Goal: Task Accomplishment & Management: Complete application form

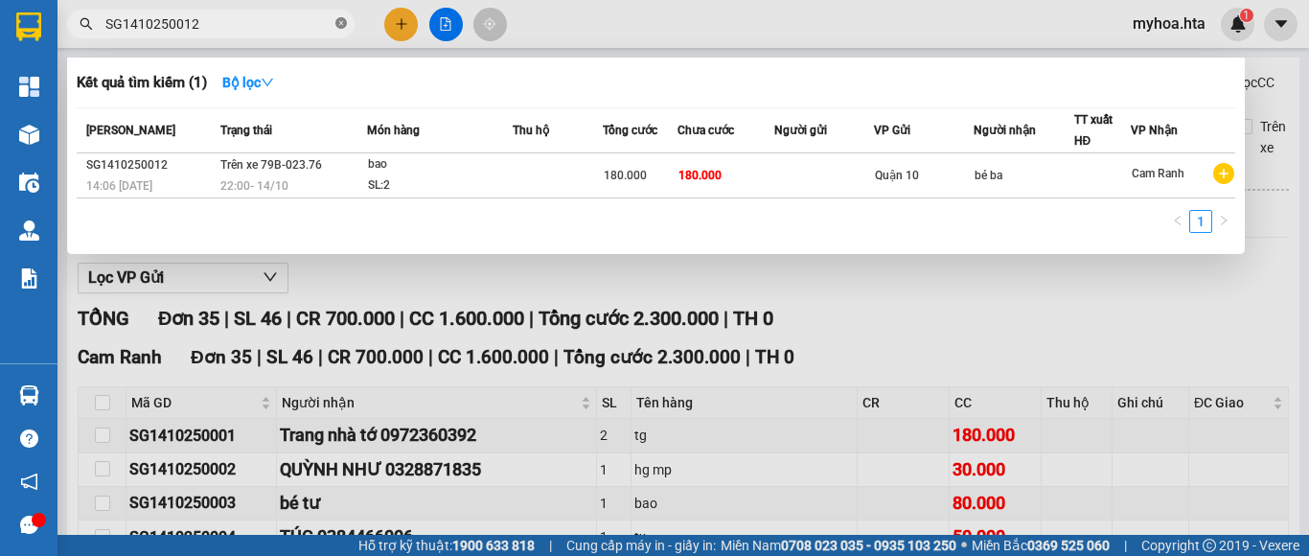
click at [337, 20] on icon "close-circle" at bounding box center [340, 22] width 11 height 11
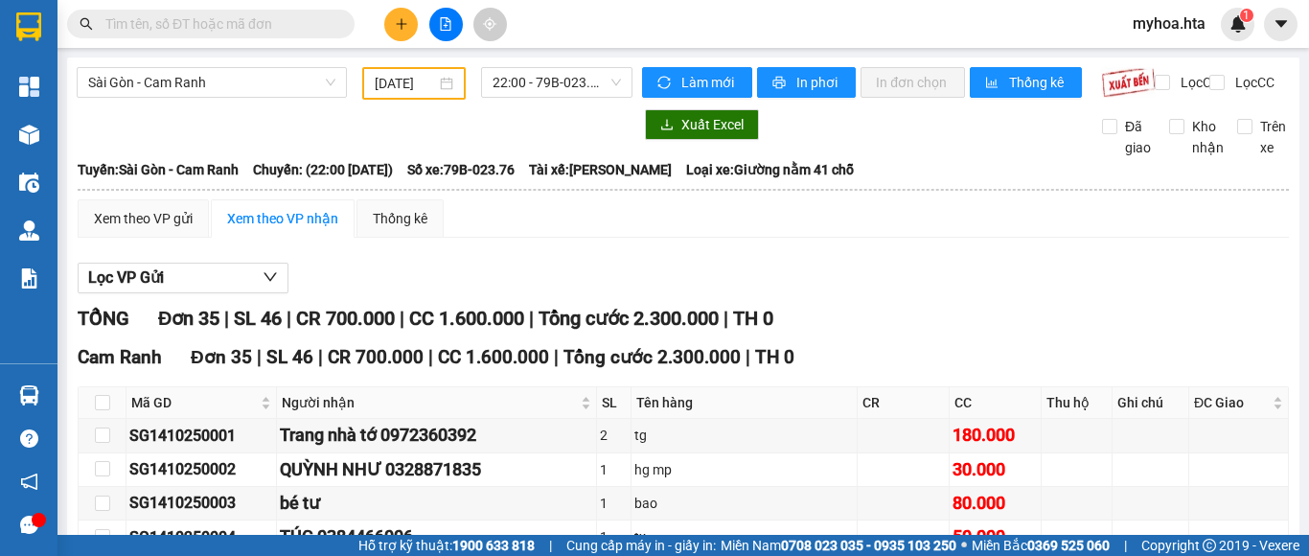
click at [271, 18] on input "text" at bounding box center [218, 23] width 226 height 21
click at [502, 90] on span "22:00 - 79B-023.76" at bounding box center [556, 82] width 128 height 29
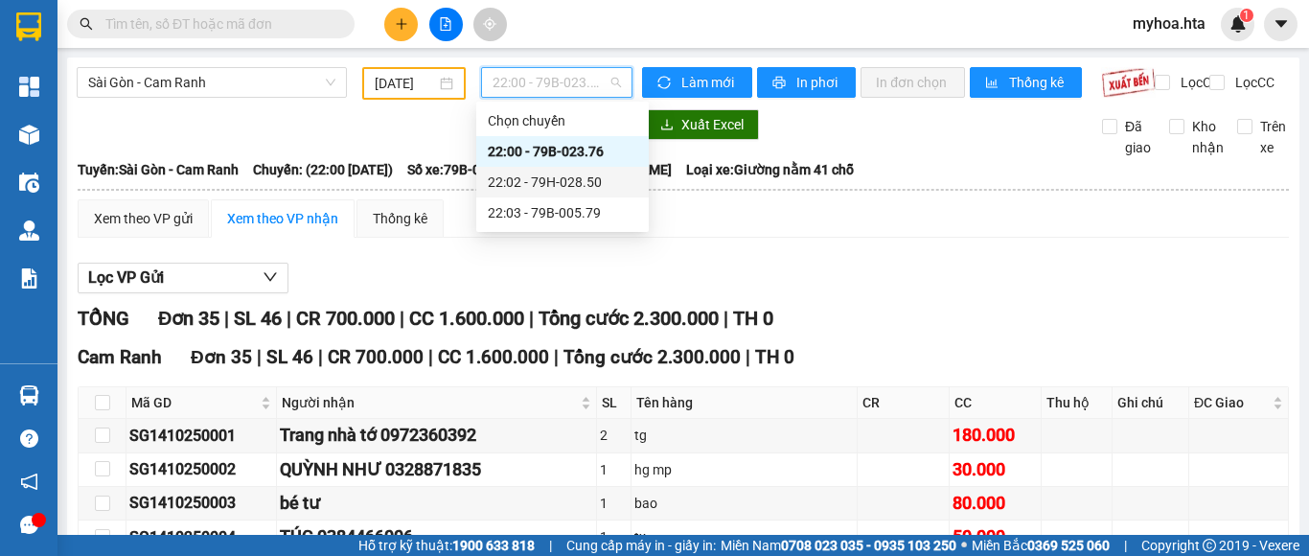
click at [557, 177] on div "22:02 - 79H-028.50" at bounding box center [562, 181] width 149 height 21
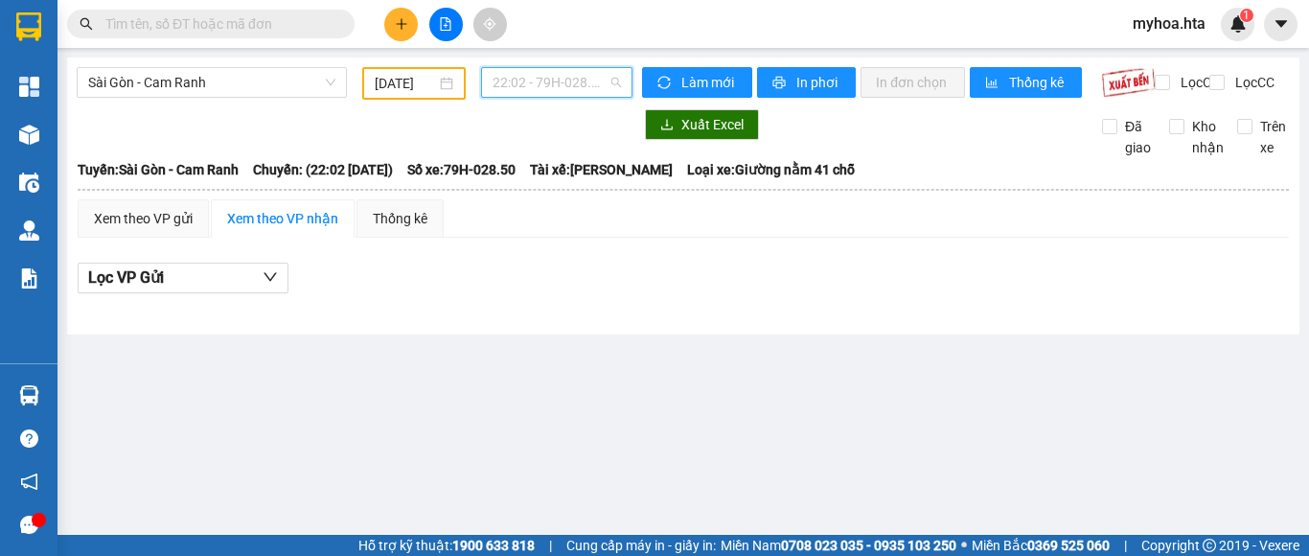
click at [566, 80] on span "22:02 - 79H-028.50" at bounding box center [556, 82] width 128 height 29
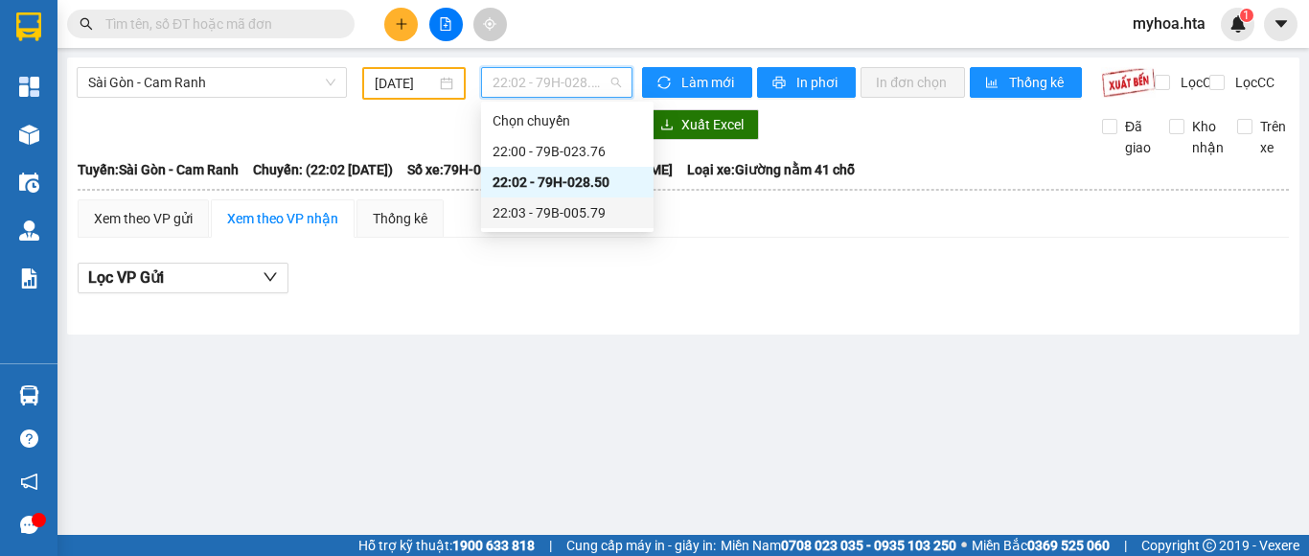
click at [587, 197] on div "22:03 - 79B-005.79" at bounding box center [567, 212] width 172 height 31
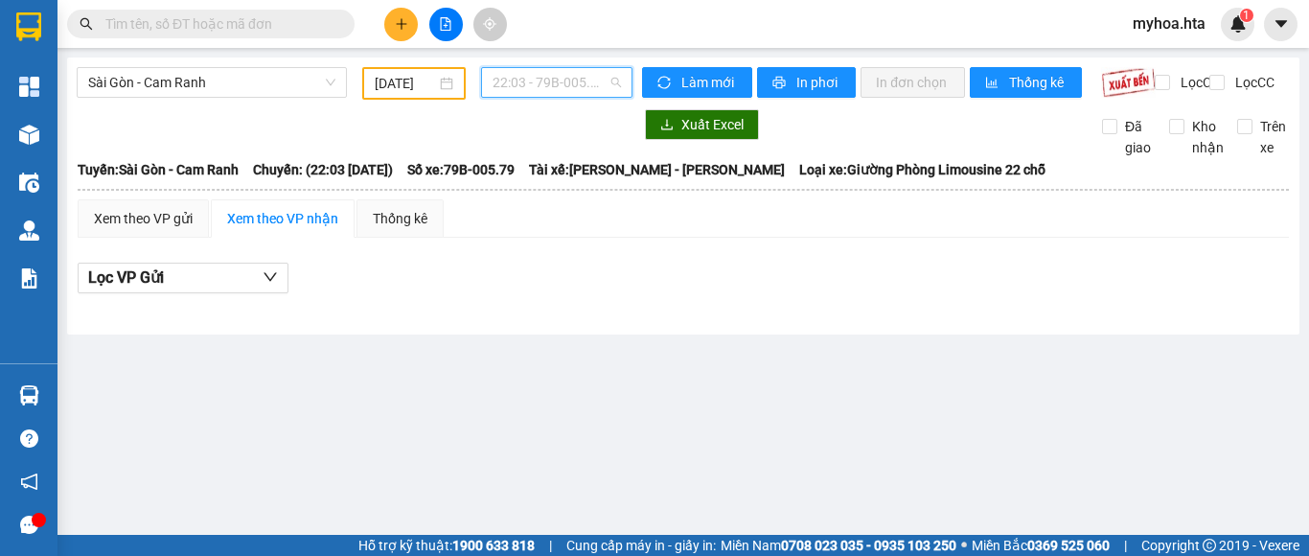
click at [584, 76] on span "22:03 - 79B-005.79" at bounding box center [556, 82] width 128 height 29
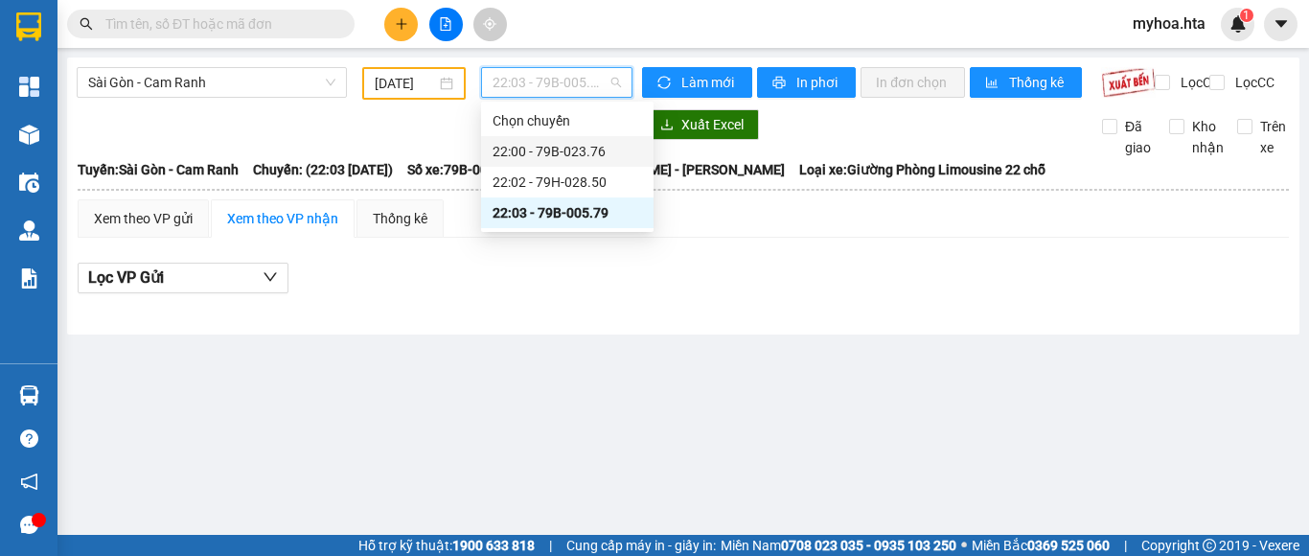
click at [588, 145] on div "22:00 - 79B-023.76" at bounding box center [566, 151] width 149 height 21
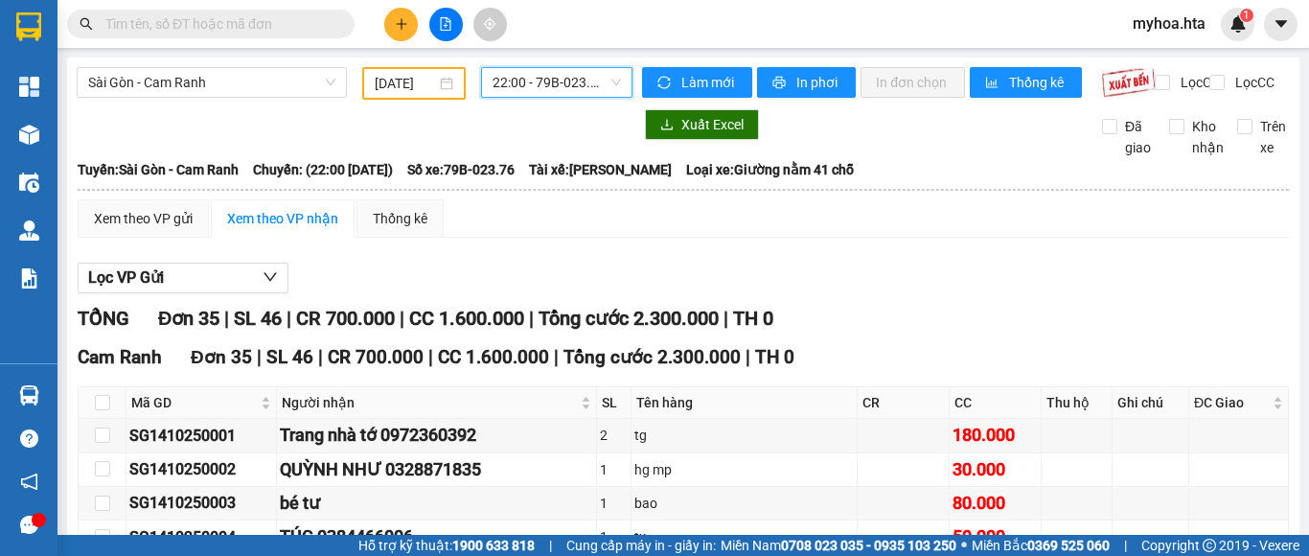
click at [584, 87] on span "22:00 - 79B-023.76" at bounding box center [556, 82] width 128 height 29
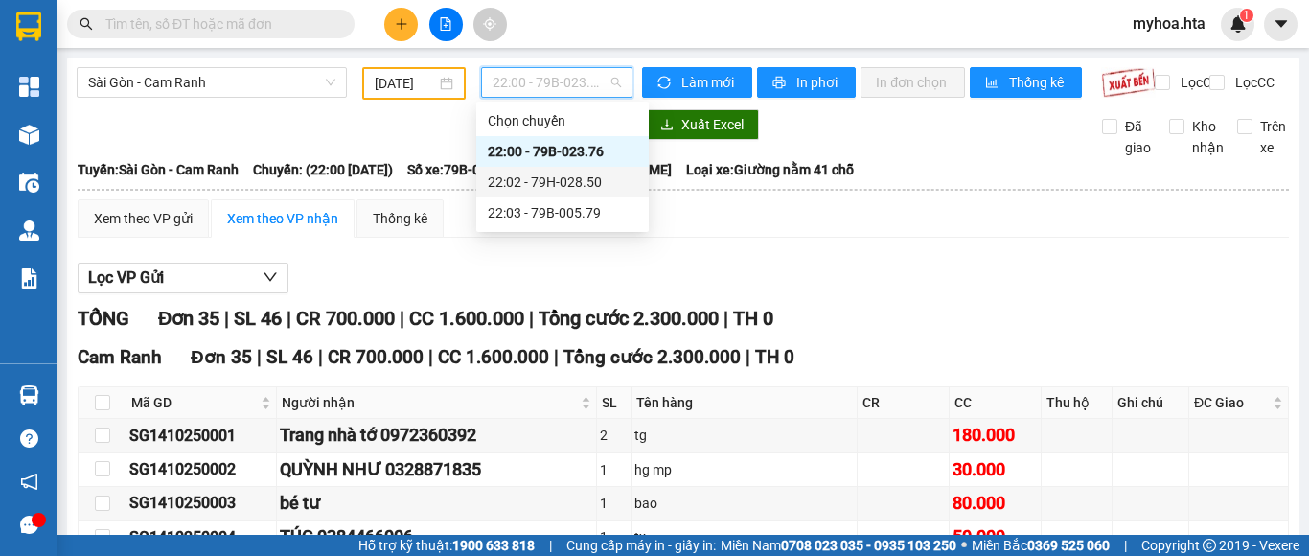
click at [585, 177] on div "22:02 - 79H-028.50" at bounding box center [562, 181] width 149 height 21
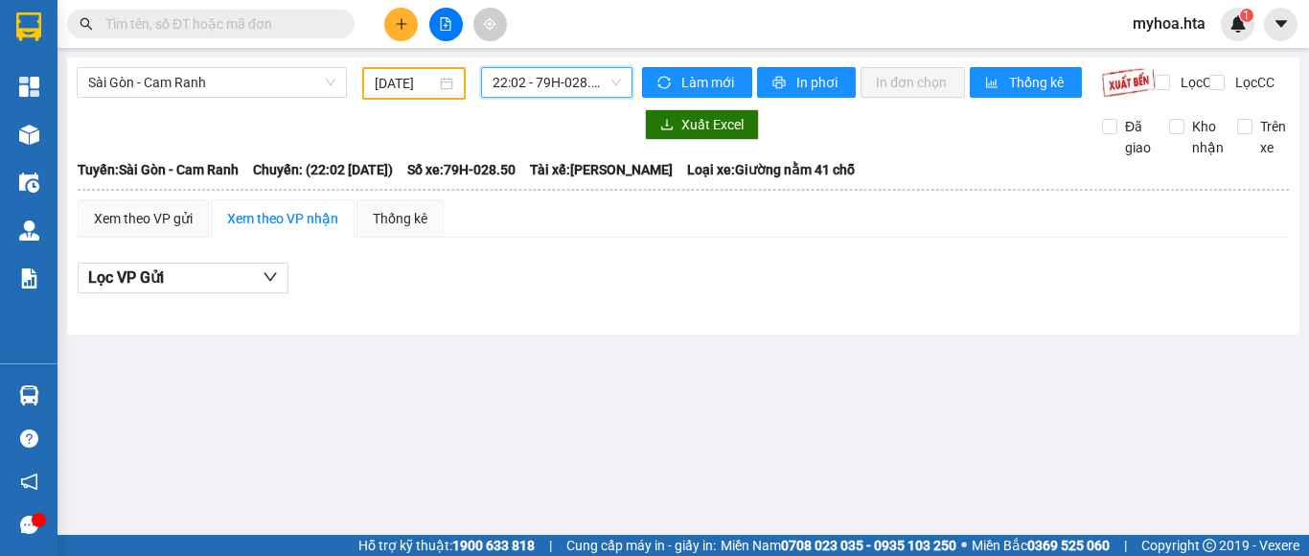
click at [589, 76] on span "22:02 - 79H-028.50" at bounding box center [556, 82] width 128 height 29
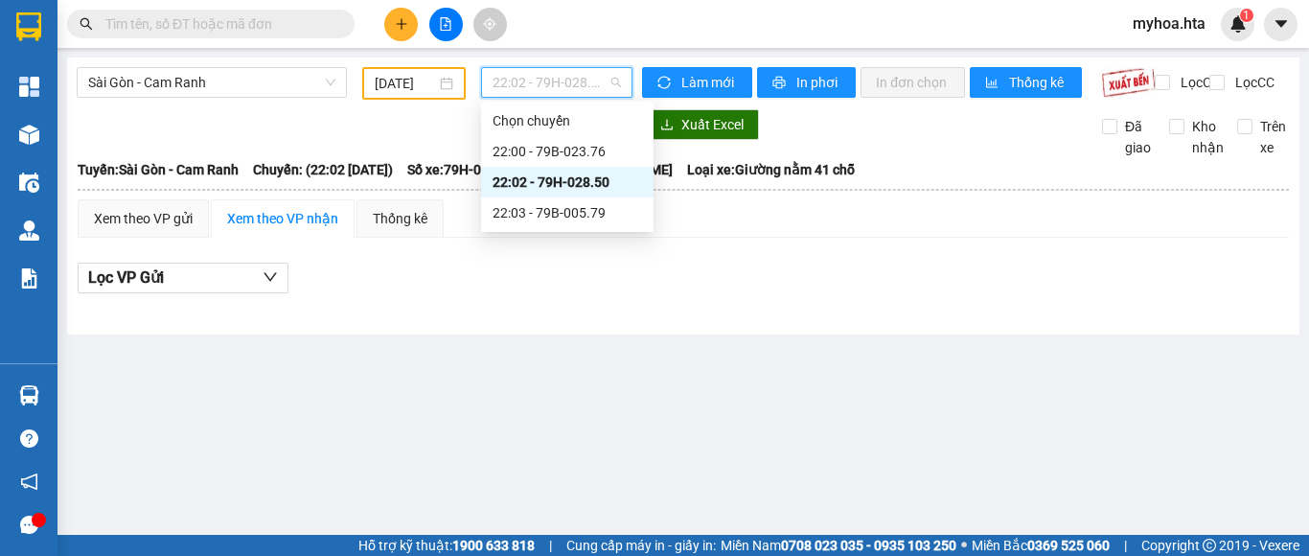
click at [889, 314] on div "Lọc VP Gửi" at bounding box center [683, 283] width 1211 height 61
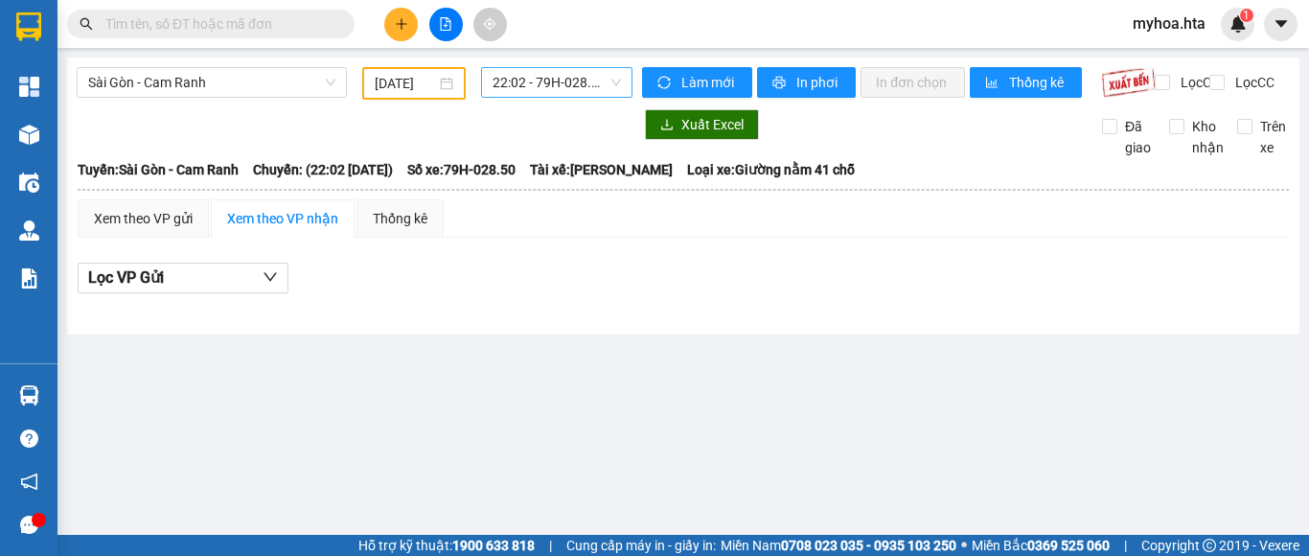
click at [562, 90] on span "22:02 - 79H-028.50" at bounding box center [556, 82] width 128 height 29
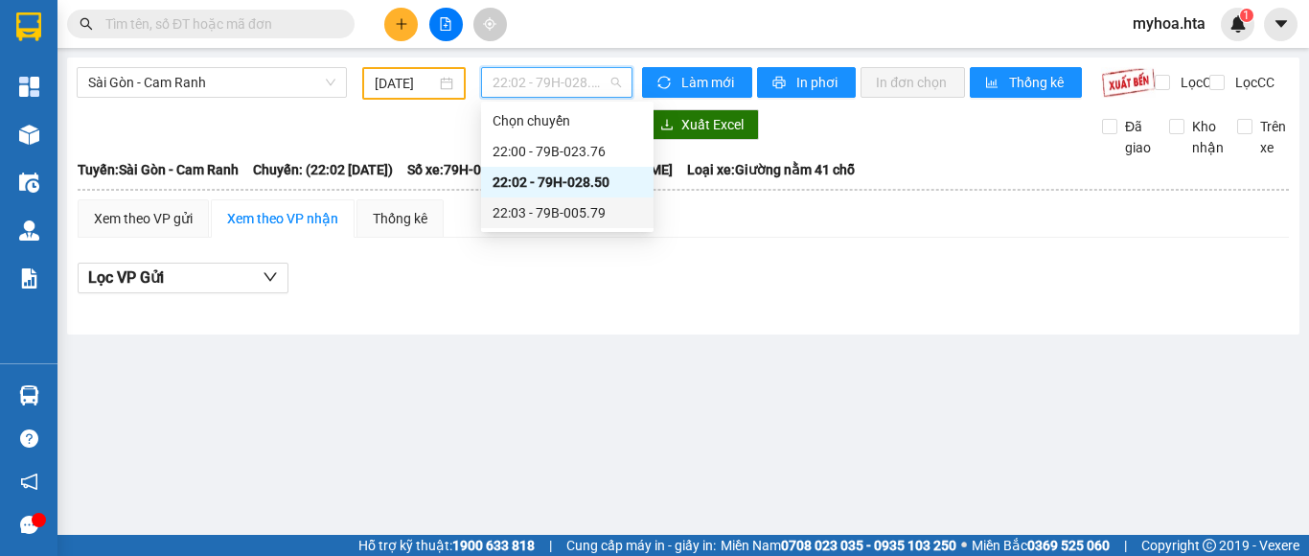
click at [590, 221] on div "22:03 - 79B-005.79" at bounding box center [566, 212] width 149 height 21
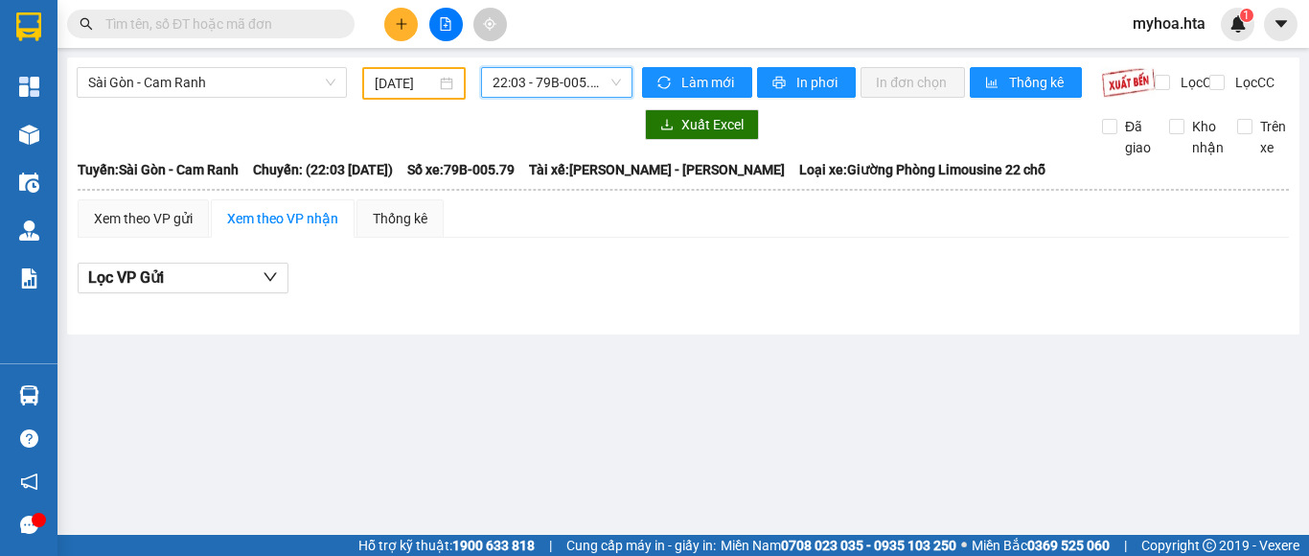
click at [578, 78] on span "22:03 - 79B-005.79" at bounding box center [556, 82] width 128 height 29
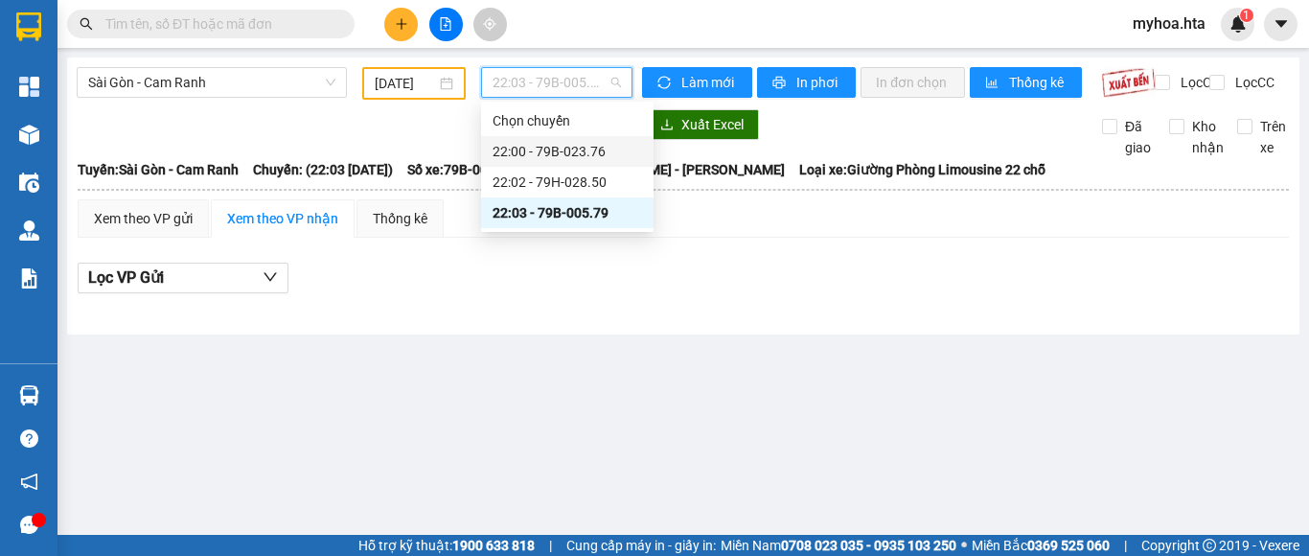
click at [584, 148] on div "22:00 - 79B-023.76" at bounding box center [566, 151] width 149 height 21
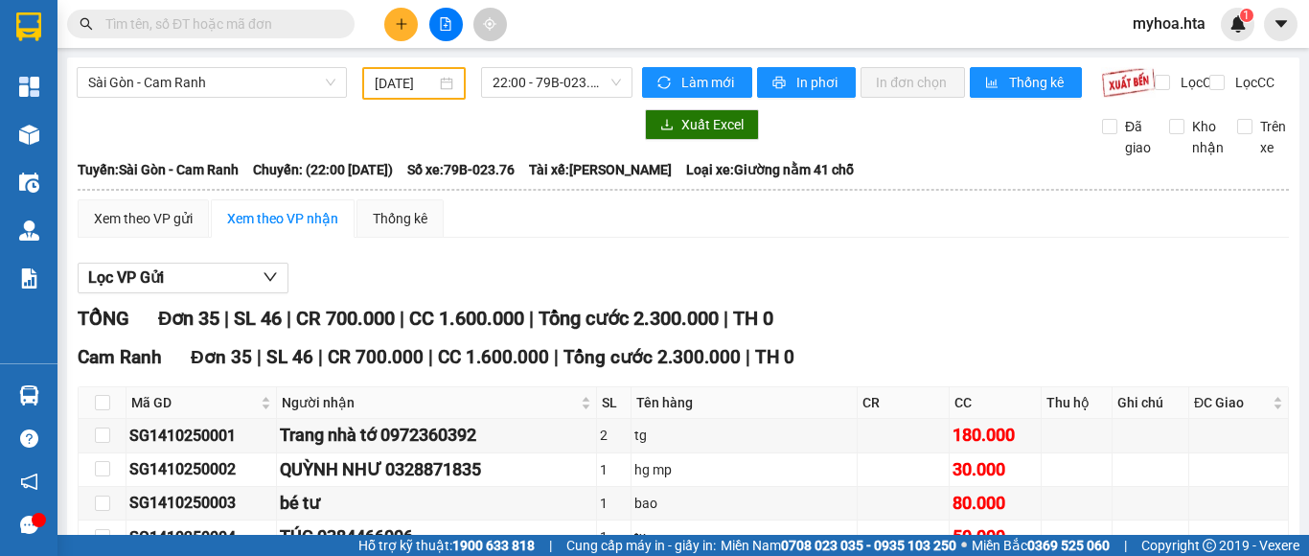
click at [499, 85] on span "22:00 - 79B-023.76" at bounding box center [556, 82] width 128 height 29
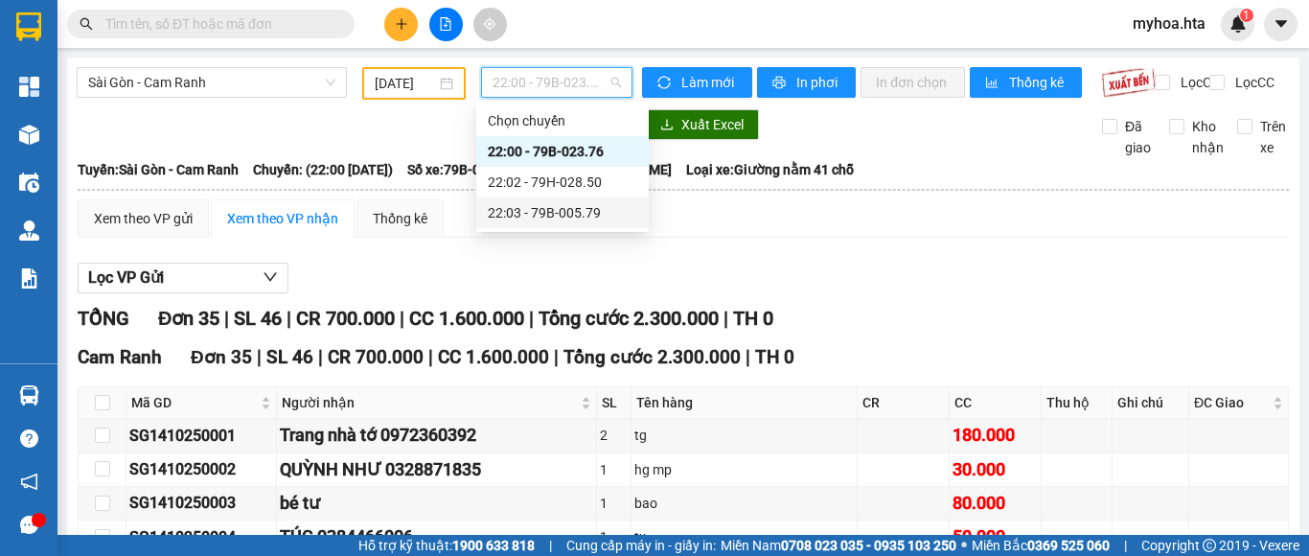
click at [588, 213] on div "22:03 - 79B-005.79" at bounding box center [562, 212] width 149 height 21
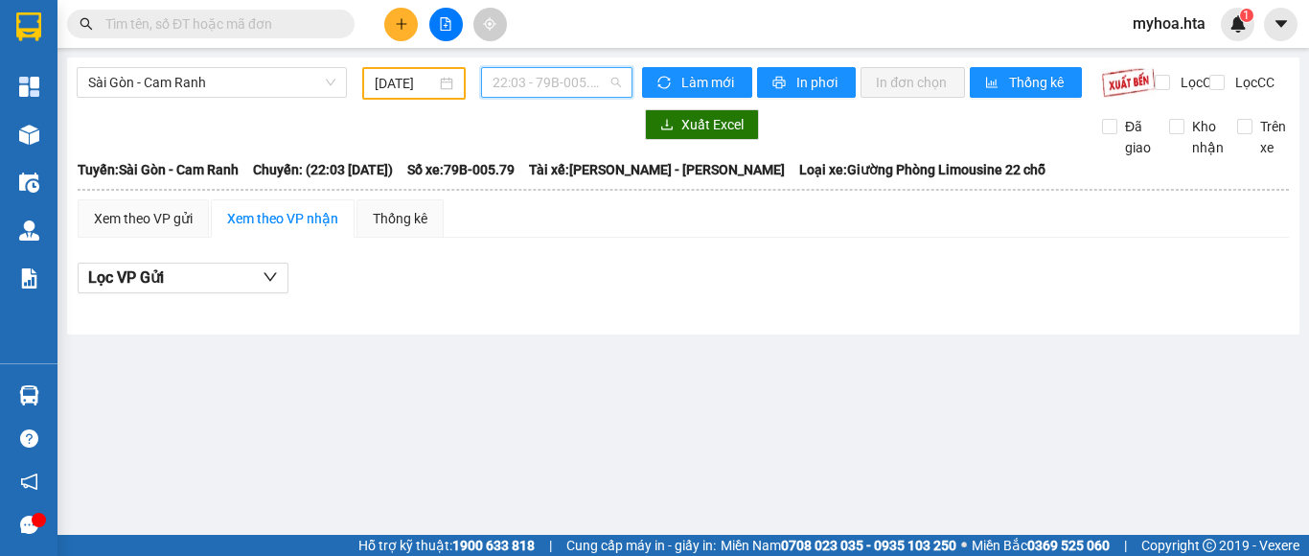
click at [586, 80] on span "22:03 - 79B-005.79" at bounding box center [556, 82] width 128 height 29
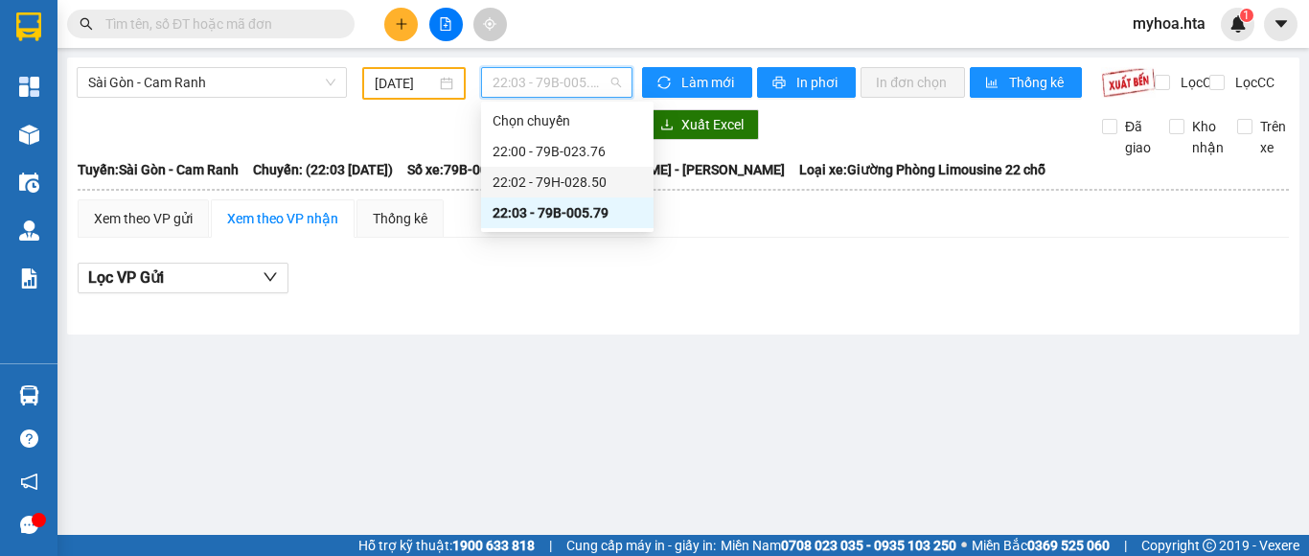
click at [605, 186] on div "22:02 - 79H-028.50" at bounding box center [566, 181] width 149 height 21
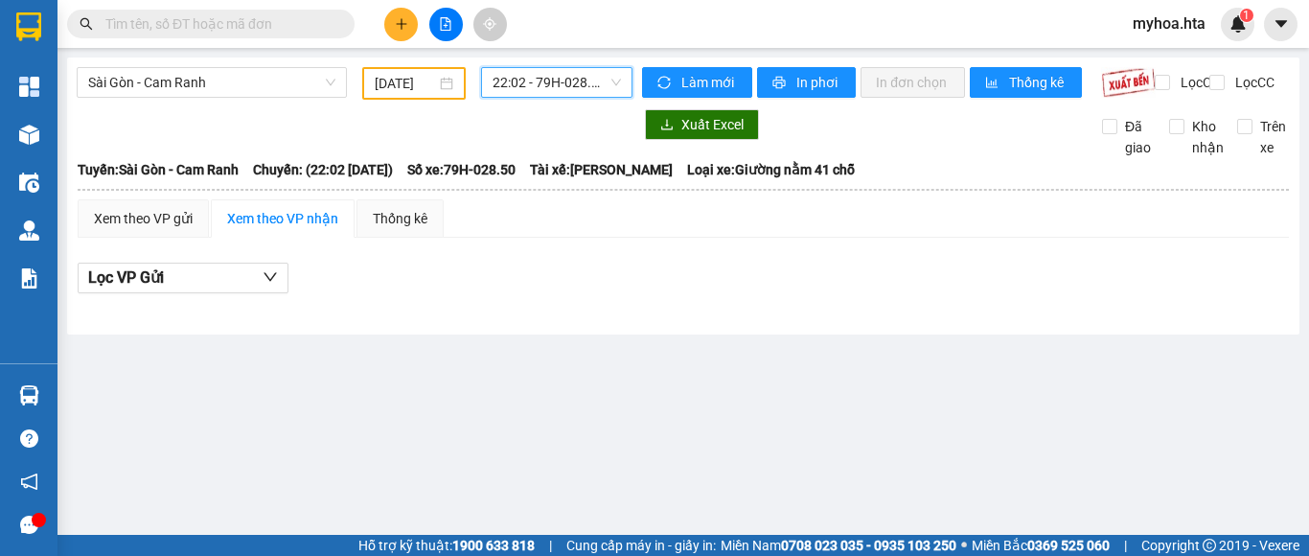
click at [601, 73] on span "22:02 - 79H-028.50" at bounding box center [556, 82] width 128 height 29
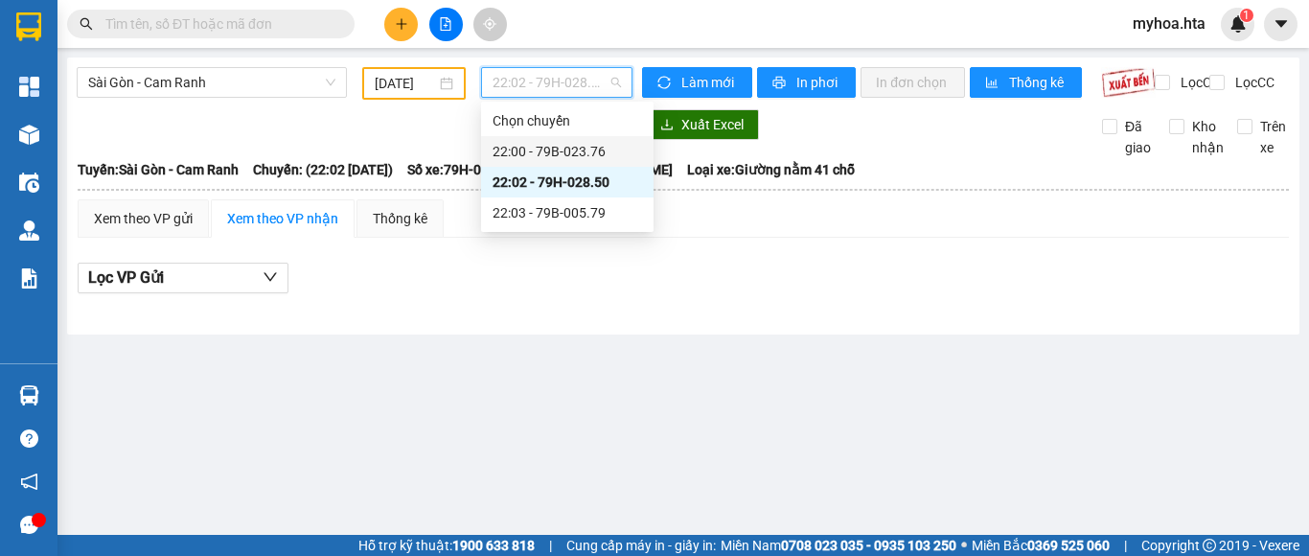
click at [610, 146] on div "22:00 - 79B-023.76" at bounding box center [566, 151] width 149 height 21
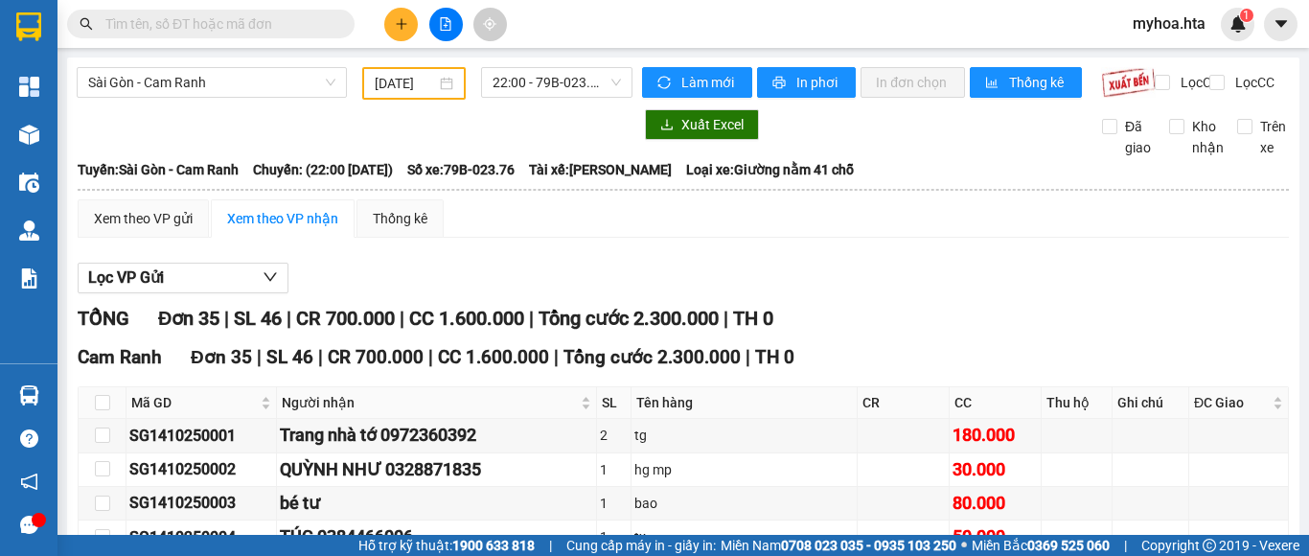
click at [1115, 233] on div "Xem theo VP gửi Xem theo VP nhận Thống kê" at bounding box center [683, 218] width 1211 height 38
click at [395, 24] on icon "plus" at bounding box center [401, 23] width 13 height 13
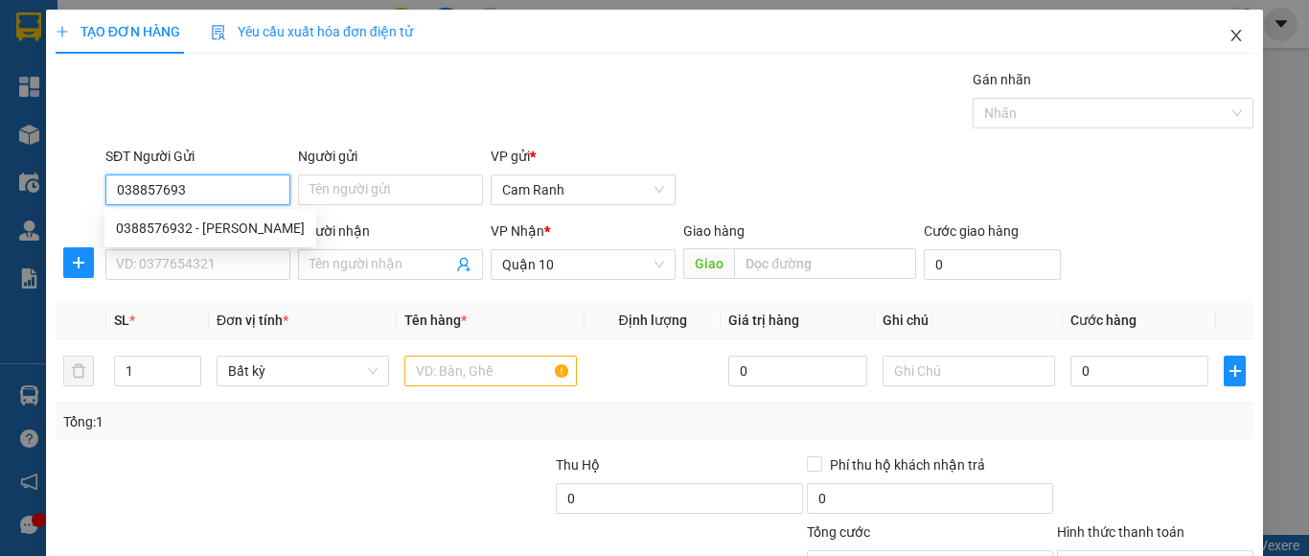
type input "0388576932"
click at [229, 232] on div "0388576932 - QUANG" at bounding box center [210, 227] width 189 height 21
type input "QUANG"
type input "60.000"
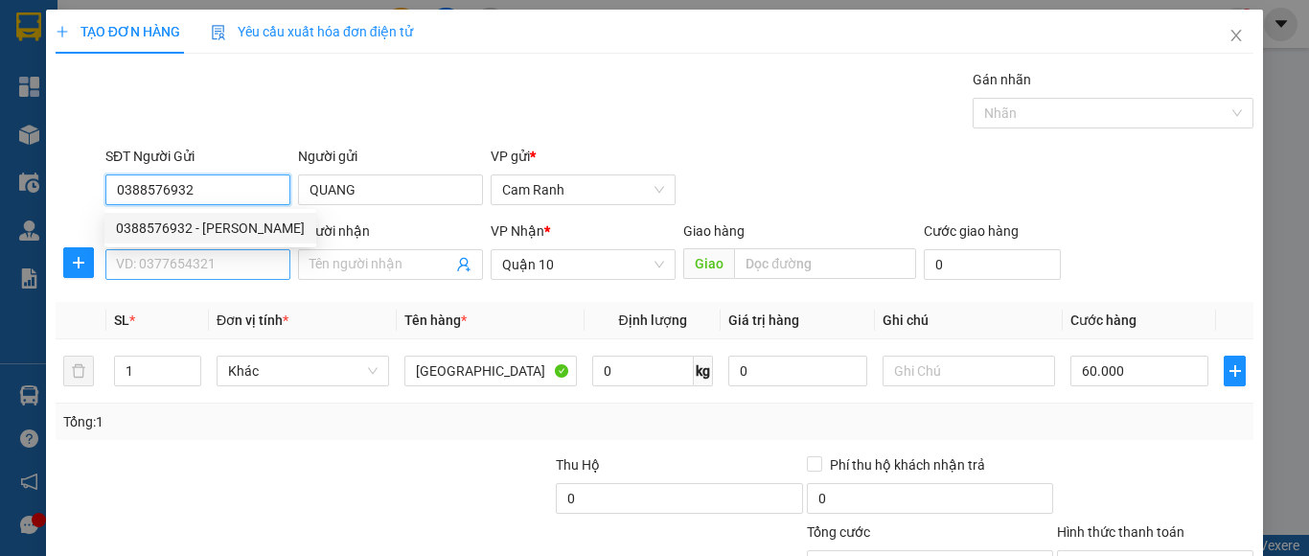
type input "0388576932"
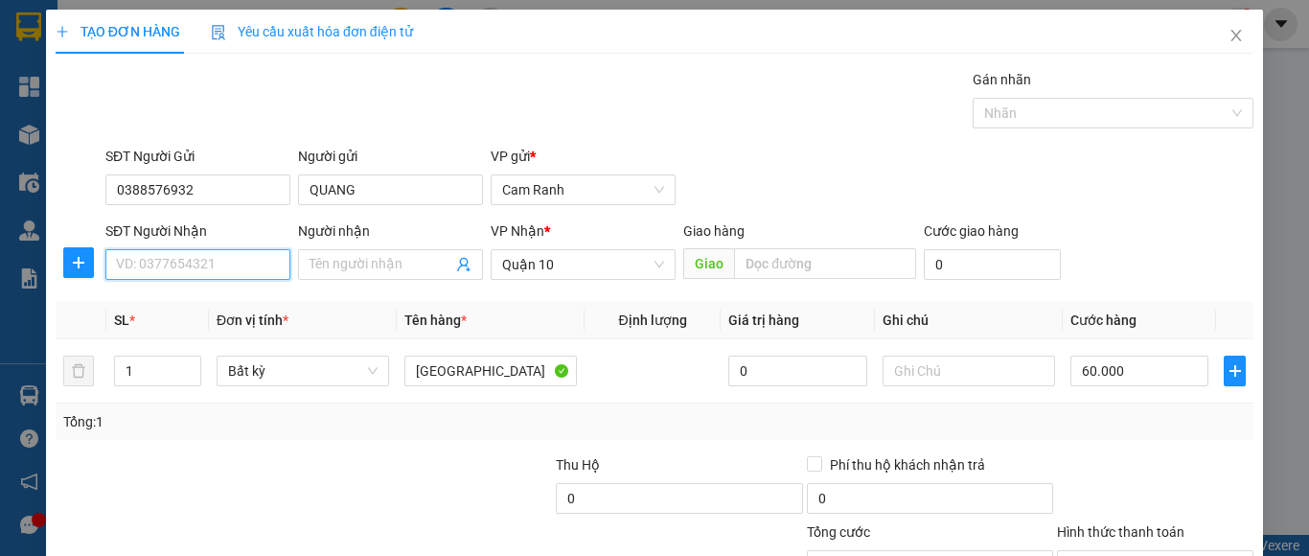
click at [223, 262] on input "SĐT Người Nhận" at bounding box center [197, 264] width 185 height 31
click at [242, 308] on div "0975345069 - QUỐC" at bounding box center [195, 302] width 159 height 21
type input "0975345069"
type input "QUỐC"
click at [367, 434] on div "Tổng: 1" at bounding box center [654, 421] width 1197 height 36
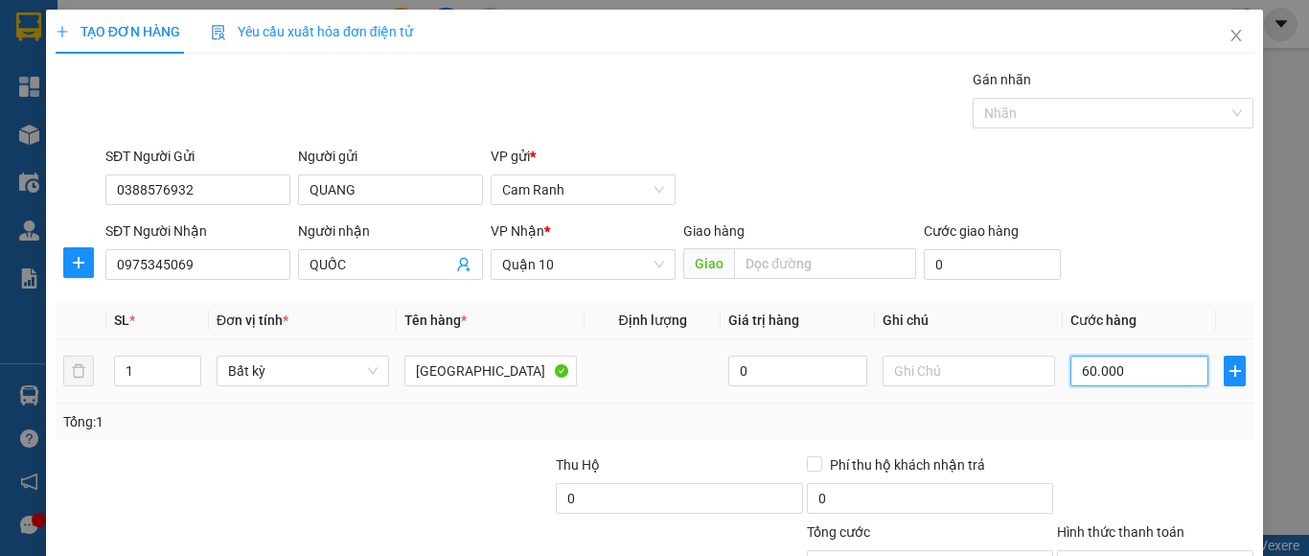
click at [1138, 376] on input "60.000" at bounding box center [1139, 370] width 138 height 31
type input "0"
type input "9"
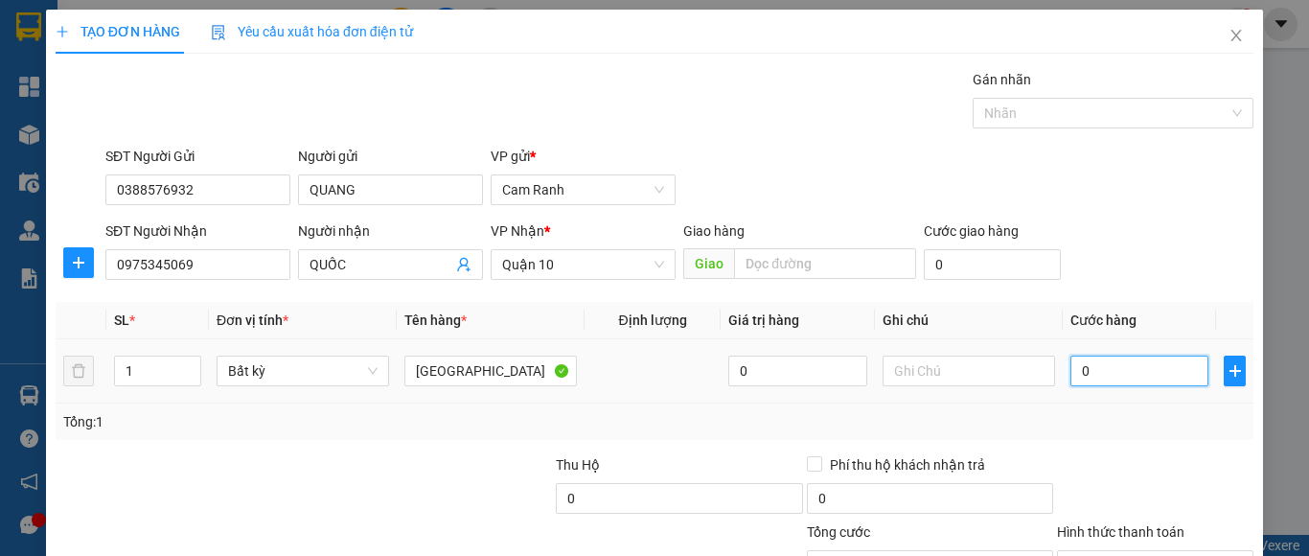
type input "9"
type input "090"
type input "90"
type input "090"
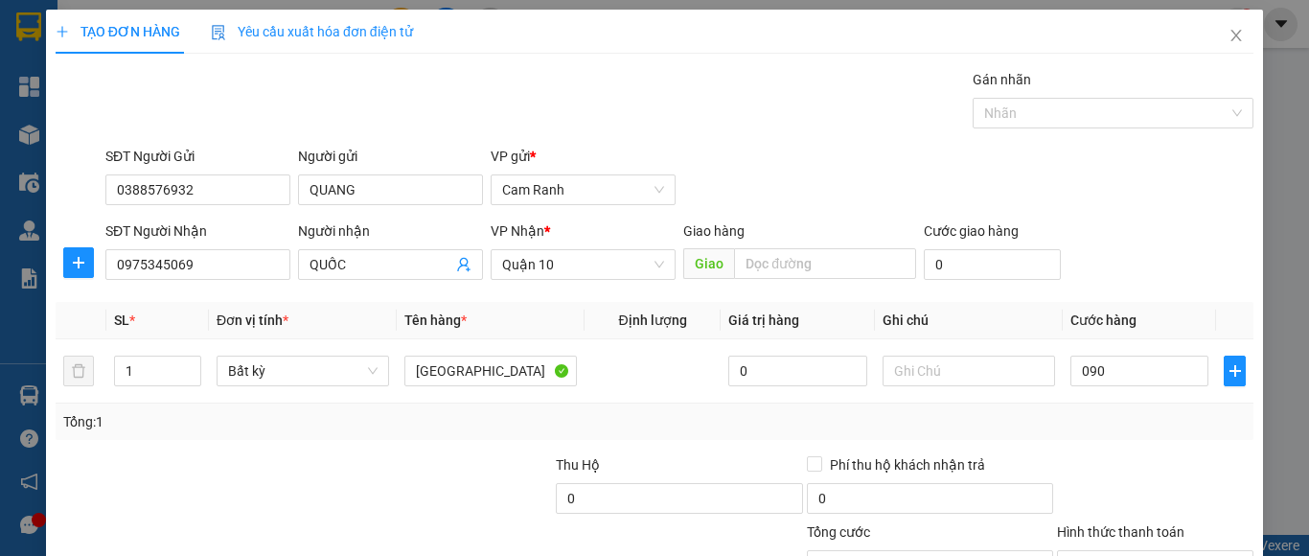
type input "90.000"
click at [1140, 444] on div "Transit Pickup Surcharge Ids Transit Deliver Surcharge Ids Transit Deliver Surc…" at bounding box center [654, 370] width 1197 height 603
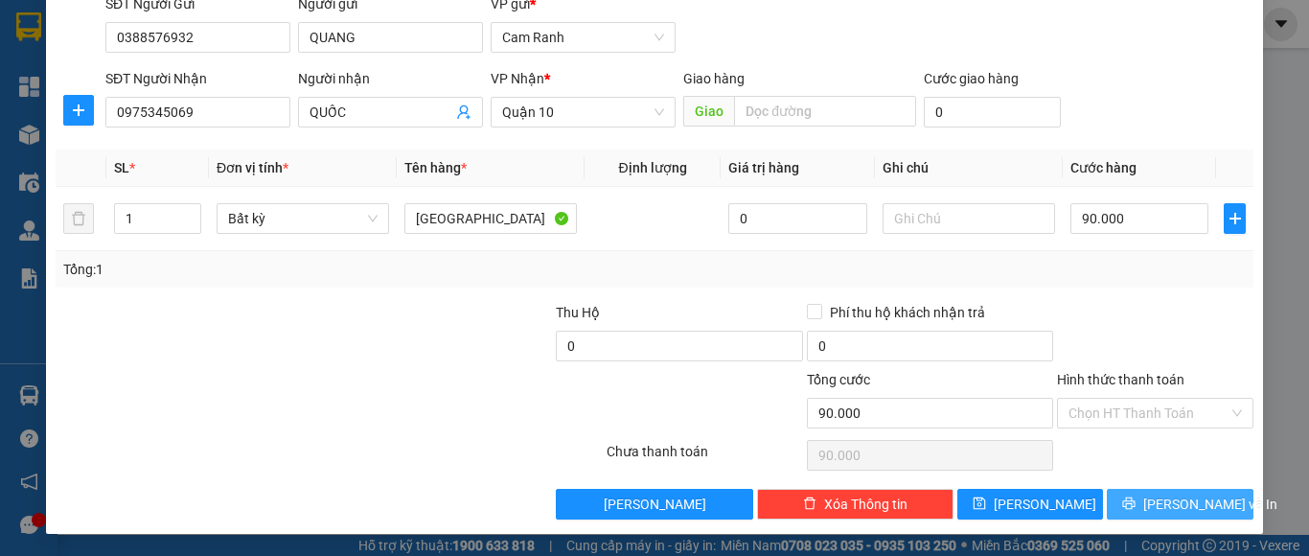
scroll to position [153, 0]
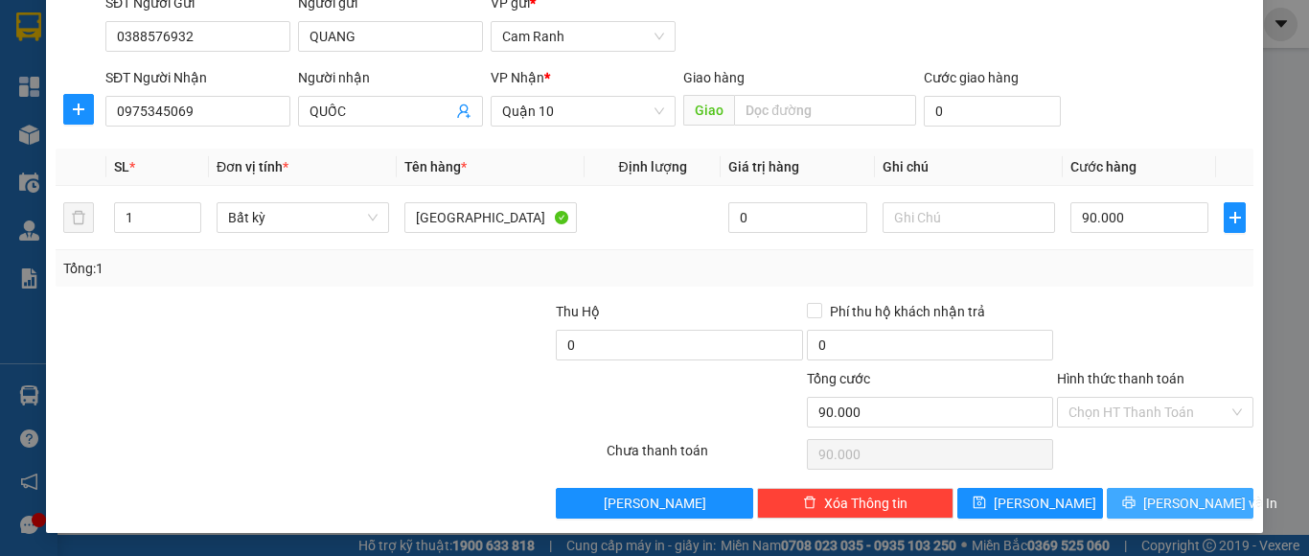
click at [1149, 502] on span "[PERSON_NAME] và In" at bounding box center [1210, 502] width 134 height 21
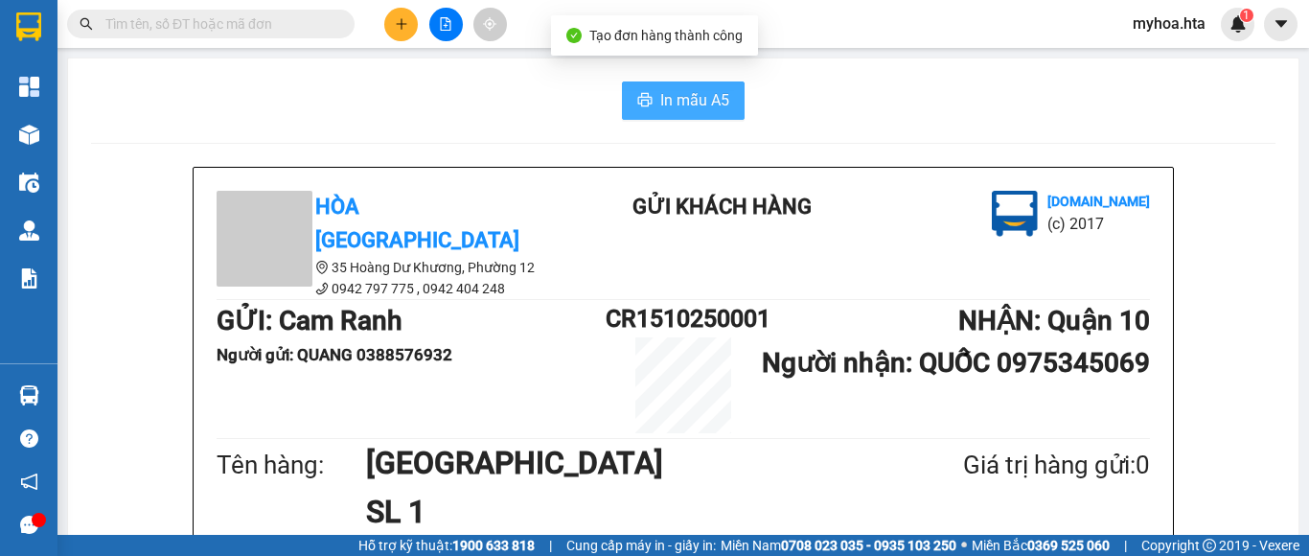
click at [695, 105] on span "In mẫu A5" at bounding box center [694, 100] width 69 height 24
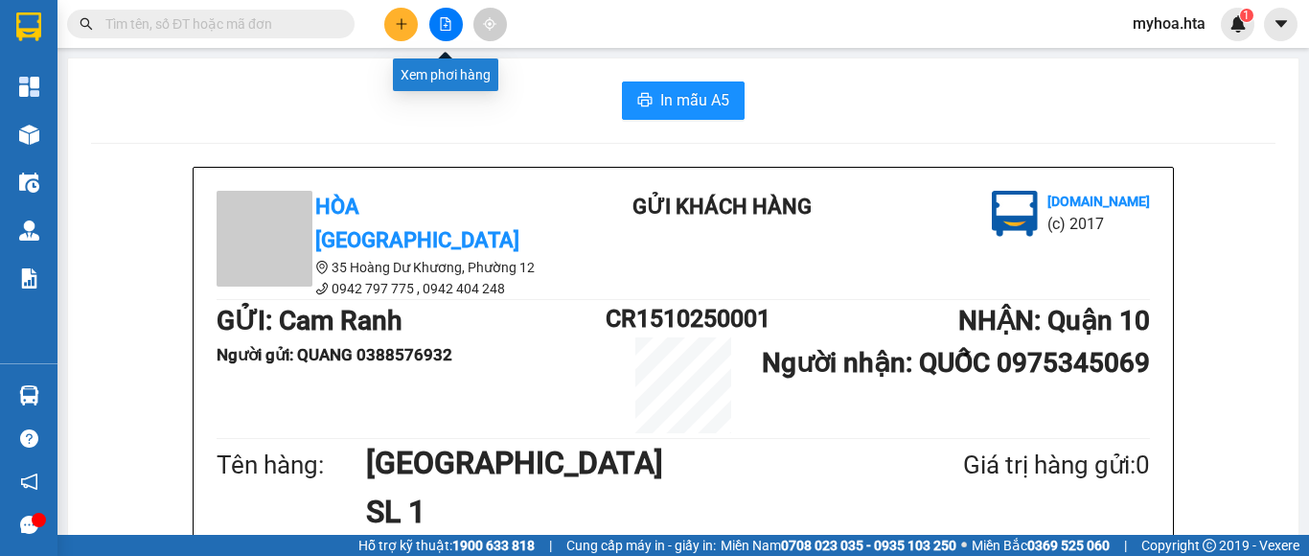
click at [444, 26] on icon "file-add" at bounding box center [446, 23] width 11 height 13
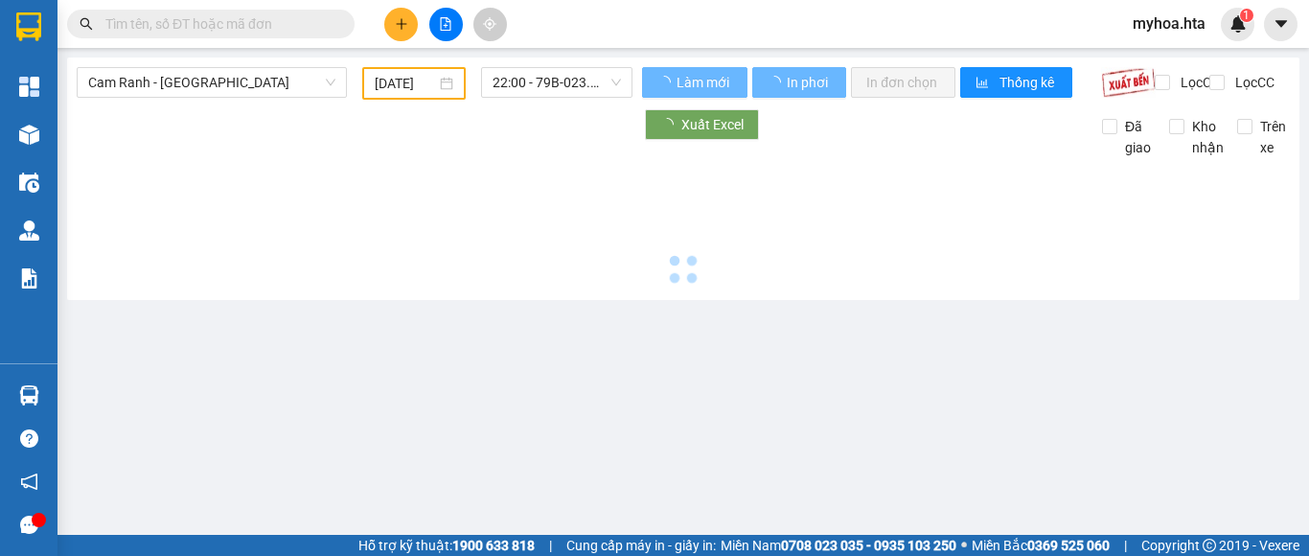
type input "[DATE]"
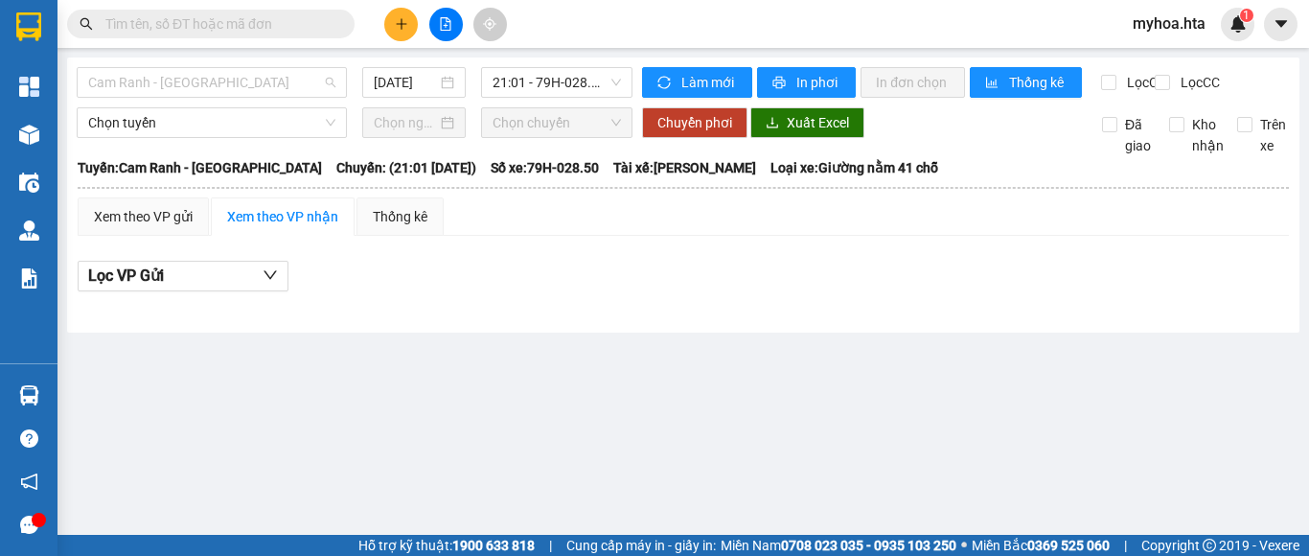
drag, startPoint x: 270, startPoint y: 77, endPoint x: 247, endPoint y: 126, distance: 54.9
click at [268, 77] on span "Cam Ranh - [GEOGRAPHIC_DATA]" at bounding box center [211, 82] width 247 height 29
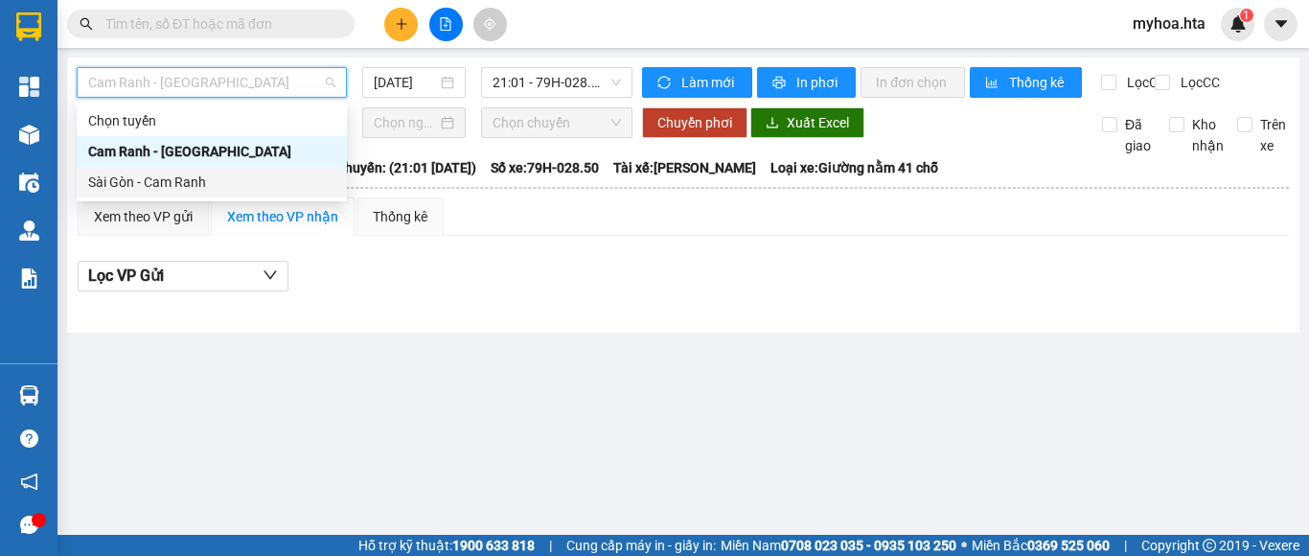
click at [216, 189] on div "Sài Gòn - Cam Ranh" at bounding box center [211, 181] width 247 height 21
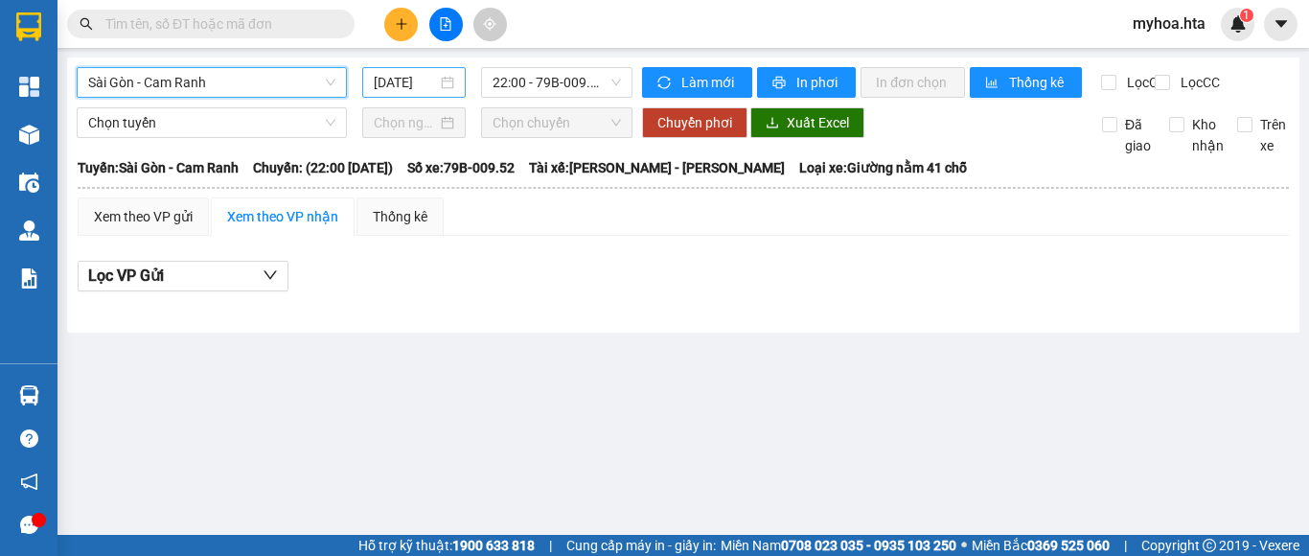
click at [395, 89] on input "[DATE]" at bounding box center [405, 82] width 63 height 21
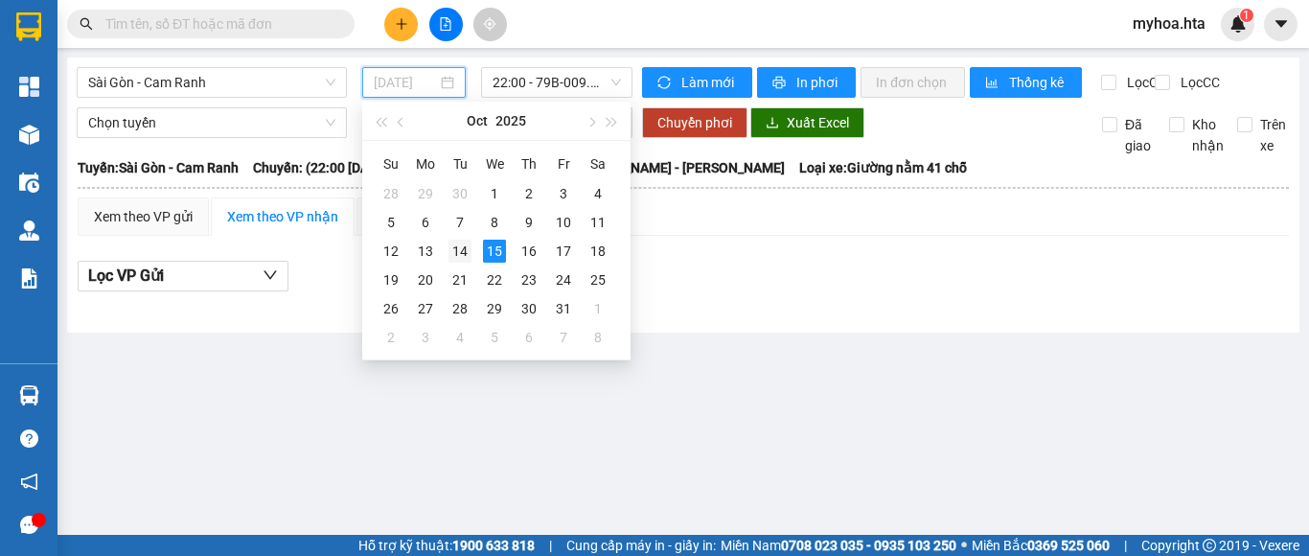
click at [459, 260] on div "14" at bounding box center [459, 250] width 23 height 23
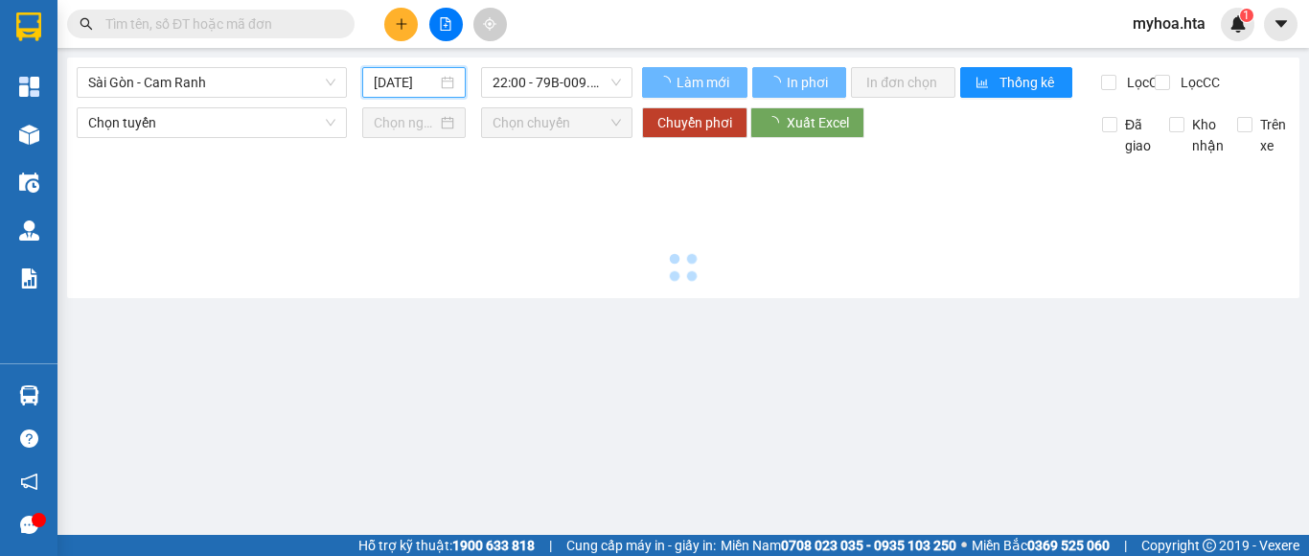
type input "[DATE]"
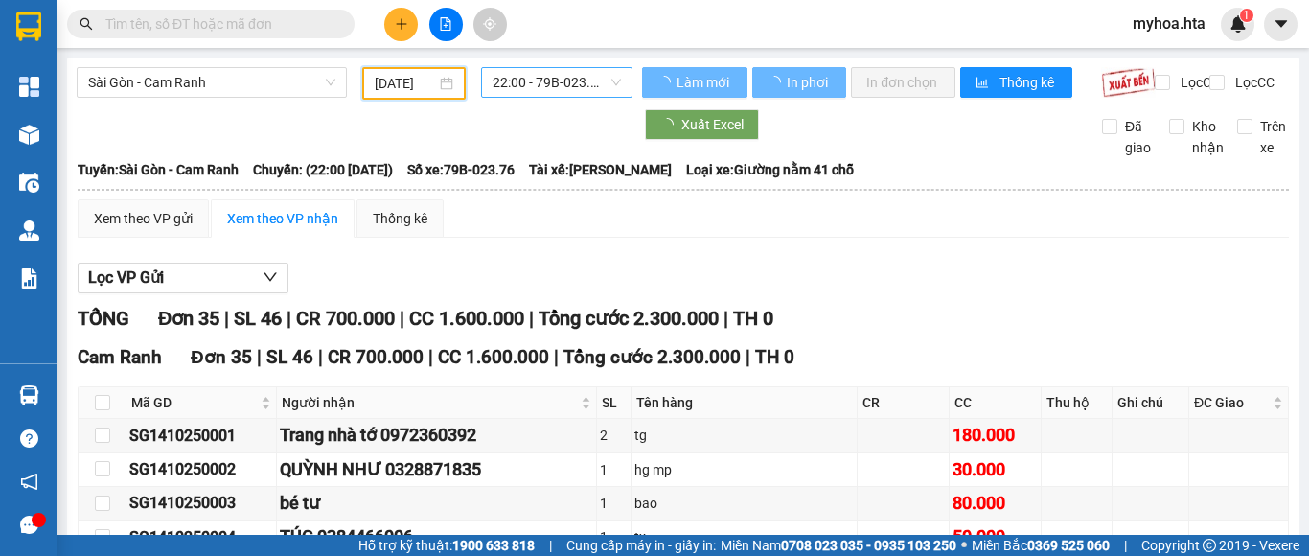
click at [546, 81] on span "22:00 - 79B-023.76" at bounding box center [556, 82] width 128 height 29
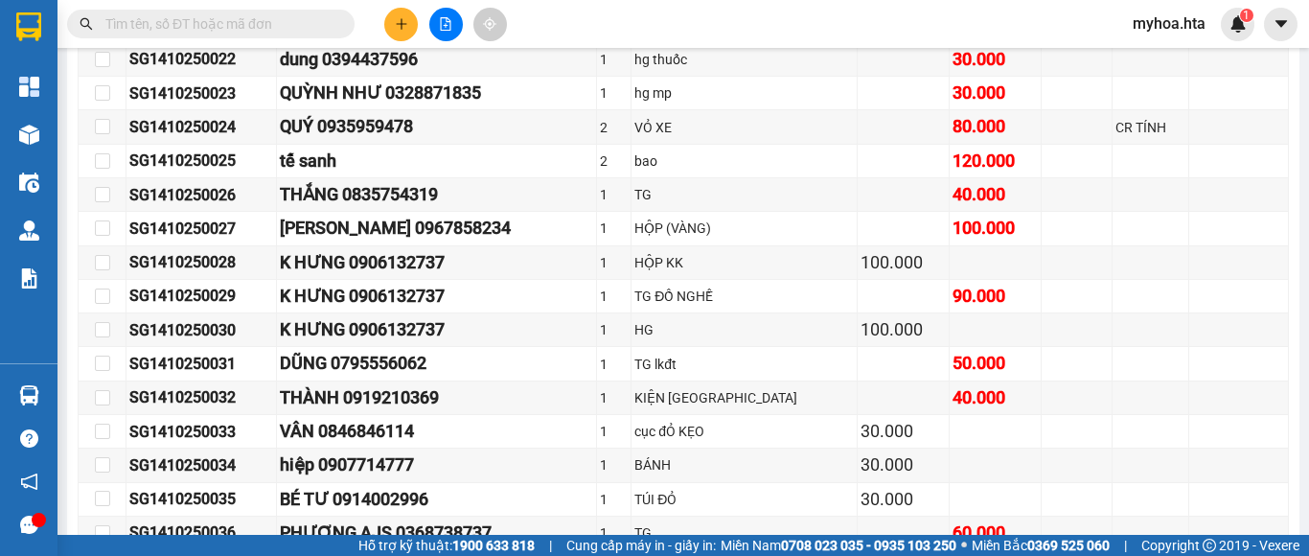
scroll to position [1150, 0]
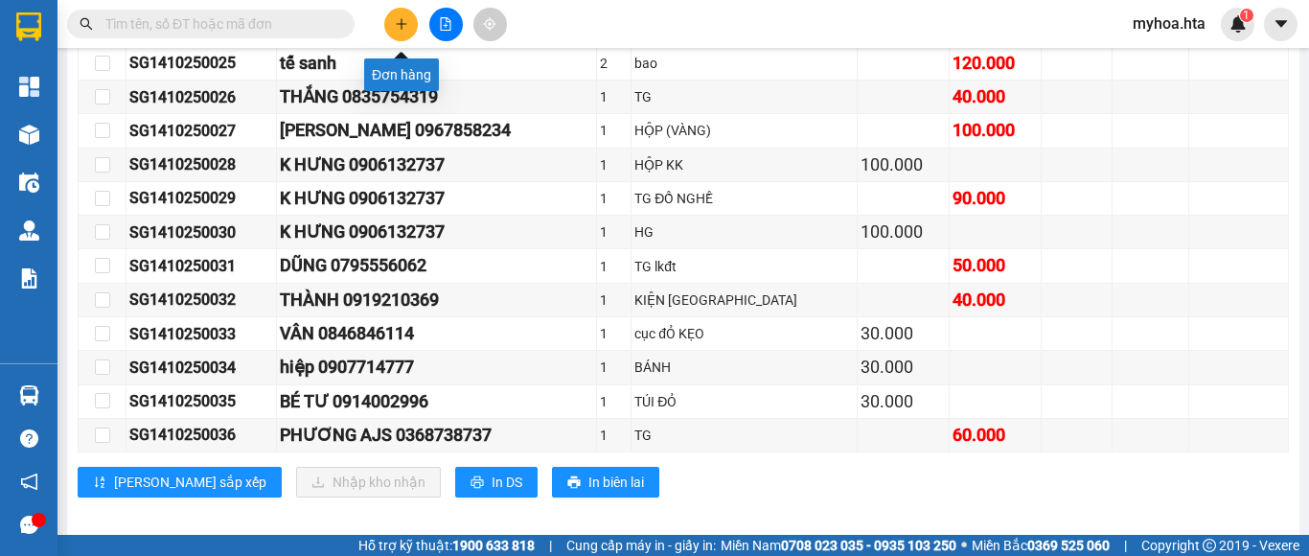
click at [402, 27] on icon "plus" at bounding box center [401, 23] width 13 height 13
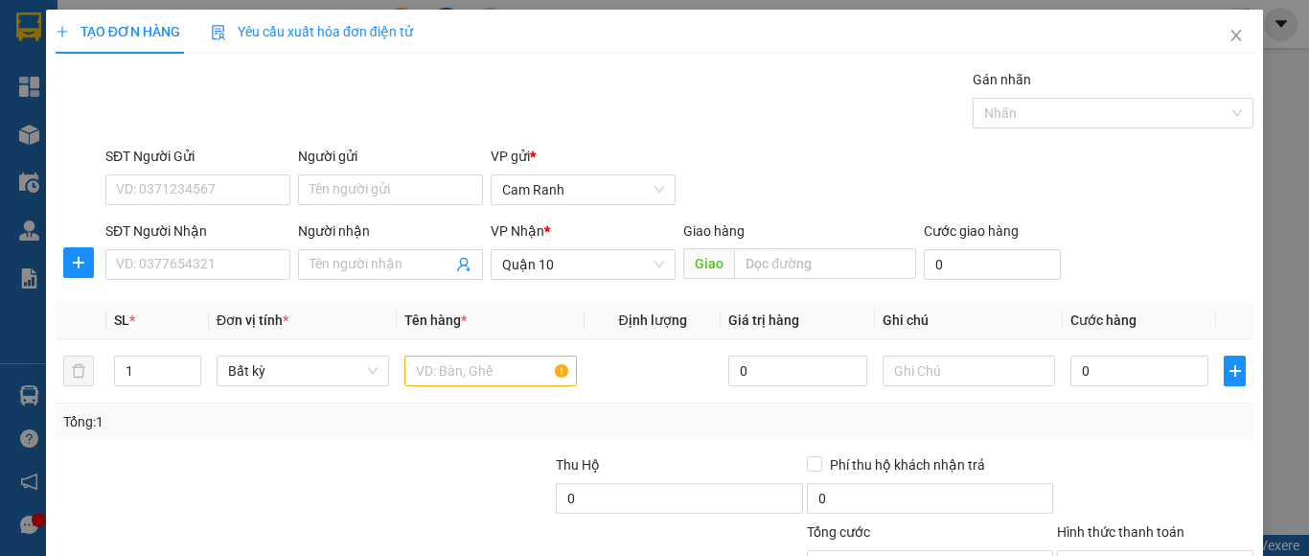
drag, startPoint x: 1215, startPoint y: 7, endPoint x: 809, endPoint y: 64, distance: 410.2
click at [809, 64] on div "TẠO ĐƠN HÀNG Yêu cầu xuất hóa đơn điện tử Transit Pickup Surcharge Ids Transit …" at bounding box center [654, 341] width 1197 height 662
click at [164, 188] on input "SĐT Người Gửi" at bounding box center [197, 189] width 185 height 31
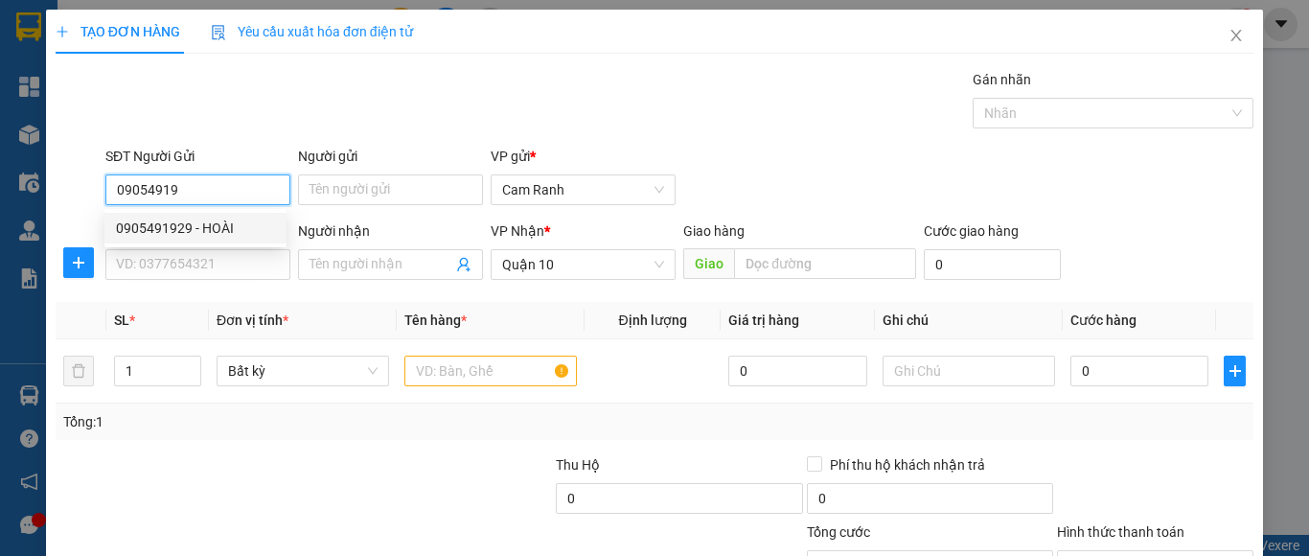
click at [181, 231] on div "0905491929 - HOÀI" at bounding box center [195, 227] width 159 height 21
type input "0905491929"
type input "HOÀI"
type input "50.000"
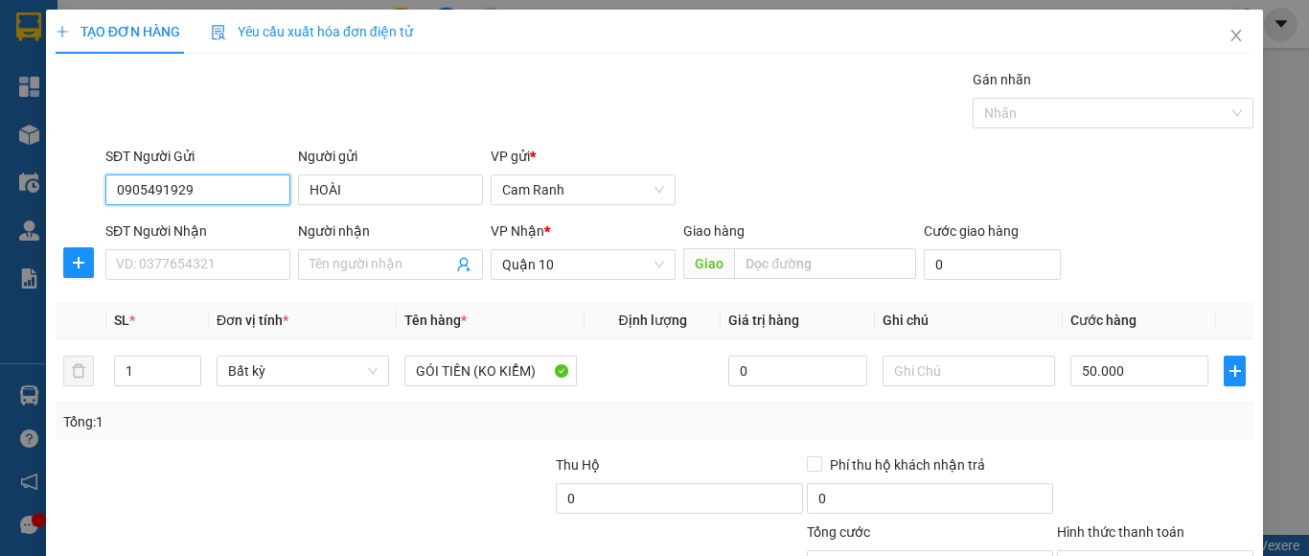
type input "0905491929"
click at [187, 248] on div "SĐT Người Nhận" at bounding box center [197, 234] width 185 height 29
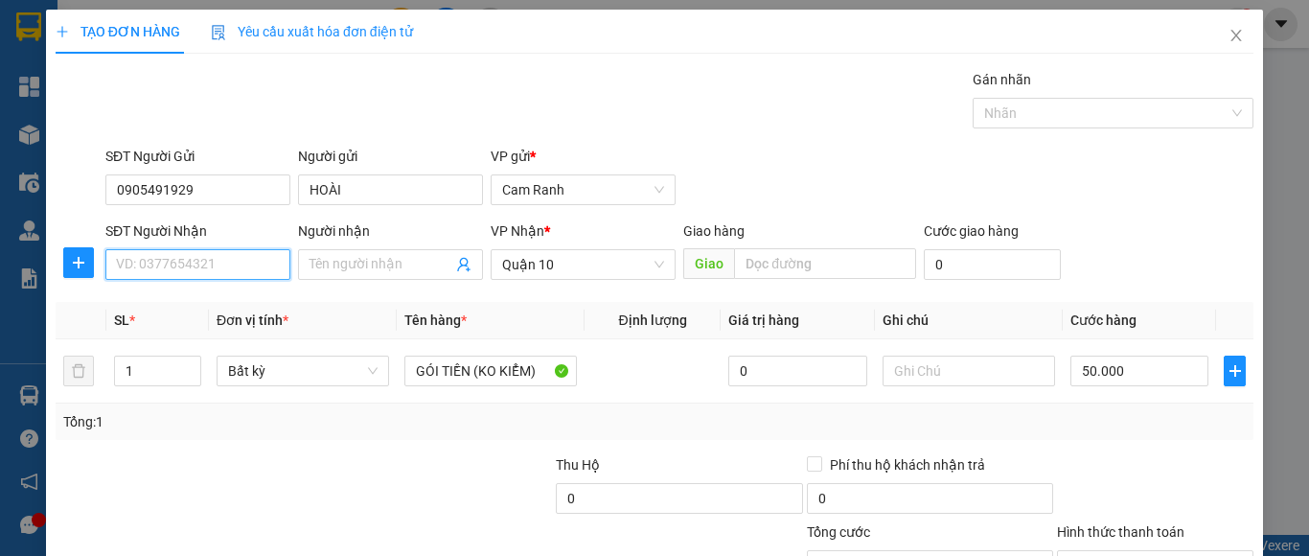
click at [190, 265] on input "SĐT Người Nhận" at bounding box center [197, 264] width 185 height 31
click at [205, 301] on div "0933490439 - VƯƠNG" at bounding box center [195, 302] width 159 height 21
type input "0933490439"
type input "VƯƠNG"
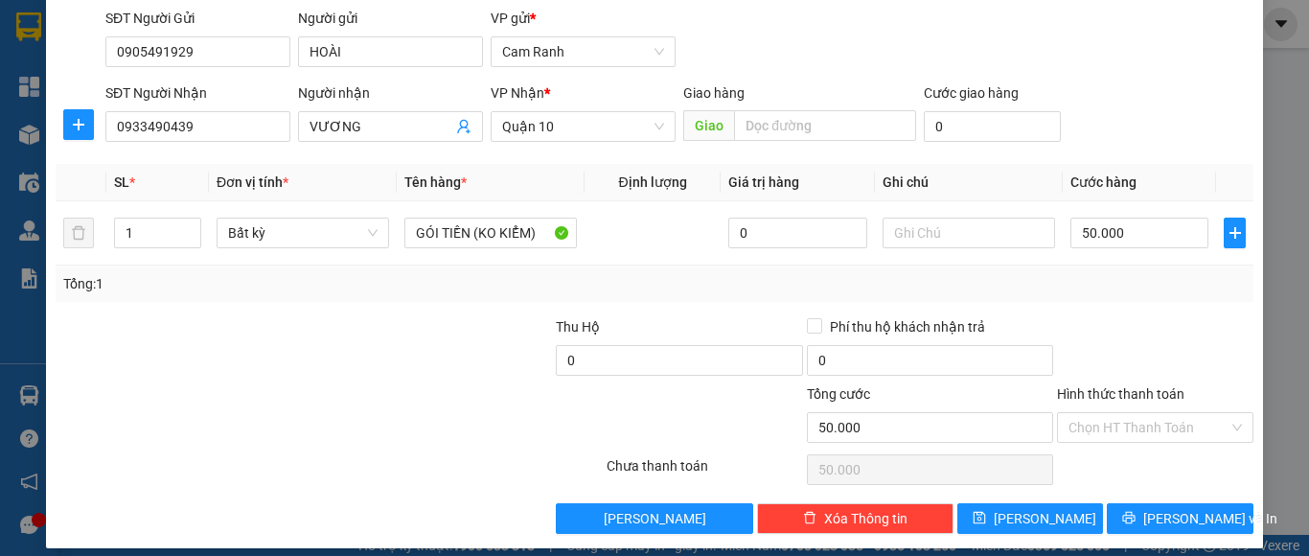
scroll to position [153, 0]
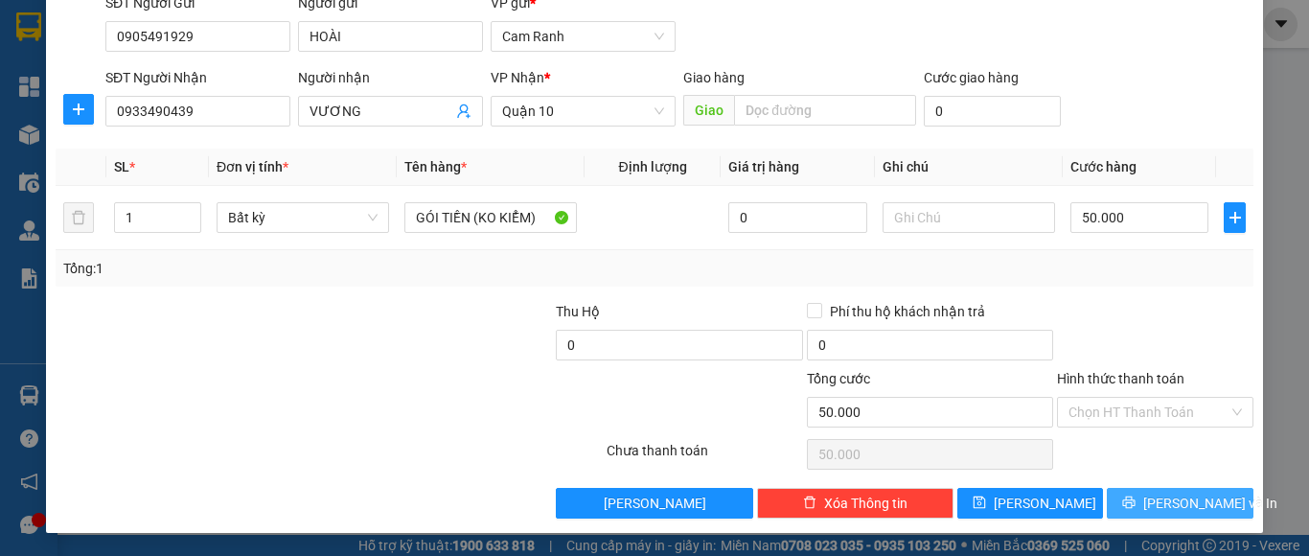
click at [1127, 496] on button "[PERSON_NAME] và In" at bounding box center [1179, 503] width 147 height 31
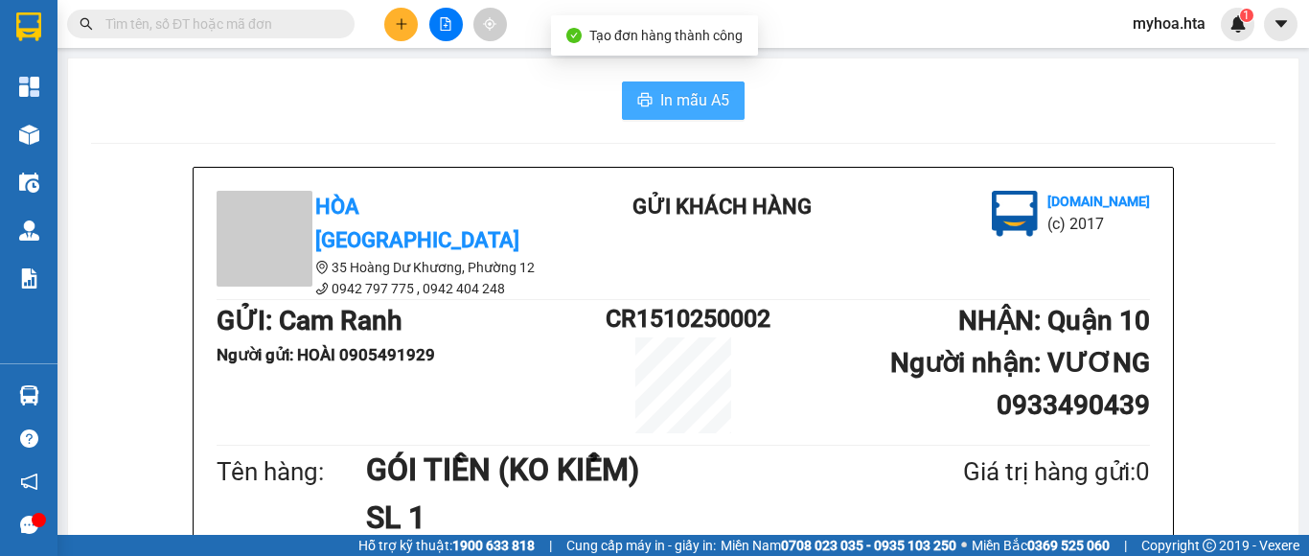
click at [703, 101] on span "In mẫu A5" at bounding box center [694, 100] width 69 height 24
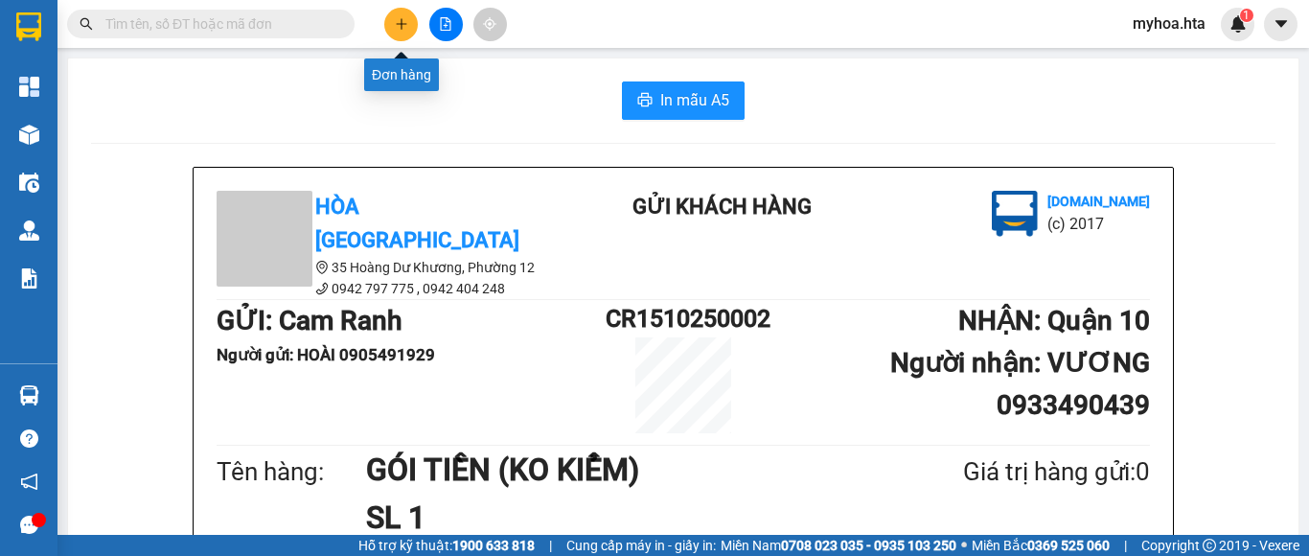
click at [414, 21] on button at bounding box center [401, 25] width 34 height 34
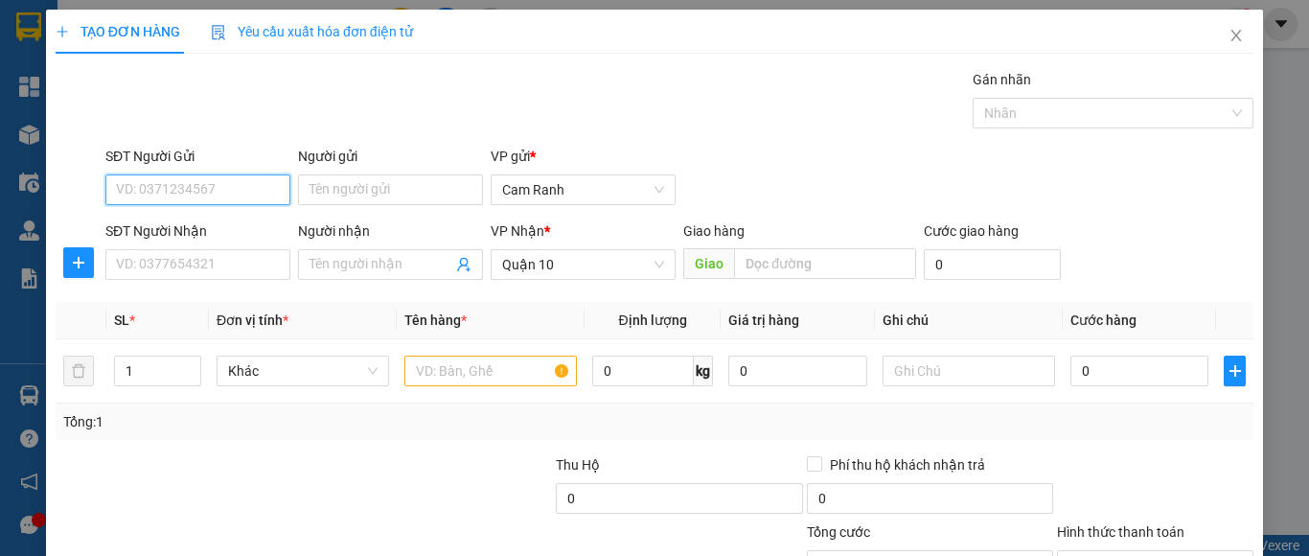
click at [245, 183] on input "SĐT Người Gửi" at bounding box center [197, 189] width 185 height 31
type input "0392209442"
click at [197, 229] on div "0392209442 - HẠNH" at bounding box center [195, 227] width 159 height 21
type input "HẠNH"
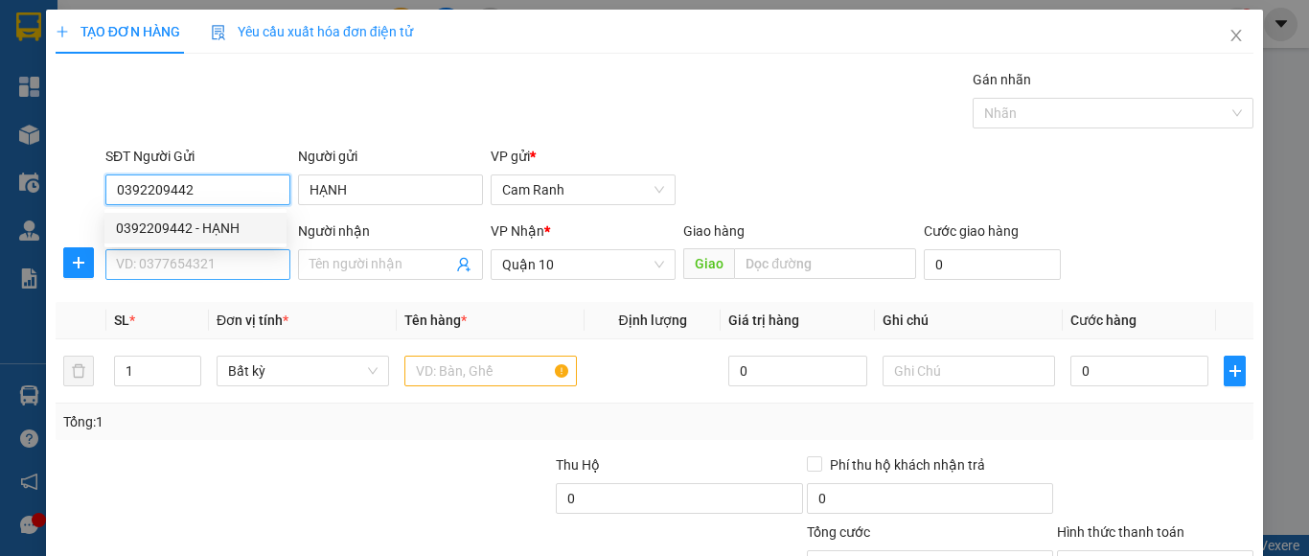
type input "50.000"
type input "0392209442"
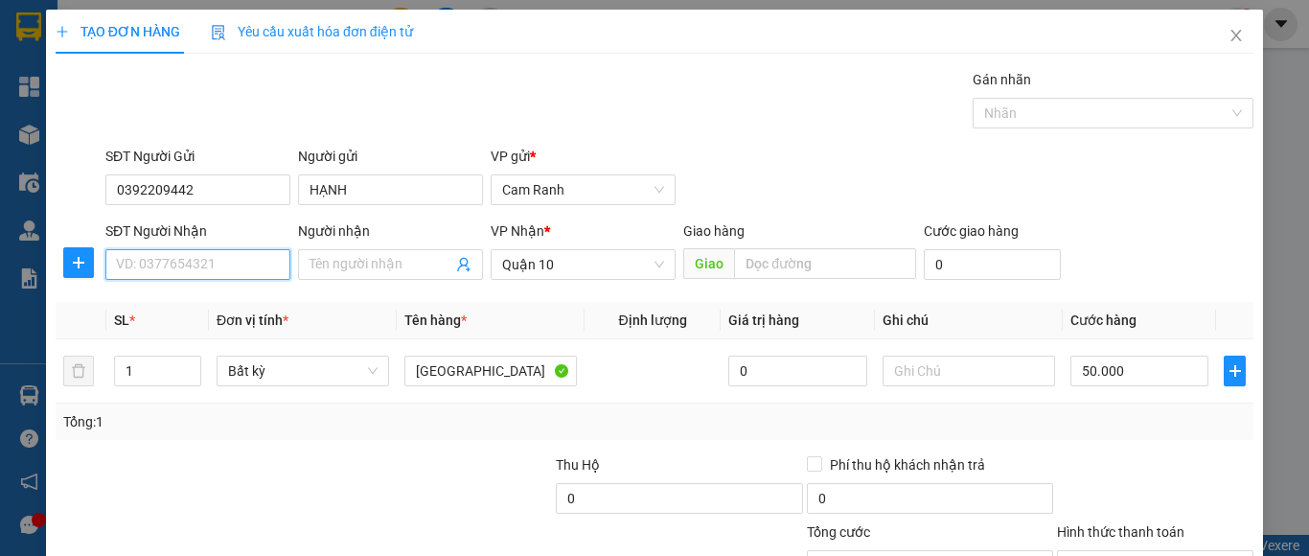
click at [198, 270] on input "SĐT Người Nhận" at bounding box center [197, 264] width 185 height 31
click at [220, 309] on div "0965767808 - TRANG" at bounding box center [195, 302] width 159 height 21
type input "0965767808"
type input "TRANG"
drag, startPoint x: 1135, startPoint y: 420, endPoint x: 863, endPoint y: 385, distance: 274.2
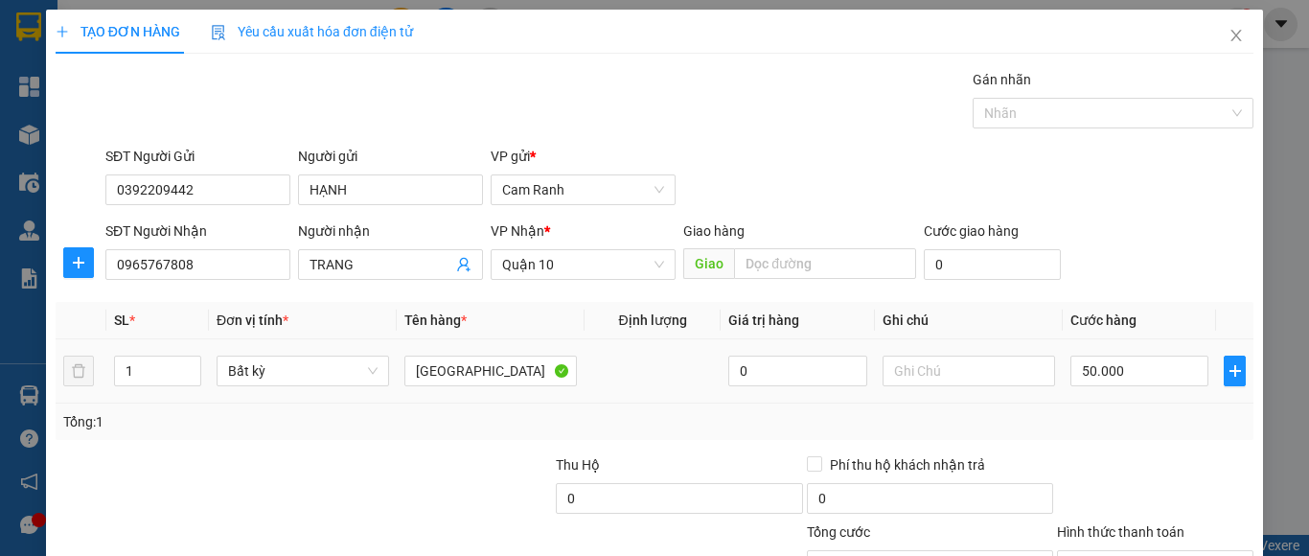
click at [1134, 420] on div "Tổng: 1" at bounding box center [654, 421] width 1182 height 21
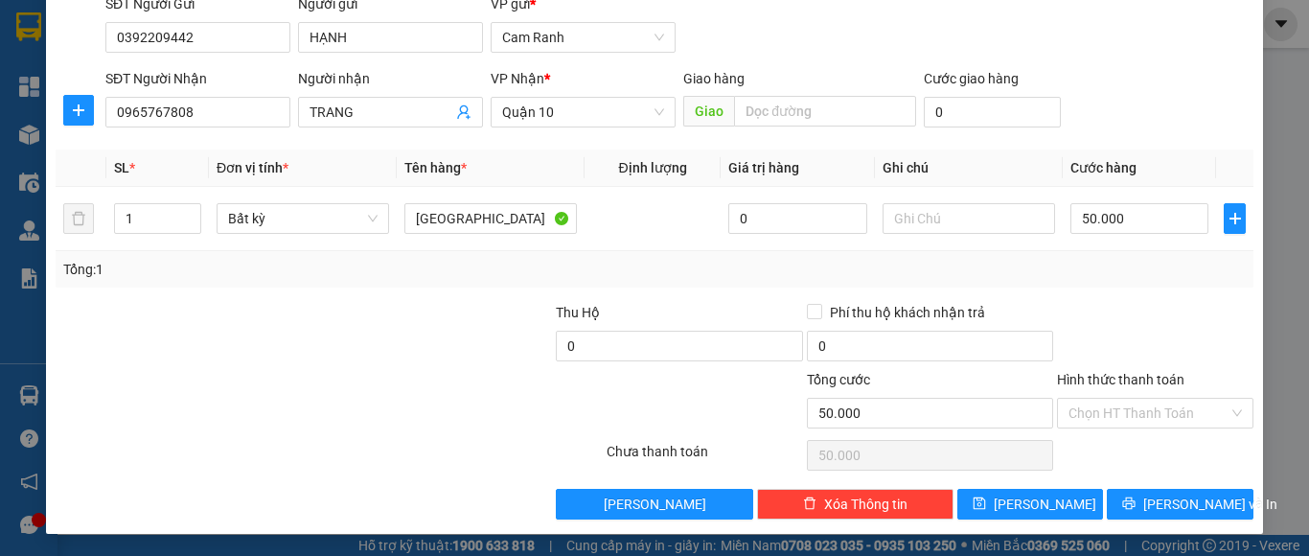
scroll to position [153, 0]
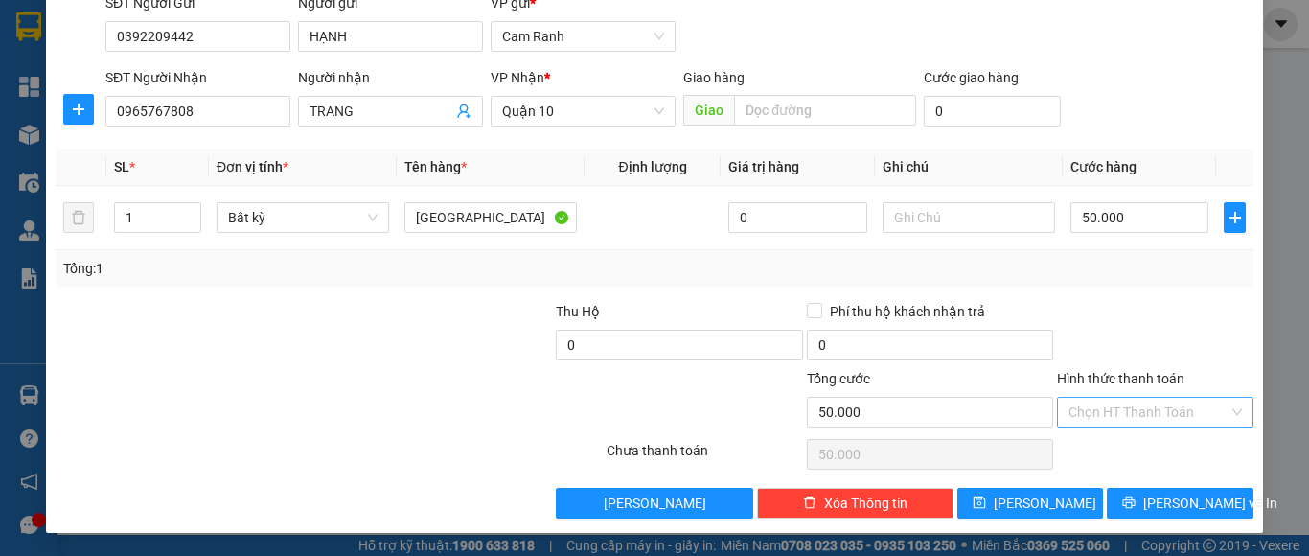
click at [1120, 424] on input "Hình thức thanh toán" at bounding box center [1148, 412] width 160 height 29
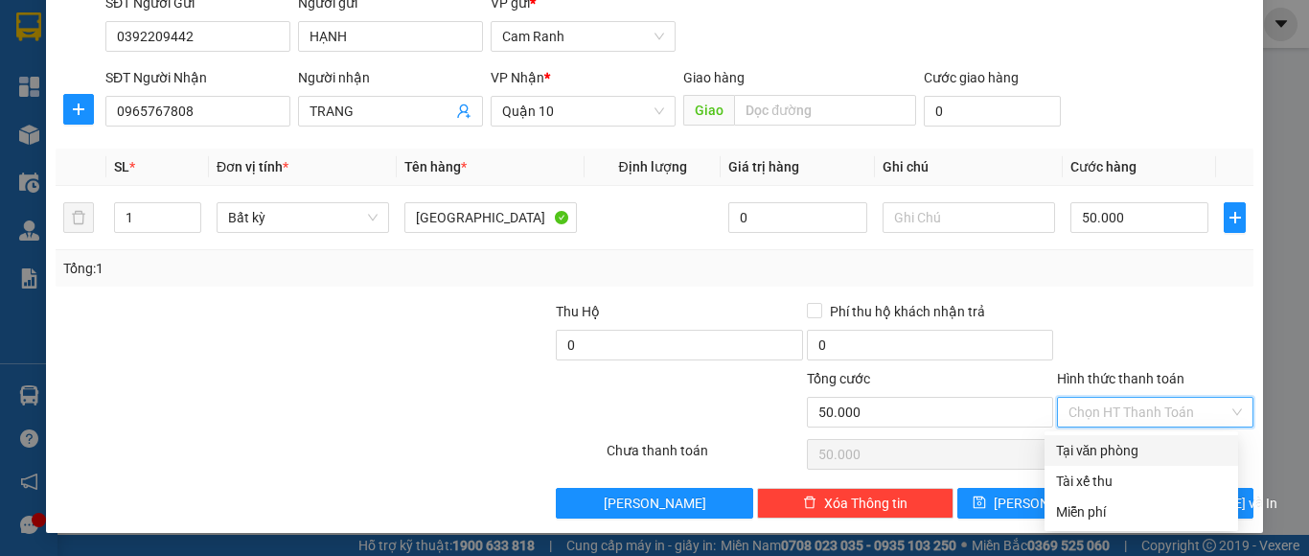
click at [1223, 358] on div at bounding box center [1155, 334] width 200 height 67
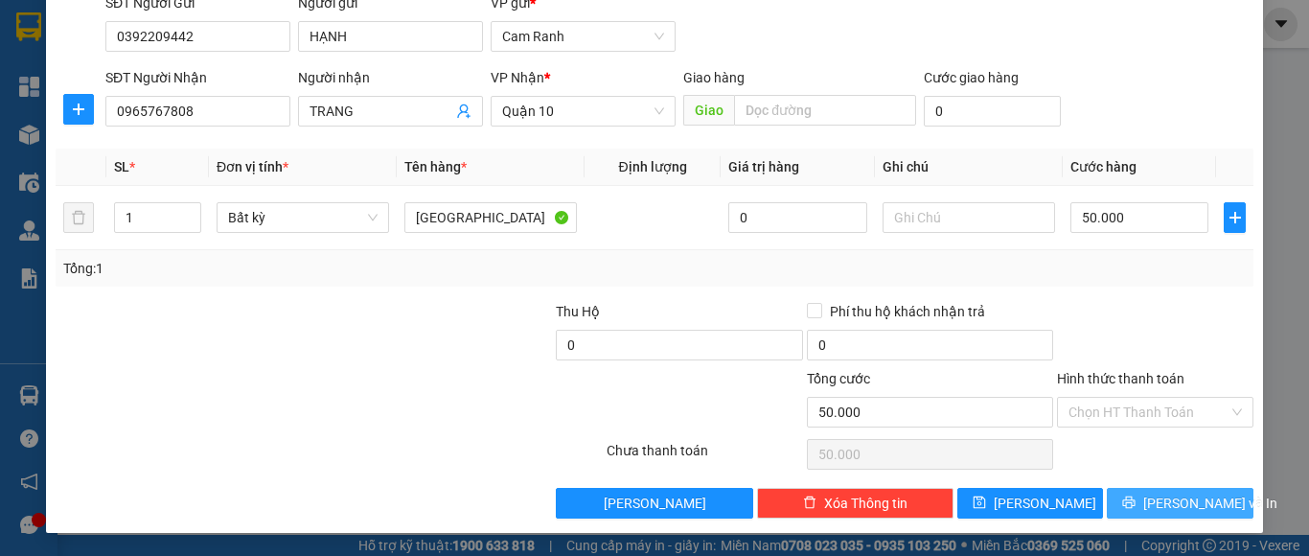
click at [1179, 503] on span "[PERSON_NAME] và In" at bounding box center [1210, 502] width 134 height 21
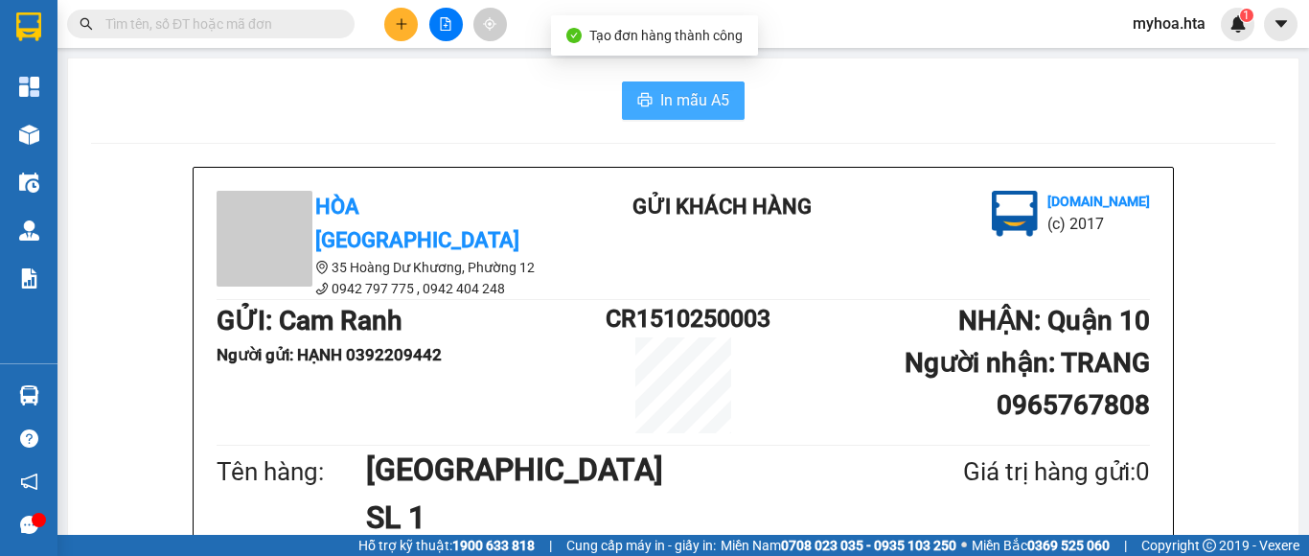
click at [679, 102] on span "In mẫu A5" at bounding box center [694, 100] width 69 height 24
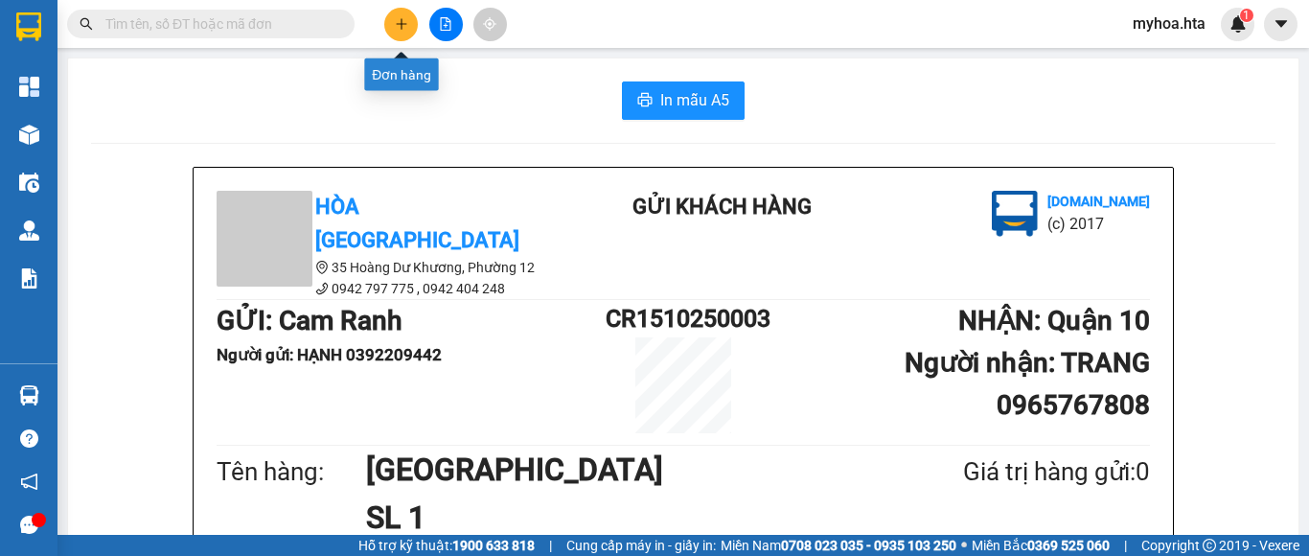
click at [397, 32] on button at bounding box center [401, 25] width 34 height 34
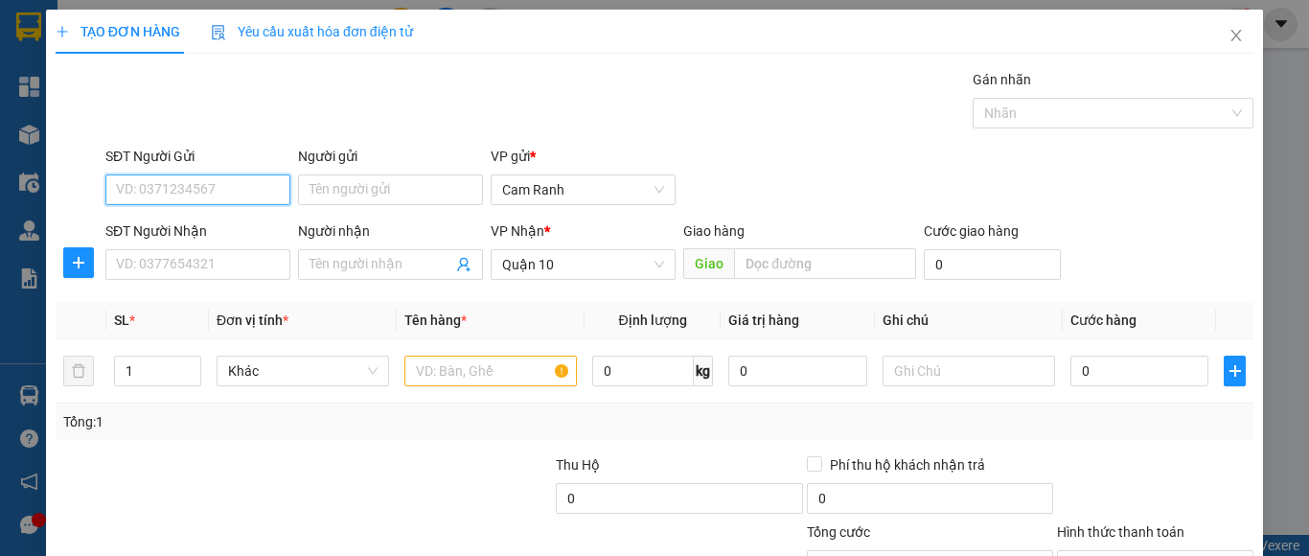
click at [162, 193] on input "SĐT Người Gửi" at bounding box center [197, 189] width 185 height 31
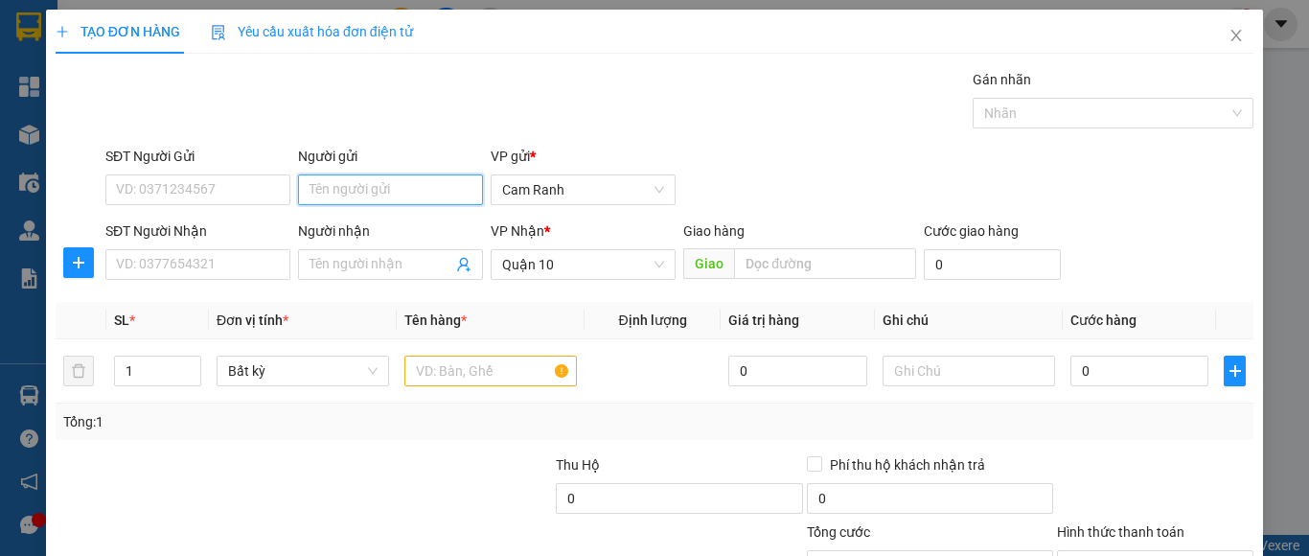
click at [431, 186] on input "Người gửi" at bounding box center [390, 189] width 185 height 31
type input "KIM HUỆ"
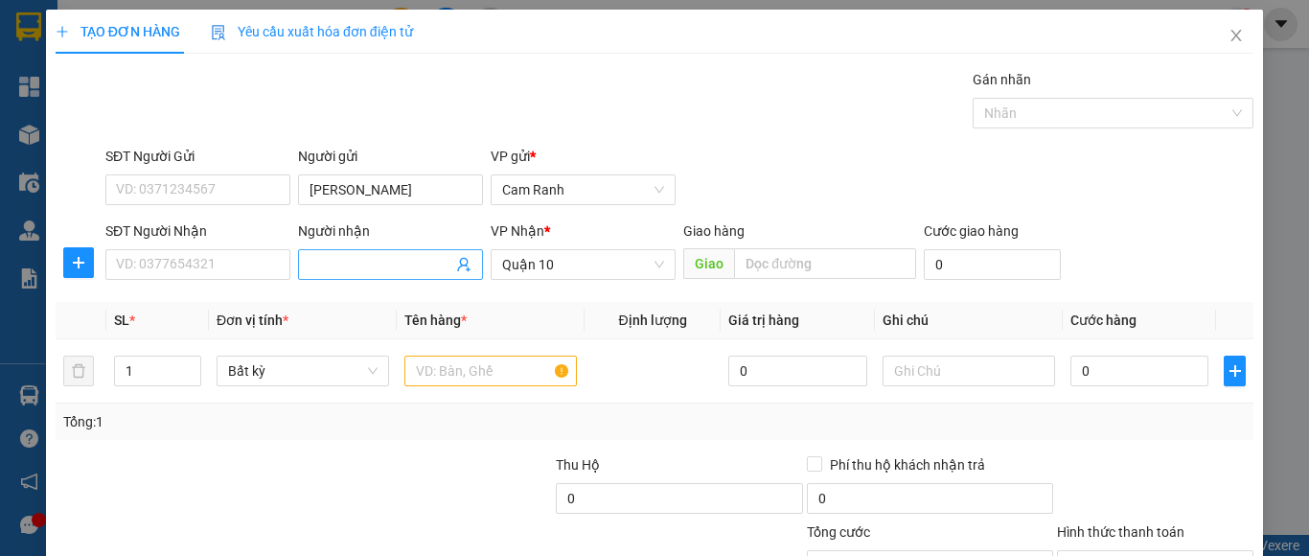
click at [350, 247] on div "Người nhận" at bounding box center [390, 234] width 185 height 29
click at [349, 252] on span at bounding box center [390, 264] width 185 height 31
type input "HƯNG"
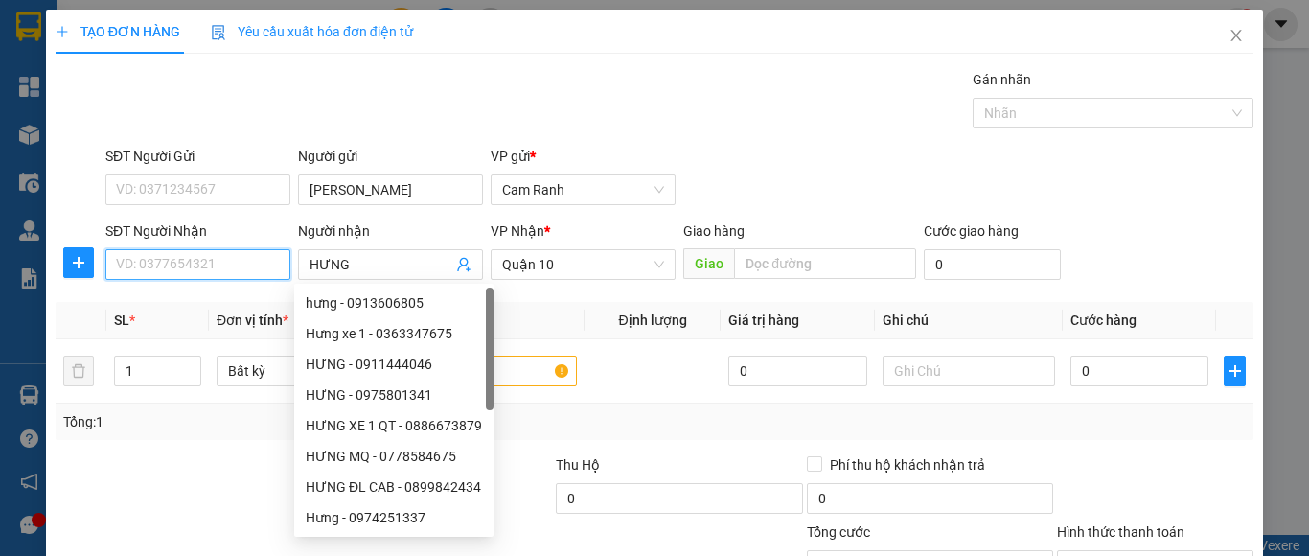
click at [238, 272] on input "SĐT Người Nhận" at bounding box center [197, 264] width 185 height 31
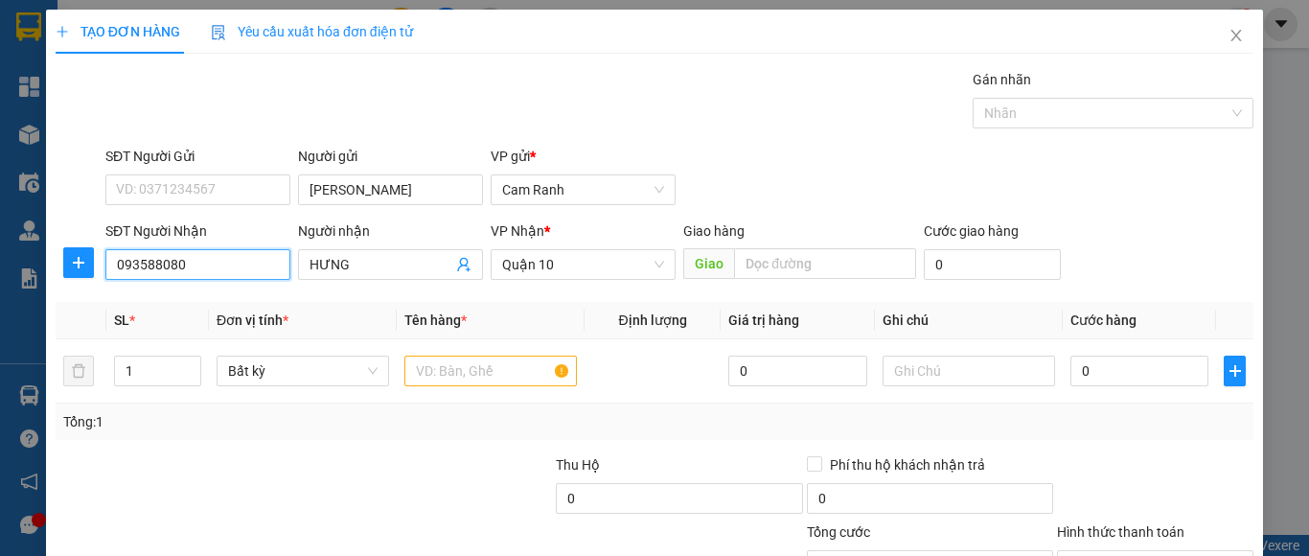
click at [198, 273] on input "093588080" at bounding box center [197, 264] width 185 height 31
click at [205, 262] on input "093588080" at bounding box center [197, 264] width 185 height 31
click at [207, 300] on div "0935088080 - HƯNG" at bounding box center [195, 302] width 159 height 21
type input "0935088080"
type input "HƯNG"
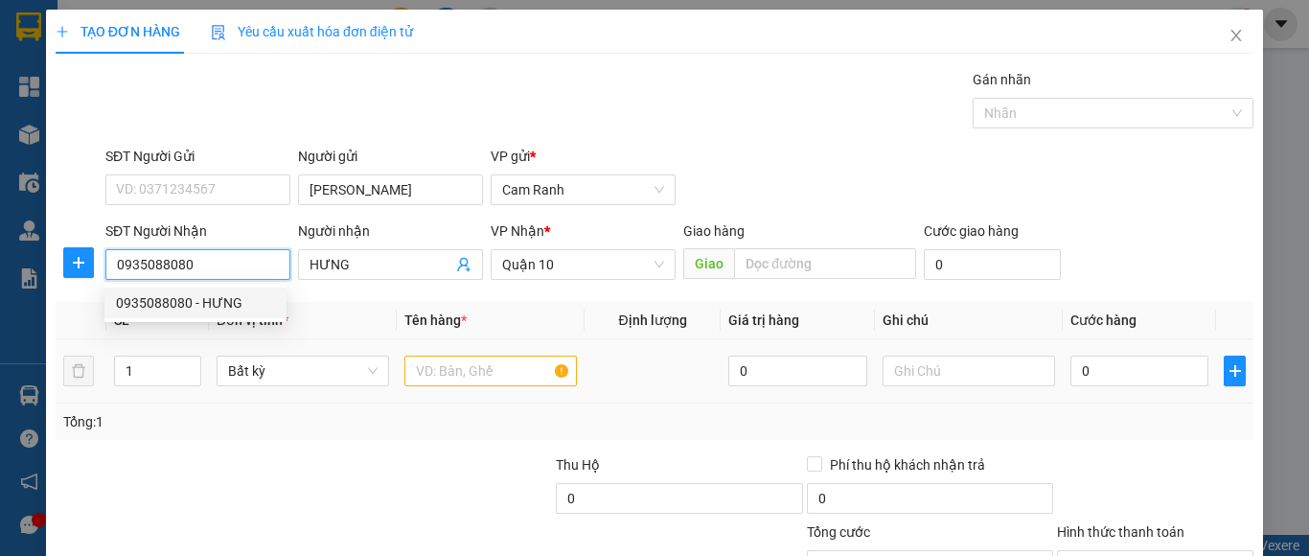
type input "500.000"
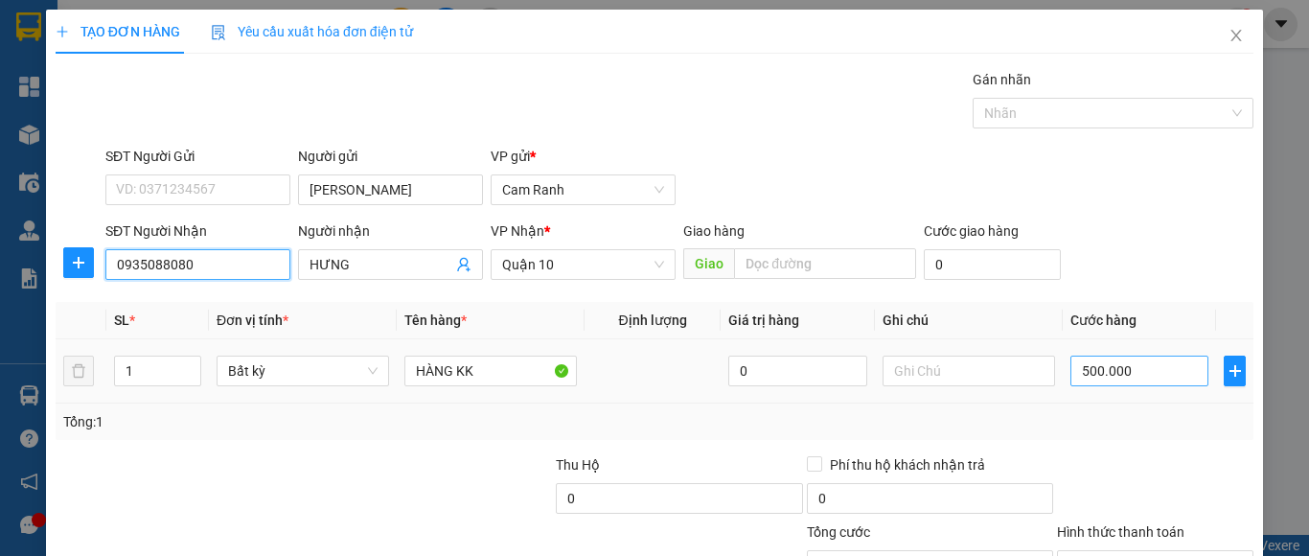
type input "0935088080"
click at [1170, 371] on input "500.000" at bounding box center [1139, 370] width 138 height 31
type input "6"
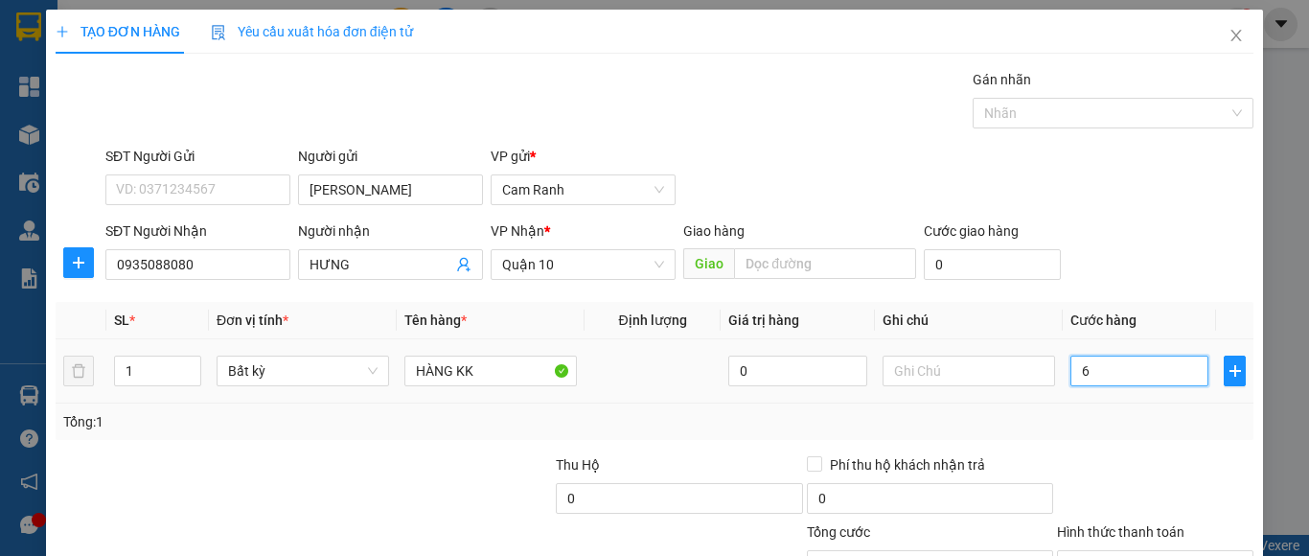
type input "60"
type input "600"
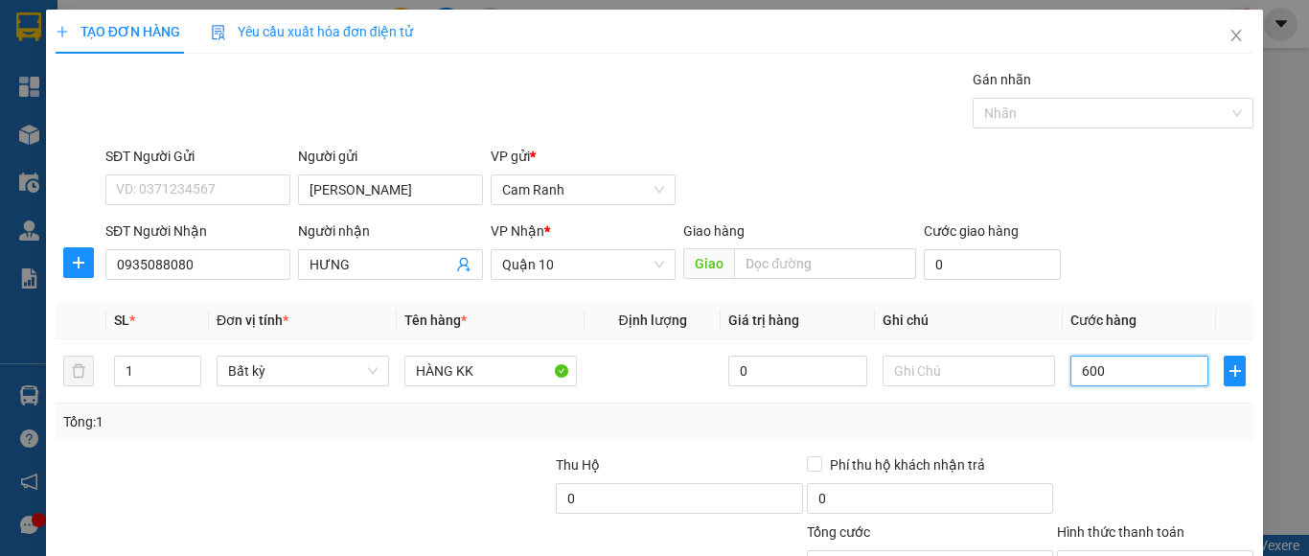
type input "600"
type input "600.000"
click at [1160, 476] on div at bounding box center [1155, 487] width 200 height 67
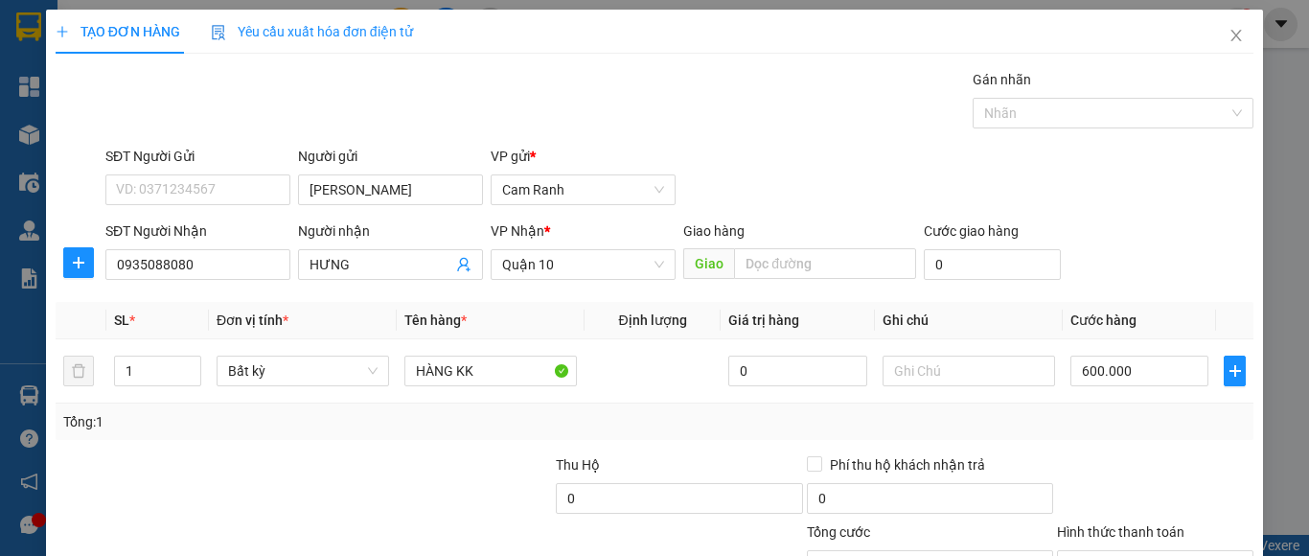
click at [1197, 465] on div at bounding box center [1155, 487] width 200 height 67
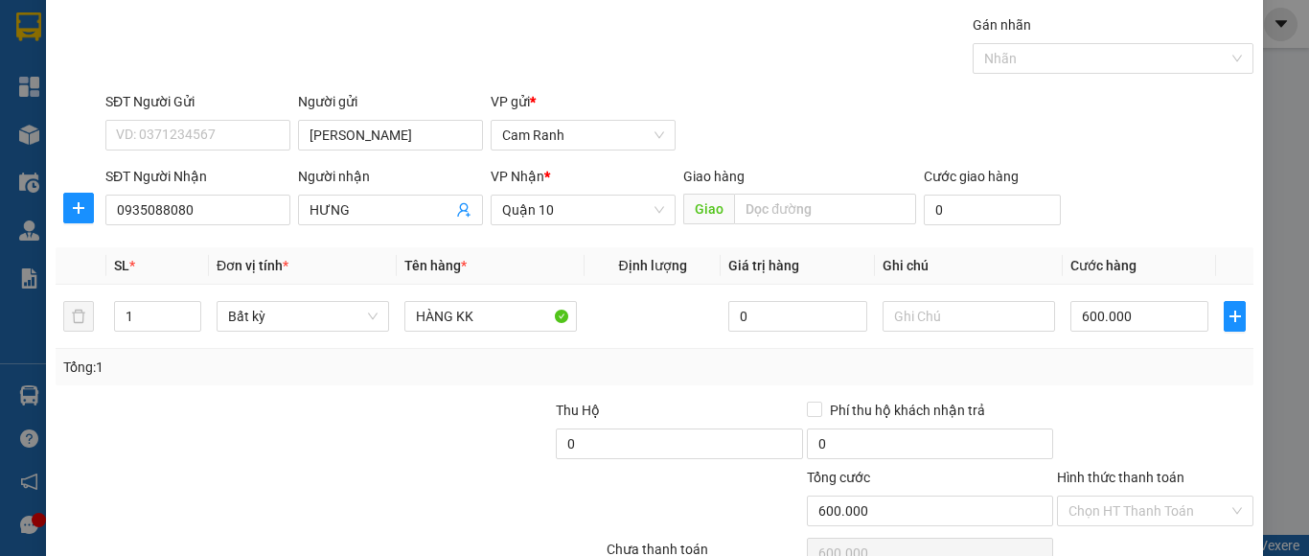
scroll to position [153, 0]
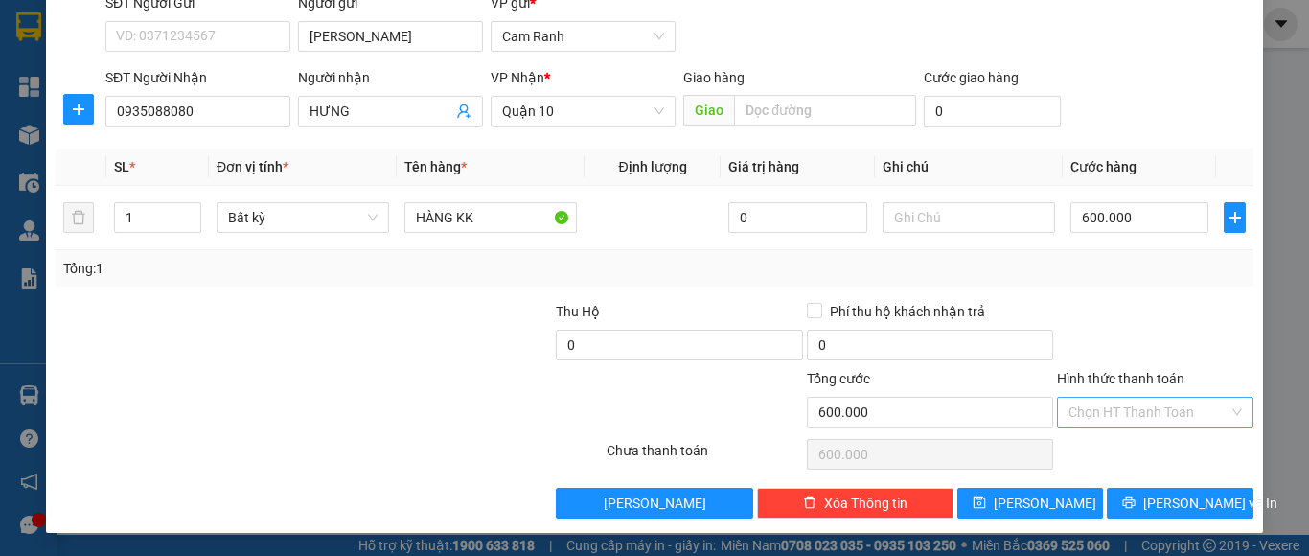
click at [1165, 412] on input "Hình thức thanh toán" at bounding box center [1148, 412] width 160 height 29
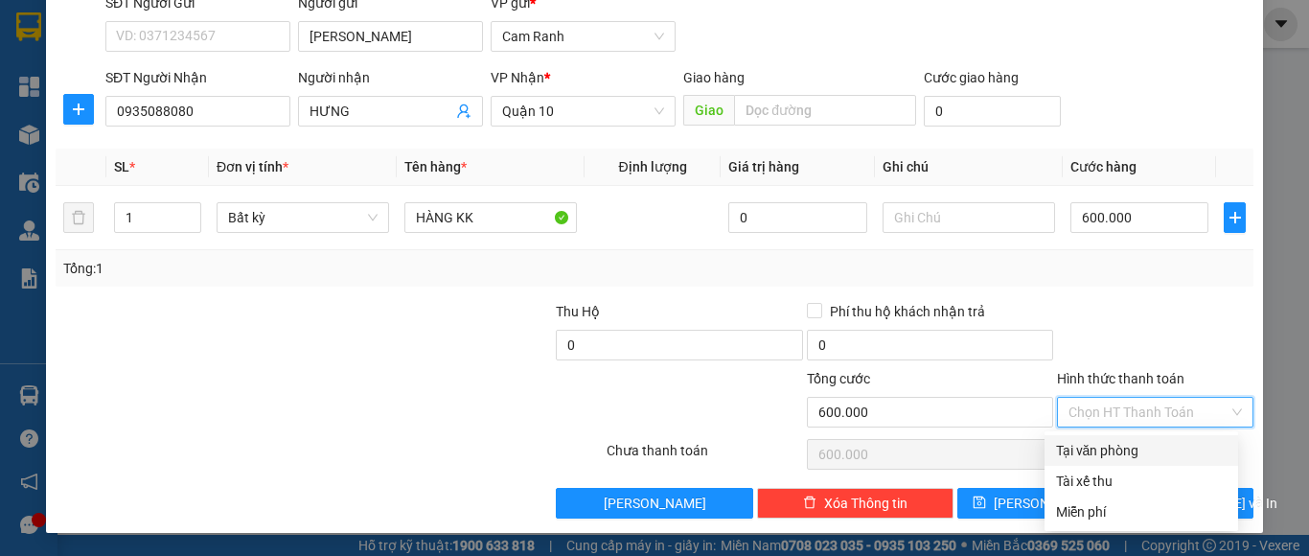
click at [1148, 444] on div "Tại văn phòng" at bounding box center [1141, 450] width 171 height 21
type input "0"
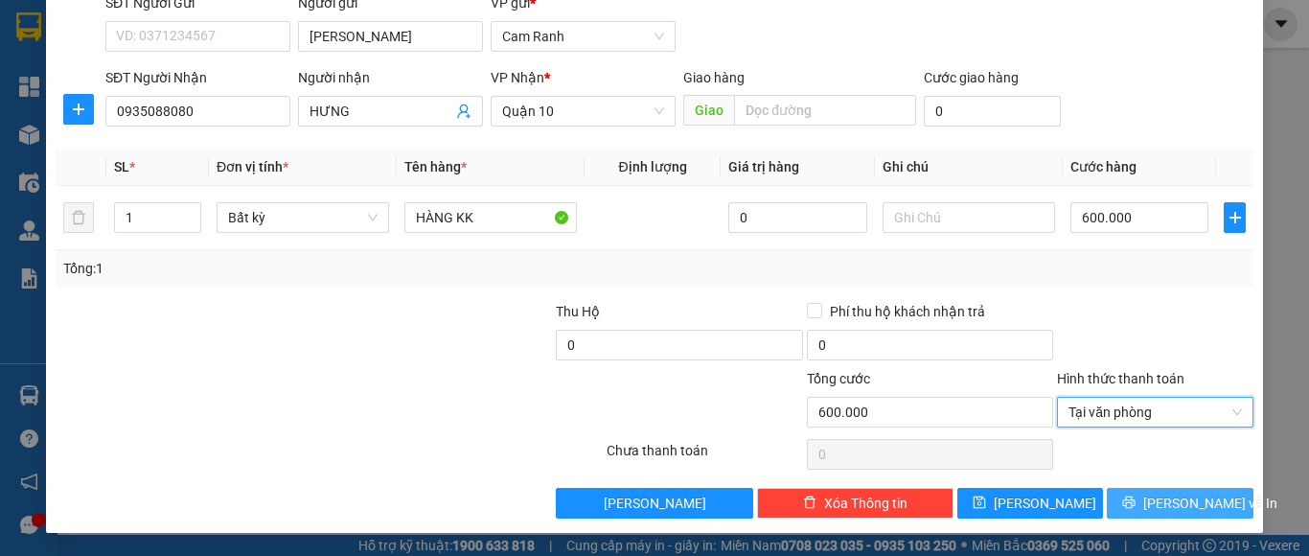
click at [1149, 502] on span "[PERSON_NAME] và In" at bounding box center [1210, 502] width 134 height 21
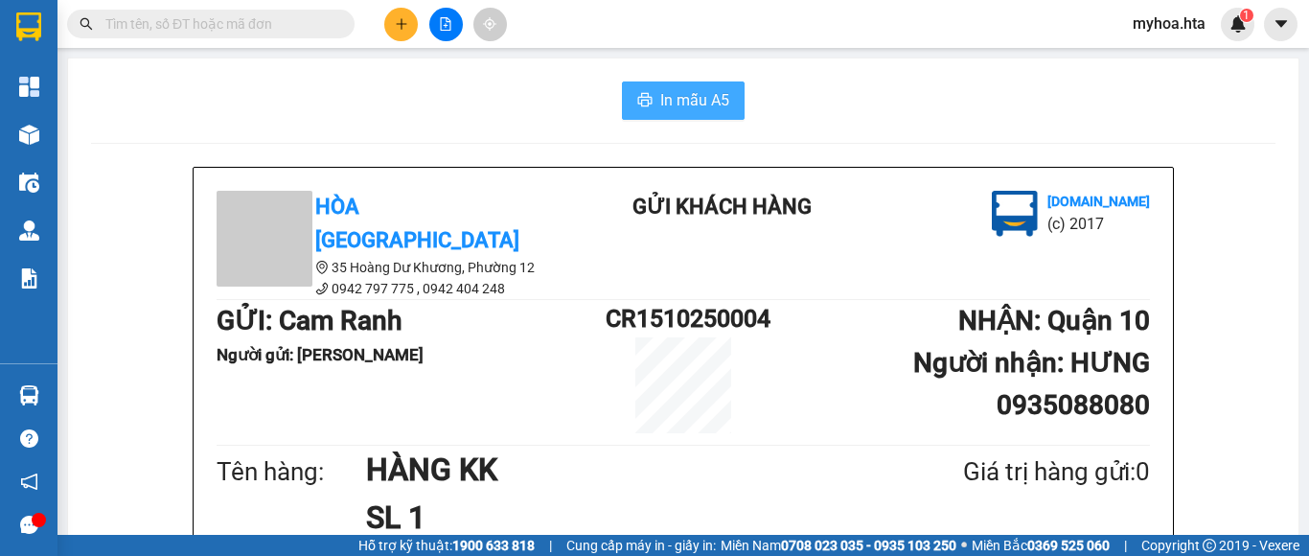
click at [660, 99] on span "In mẫu A5" at bounding box center [694, 100] width 69 height 24
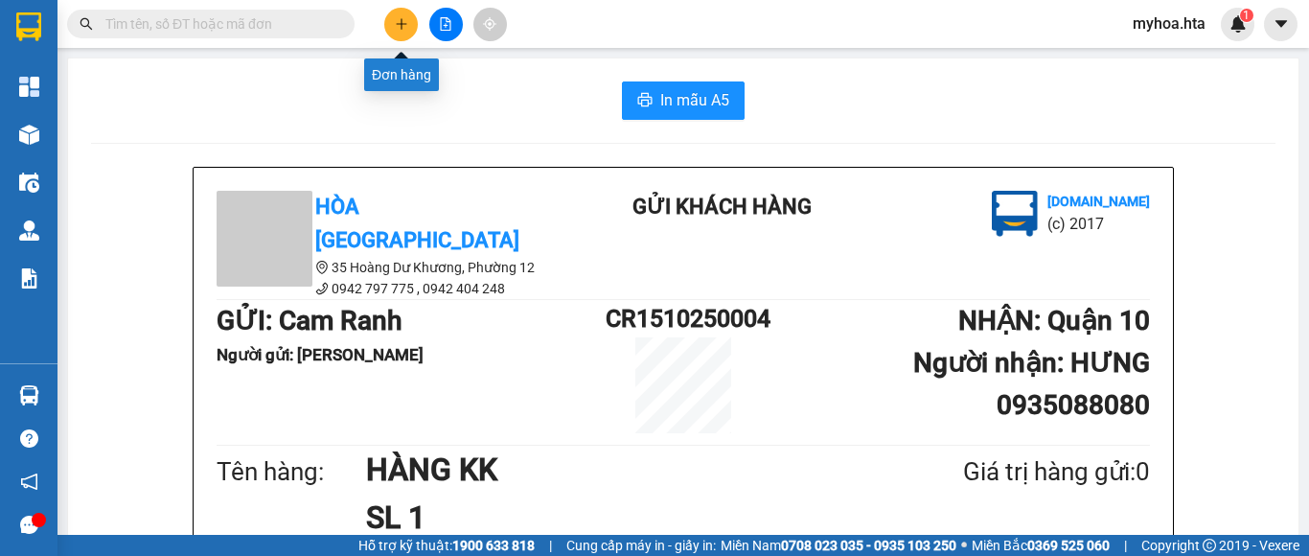
click at [397, 22] on icon "plus" at bounding box center [401, 23] width 13 height 13
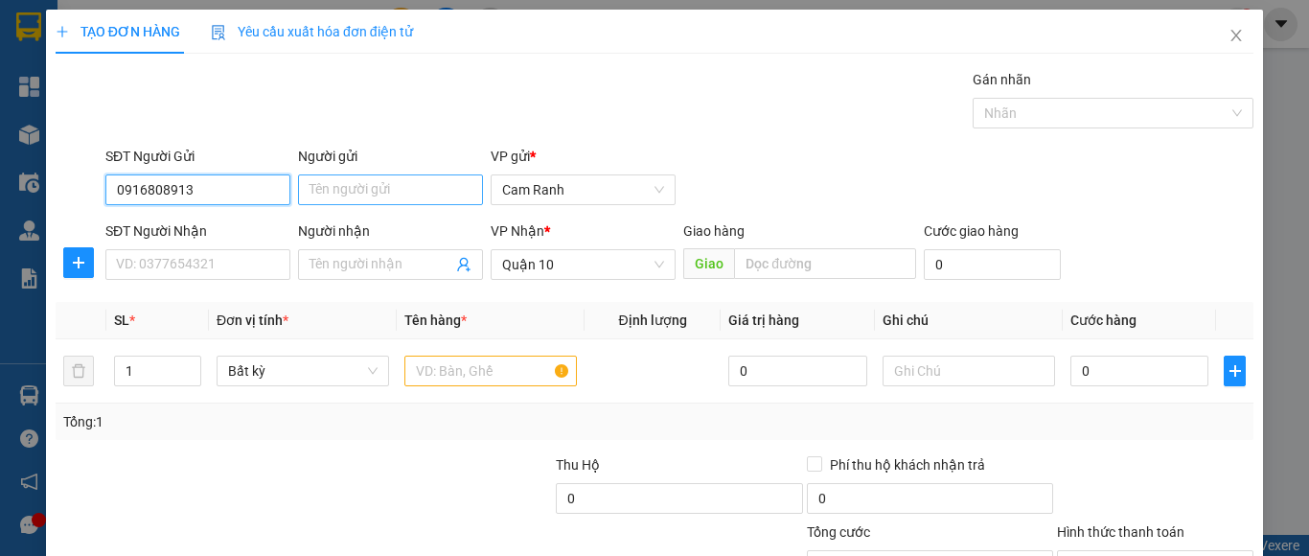
type input "0916808913"
click at [360, 194] on input "Người gửi" at bounding box center [390, 189] width 185 height 31
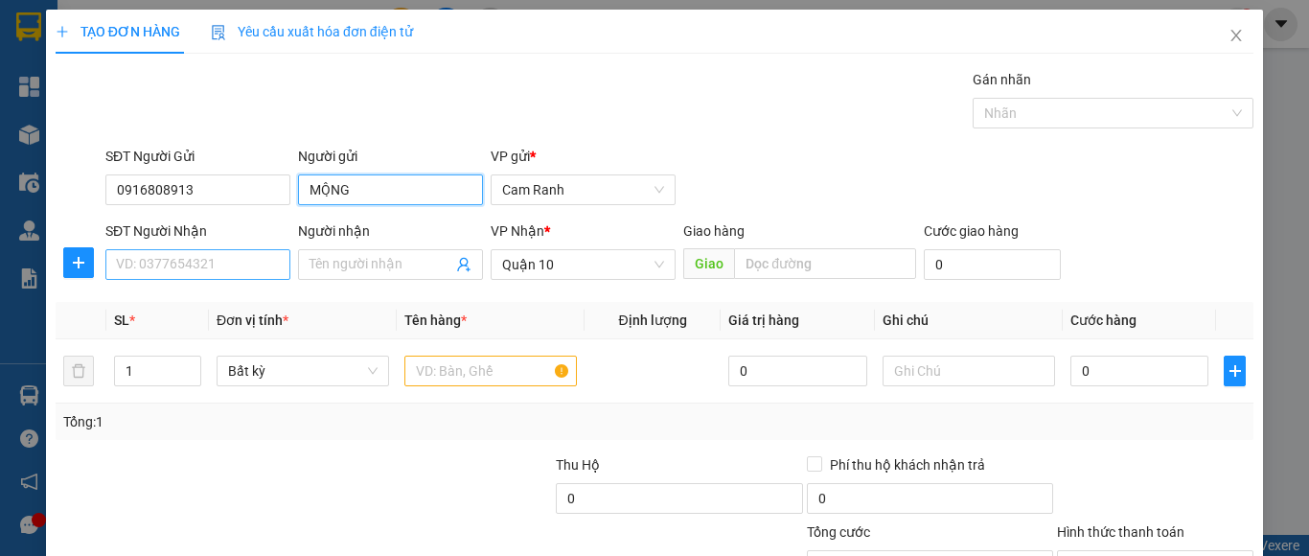
type input "MỘNG"
click at [259, 257] on input "SĐT Người Nhận" at bounding box center [197, 264] width 185 height 31
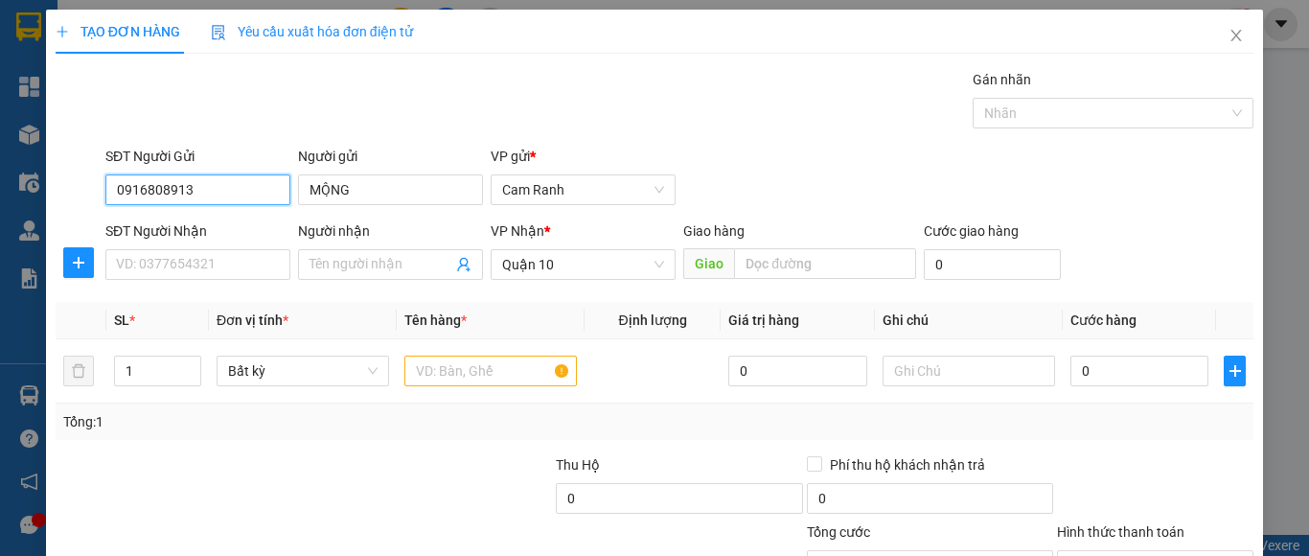
drag, startPoint x: 233, startPoint y: 190, endPoint x: 86, endPoint y: 193, distance: 146.6
click at [82, 193] on div "SĐT Người Gửi 0916808913 0916808913 Người gửi MỘNG VP gửi * Cam Ranh" at bounding box center [654, 179] width 1201 height 67
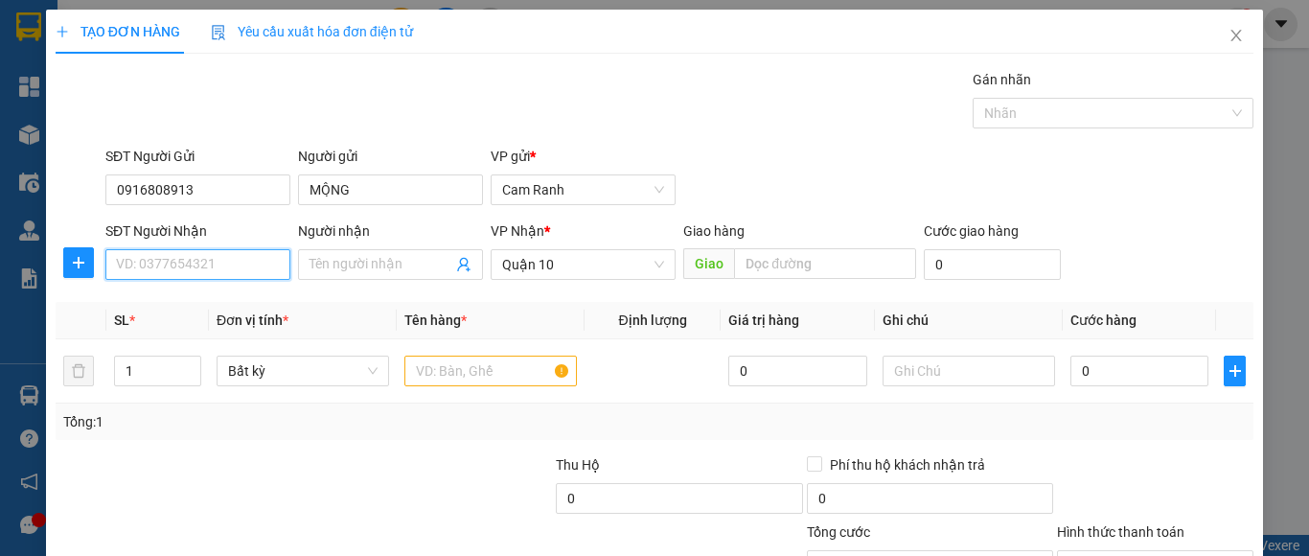
click at [160, 276] on input "SĐT Người Nhận" at bounding box center [197, 264] width 185 height 31
paste input "0916808913"
type input "0916808913"
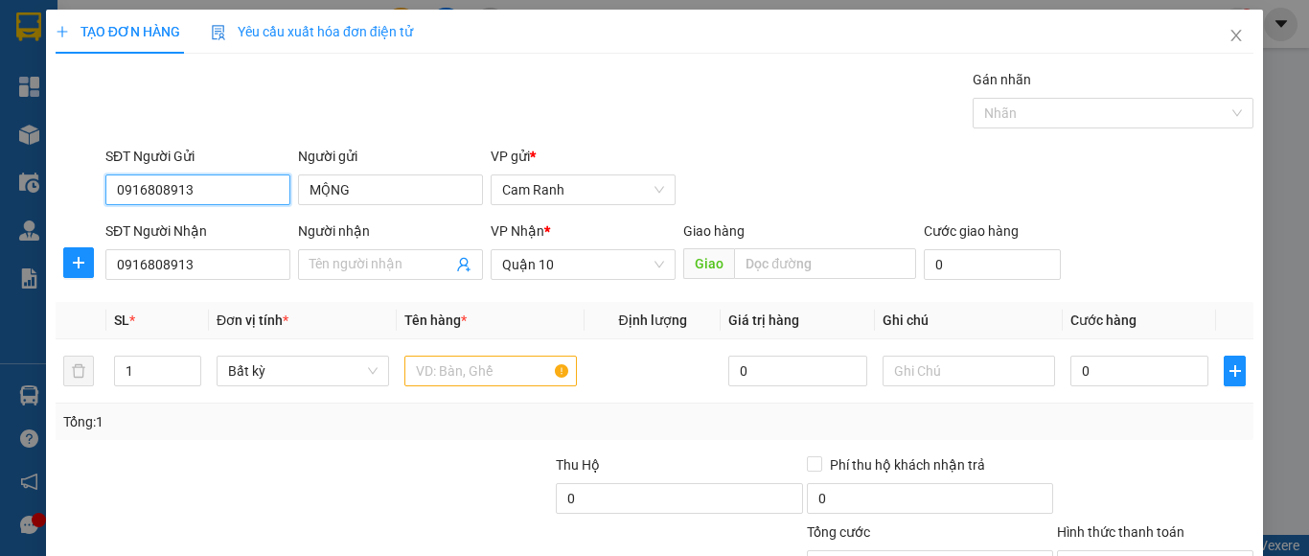
drag, startPoint x: 212, startPoint y: 178, endPoint x: 95, endPoint y: 183, distance: 117.0
click at [95, 183] on div "SĐT Người Gửi 0916808913 0916808913 Người gửi MỘNG VP gửi * Cam Ranh" at bounding box center [654, 179] width 1201 height 67
click at [237, 228] on div "0779629701 - MỘNG" at bounding box center [195, 227] width 159 height 21
type input "0779629701"
type input "MỘNG"
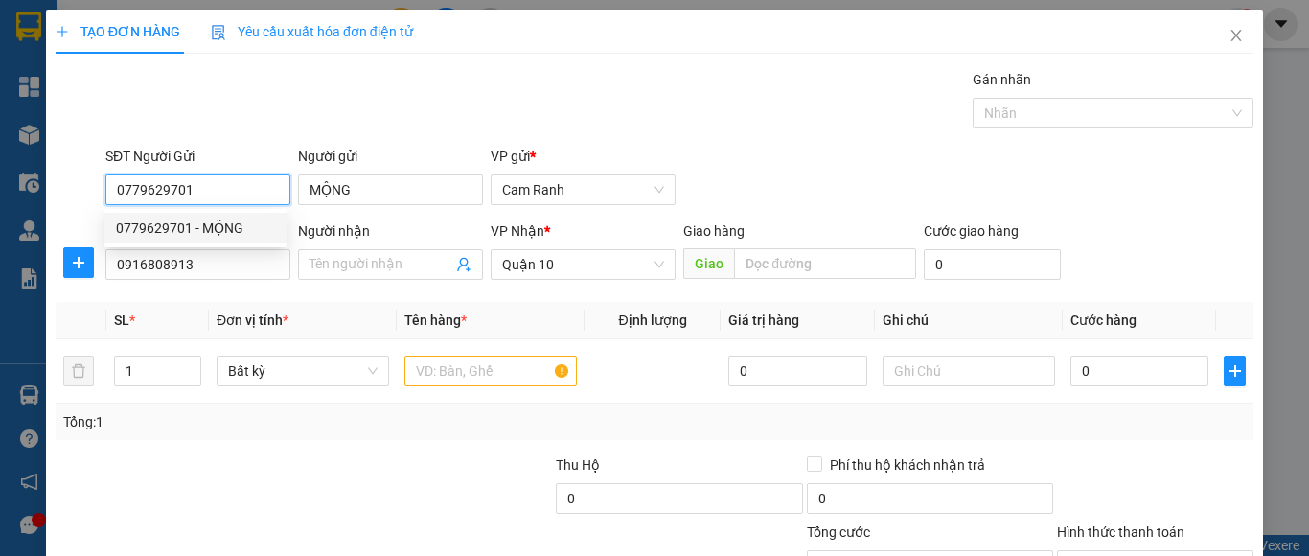
type input "40.000"
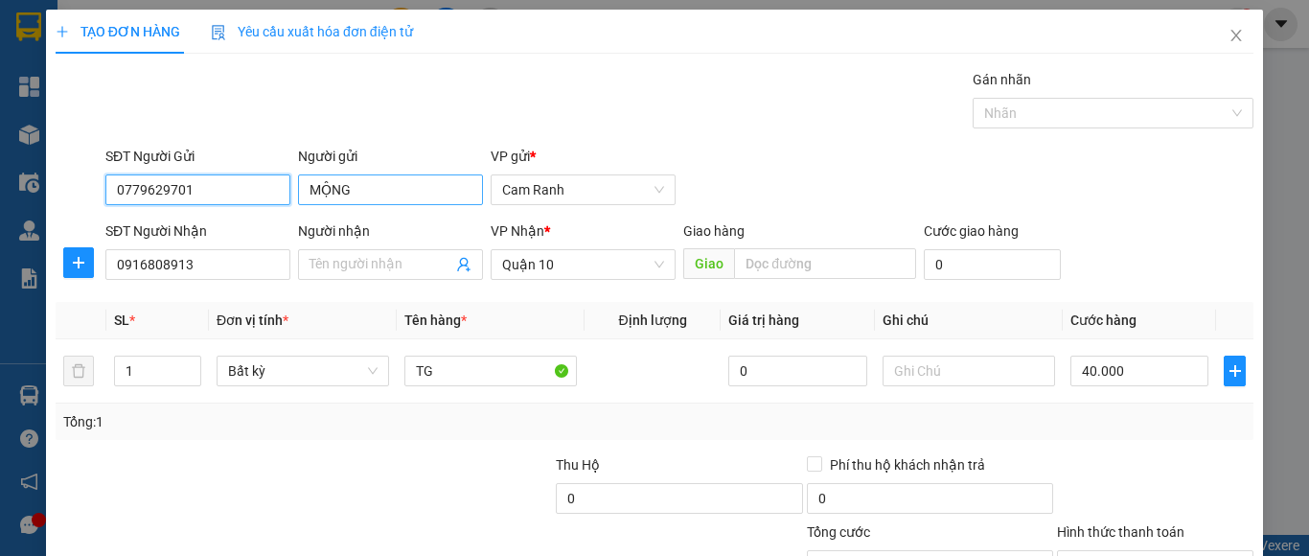
type input "0779629701"
drag, startPoint x: 364, startPoint y: 187, endPoint x: 252, endPoint y: 194, distance: 112.3
click at [252, 194] on div "SĐT Người Gửi 0779629701 Người gửi MỘNG MỘNG VP gửi * Cam Ranh" at bounding box center [679, 179] width 1155 height 67
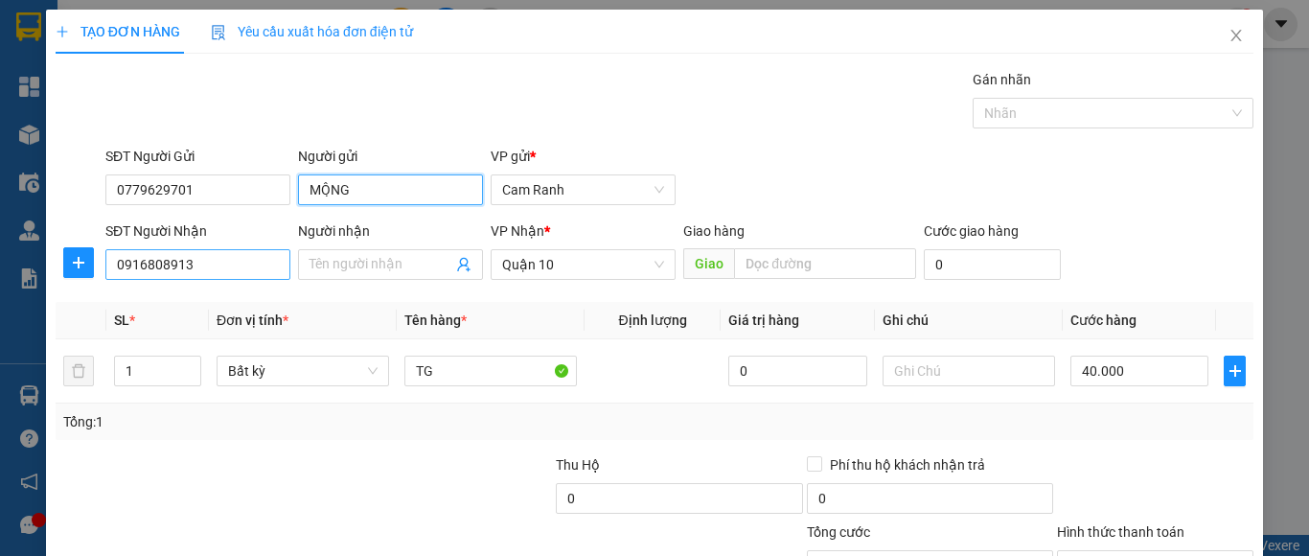
type input "MỘNG"
click at [242, 259] on input "0916808913" at bounding box center [197, 264] width 185 height 31
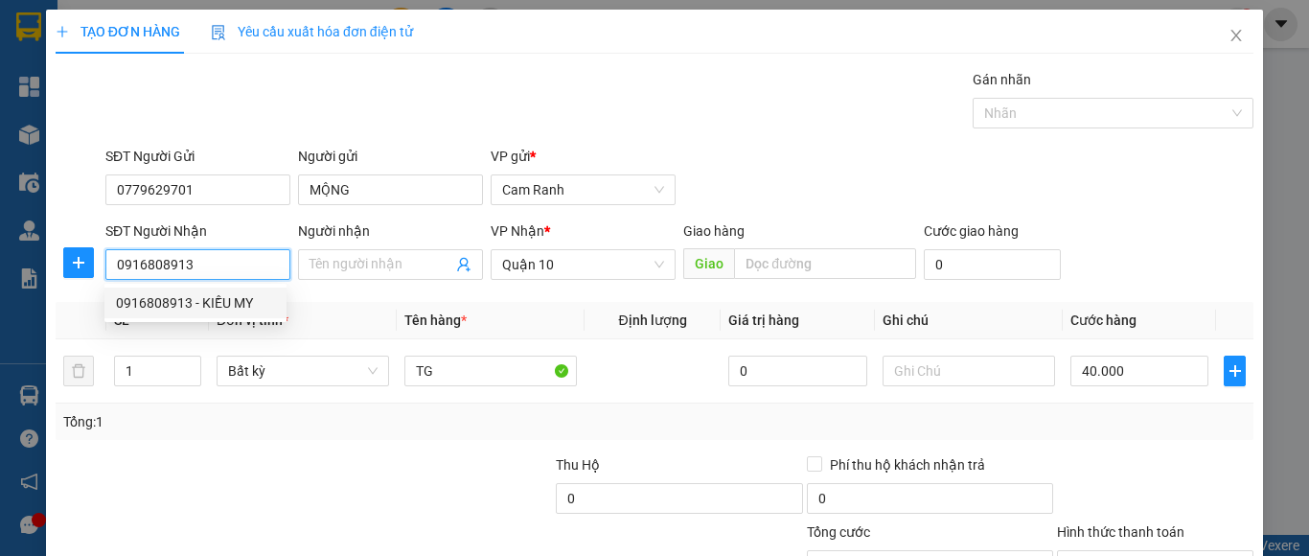
click at [241, 302] on div "0916808913 - KIỀU MY" at bounding box center [195, 302] width 159 height 21
type input "[PERSON_NAME] MY"
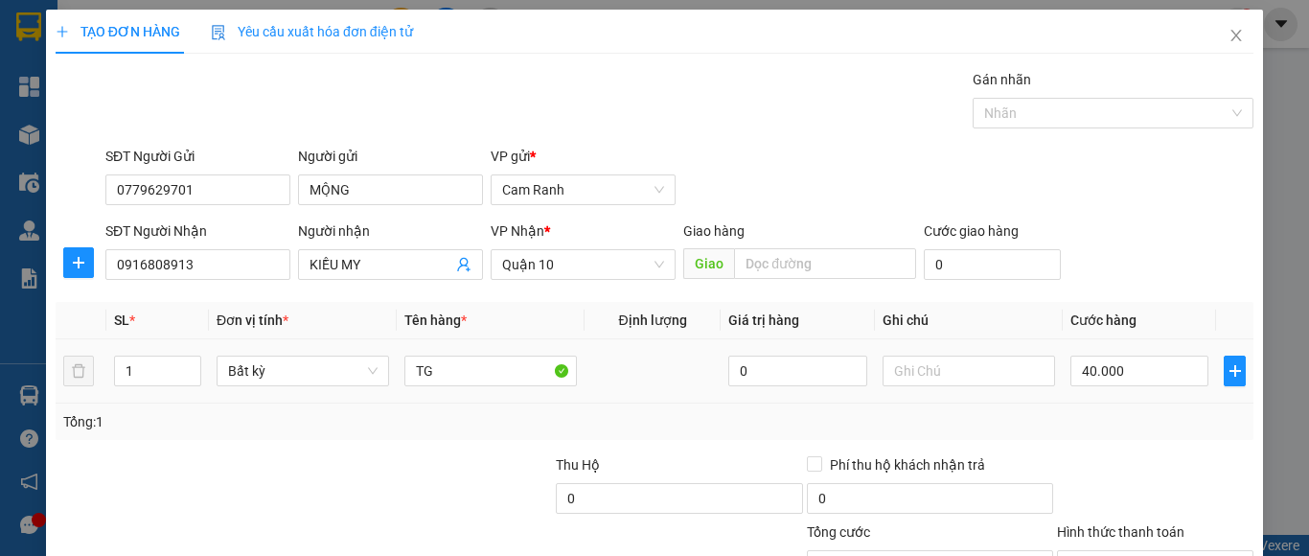
click at [499, 352] on div "TG" at bounding box center [490, 371] width 172 height 38
click at [494, 373] on input "TG" at bounding box center [490, 370] width 172 height 31
type input "[GEOGRAPHIC_DATA]"
click at [1002, 414] on div "Tổng: 1" at bounding box center [654, 421] width 1182 height 21
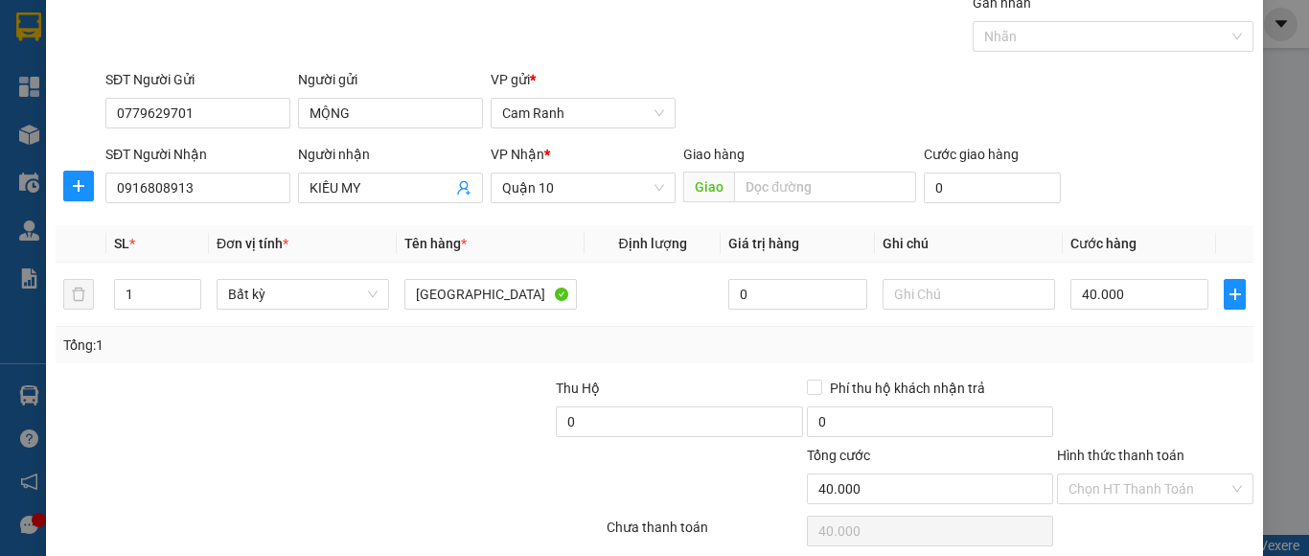
scroll to position [153, 0]
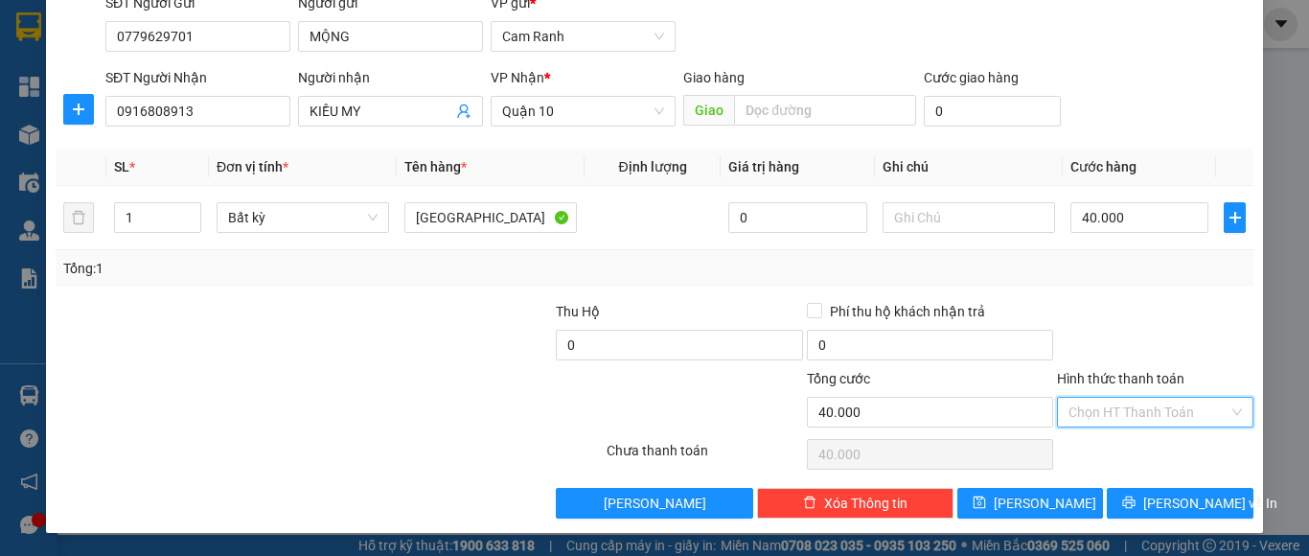
click at [1112, 412] on input "Hình thức thanh toán" at bounding box center [1148, 412] width 160 height 29
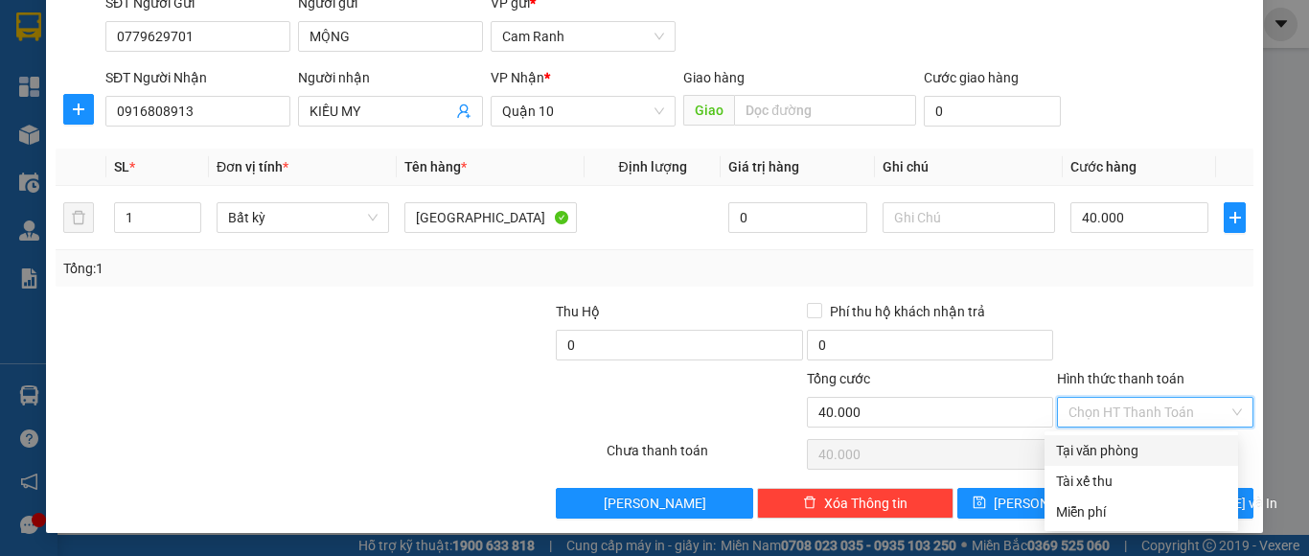
click at [1095, 444] on div "Tại văn phòng" at bounding box center [1141, 450] width 171 height 21
type input "0"
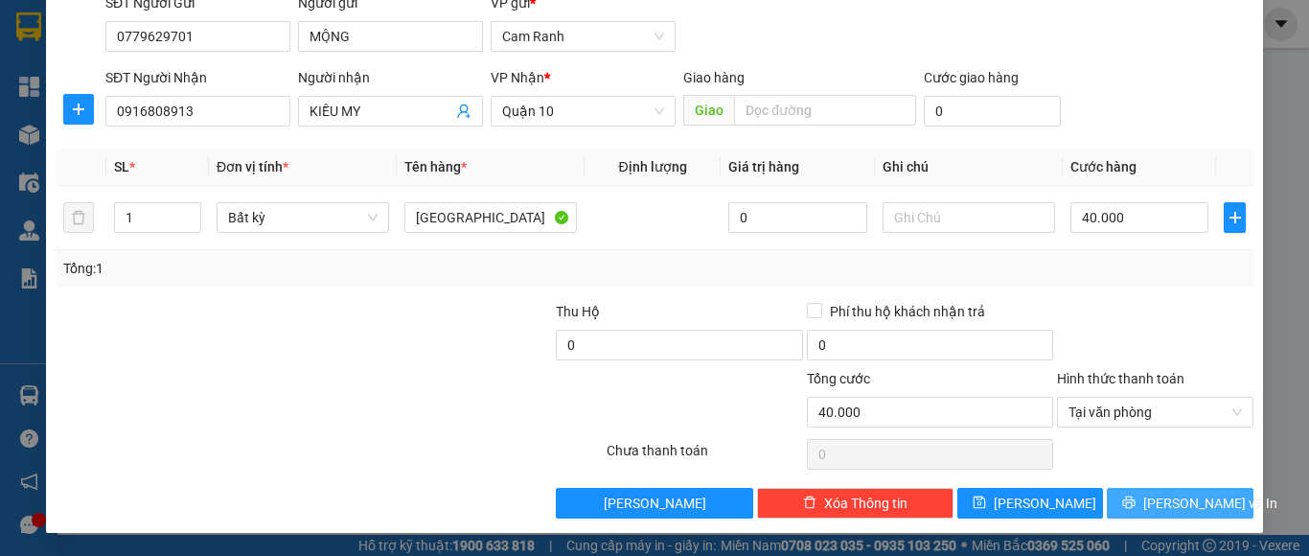
click at [1154, 510] on span "[PERSON_NAME] và In" at bounding box center [1210, 502] width 134 height 21
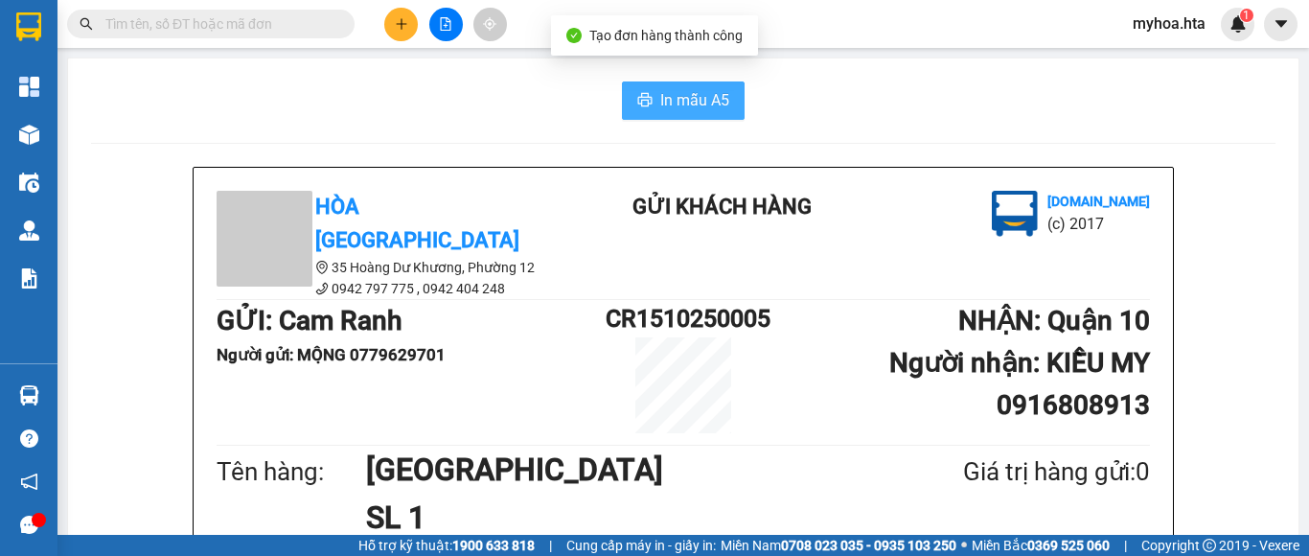
click at [679, 99] on span "In mẫu A5" at bounding box center [694, 100] width 69 height 24
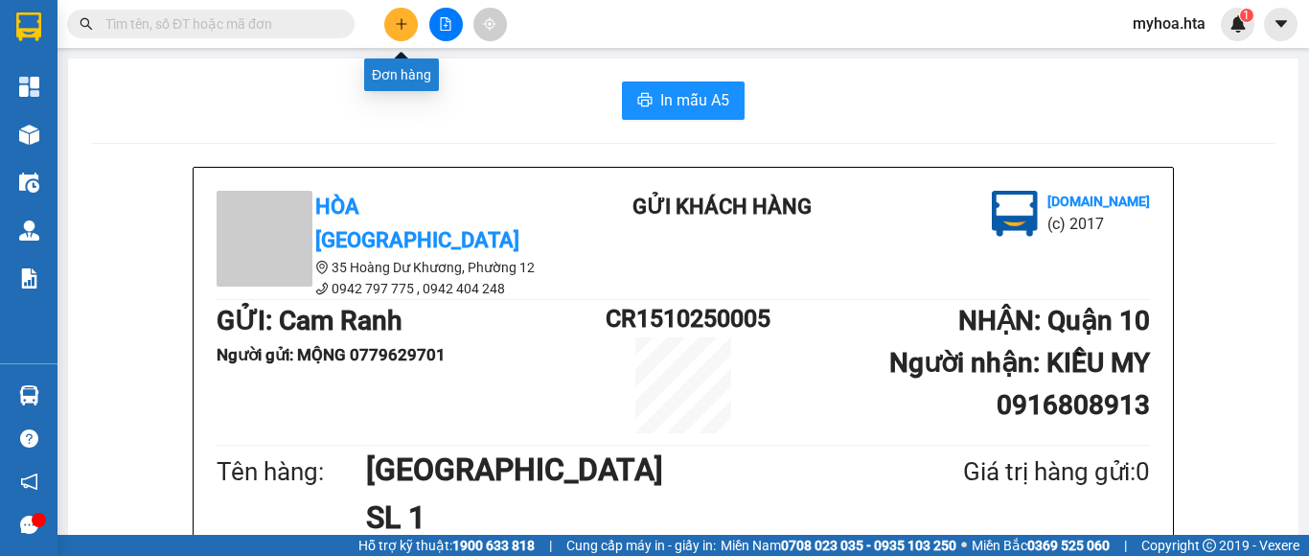
click at [402, 29] on icon "plus" at bounding box center [401, 23] width 13 height 13
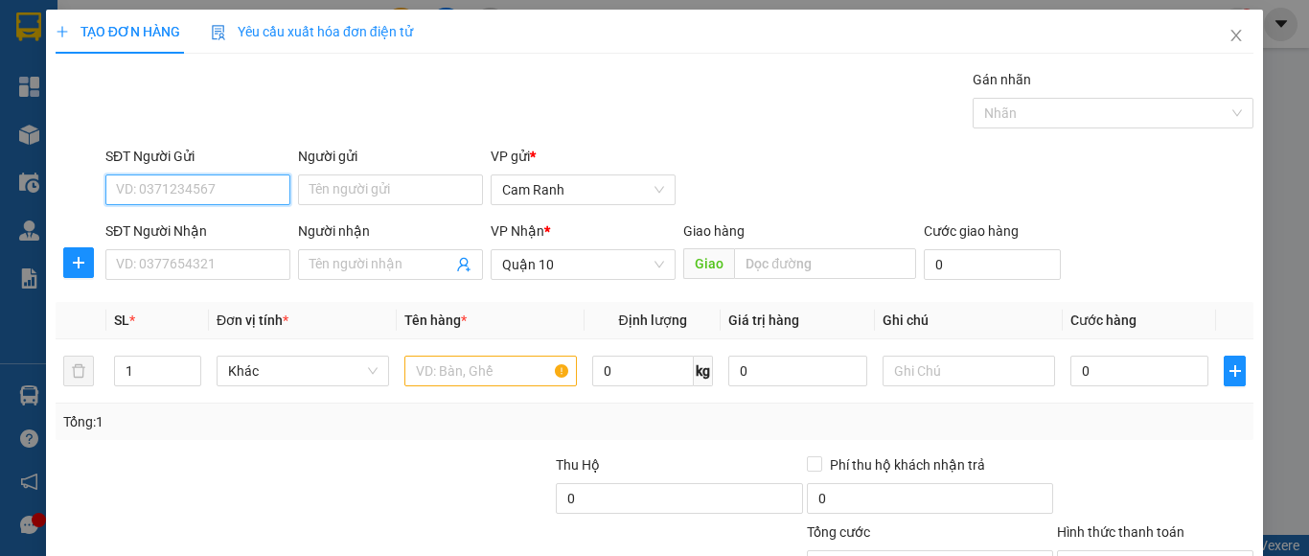
click at [247, 195] on input "SĐT Người Gửi" at bounding box center [197, 189] width 185 height 31
click at [244, 226] on div "0908187654 - KHÔI" at bounding box center [195, 227] width 159 height 21
type input "0908187654"
type input "KHÔI"
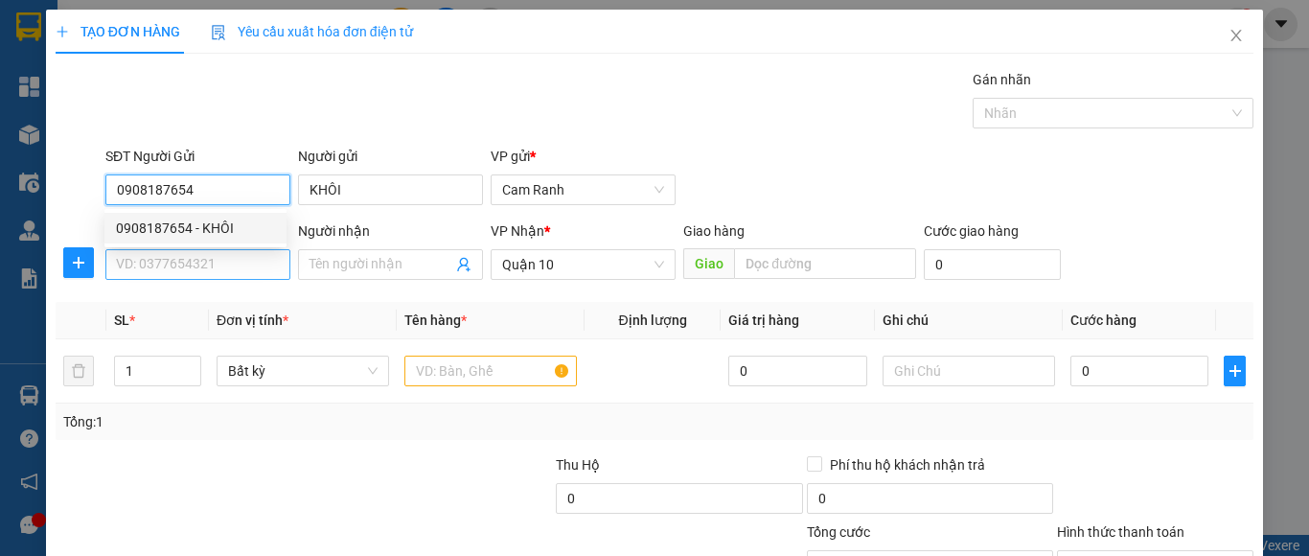
type input "40.000"
type input "0908187654"
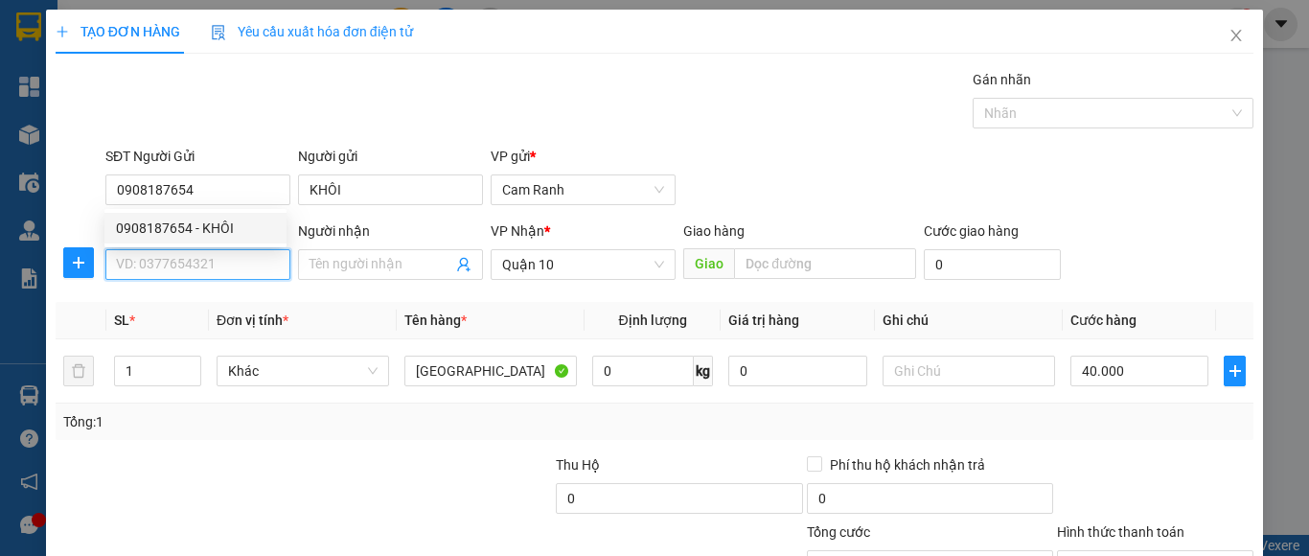
click at [234, 262] on input "SĐT Người Nhận" at bounding box center [197, 264] width 185 height 31
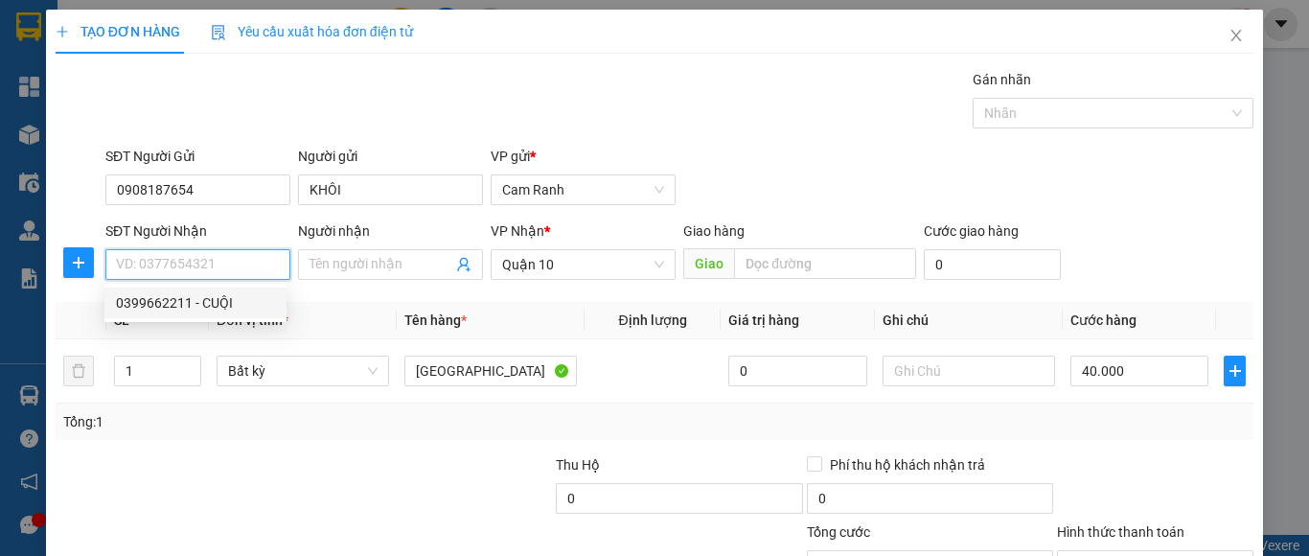
click at [224, 298] on div "0399662211 - CUỘI" at bounding box center [195, 302] width 159 height 21
type input "0399662211"
type input "CUỘI"
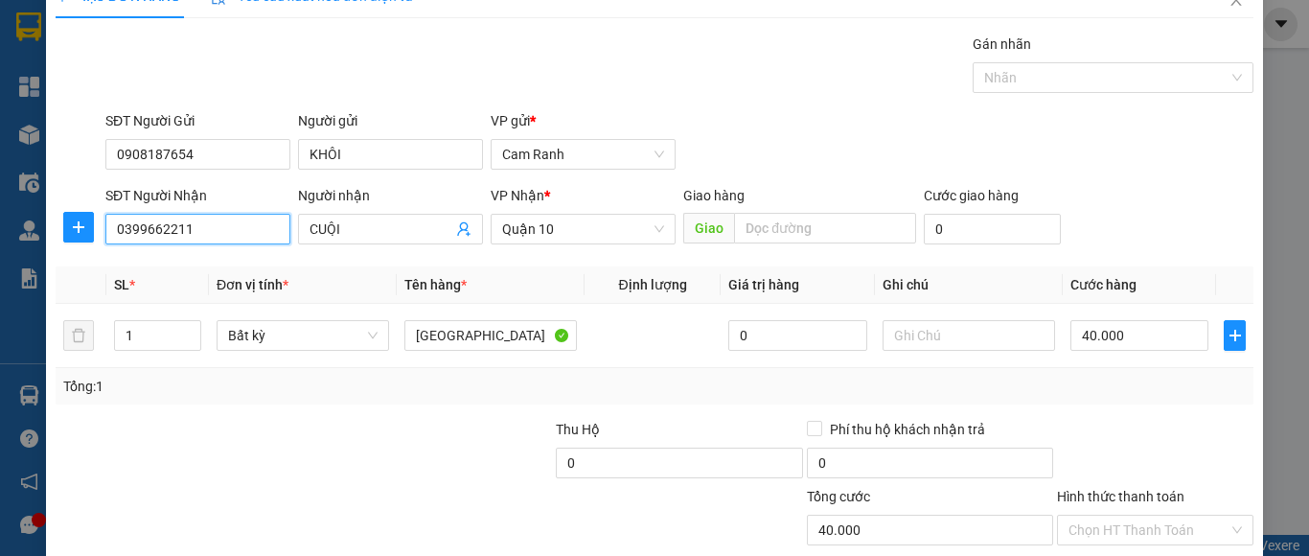
scroll to position [153, 0]
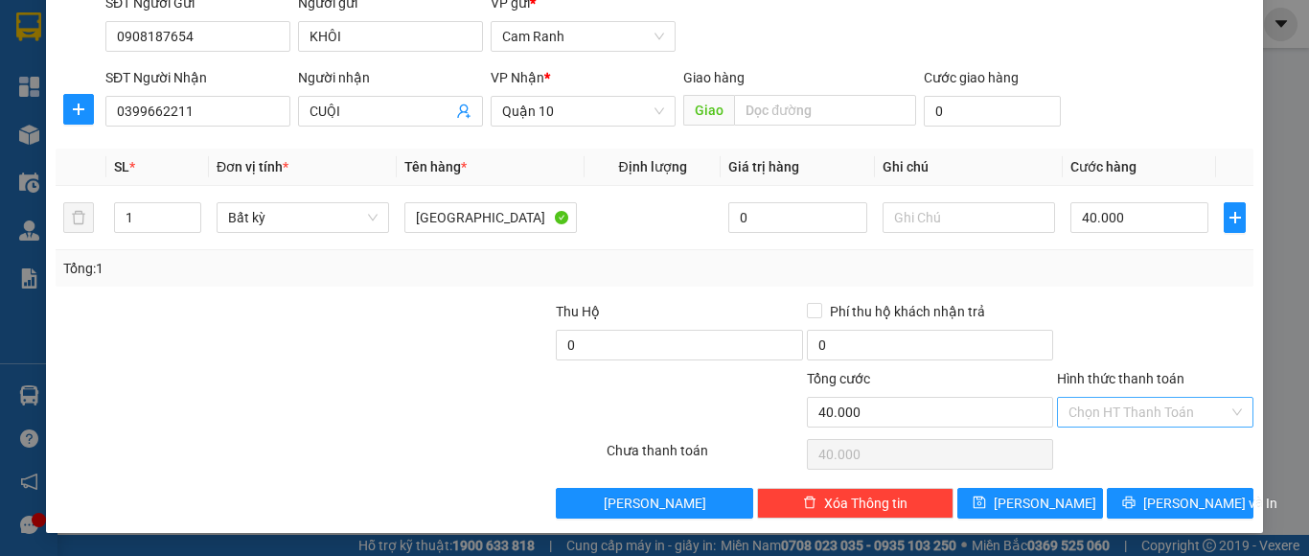
click at [1135, 406] on input "Hình thức thanh toán" at bounding box center [1148, 412] width 160 height 29
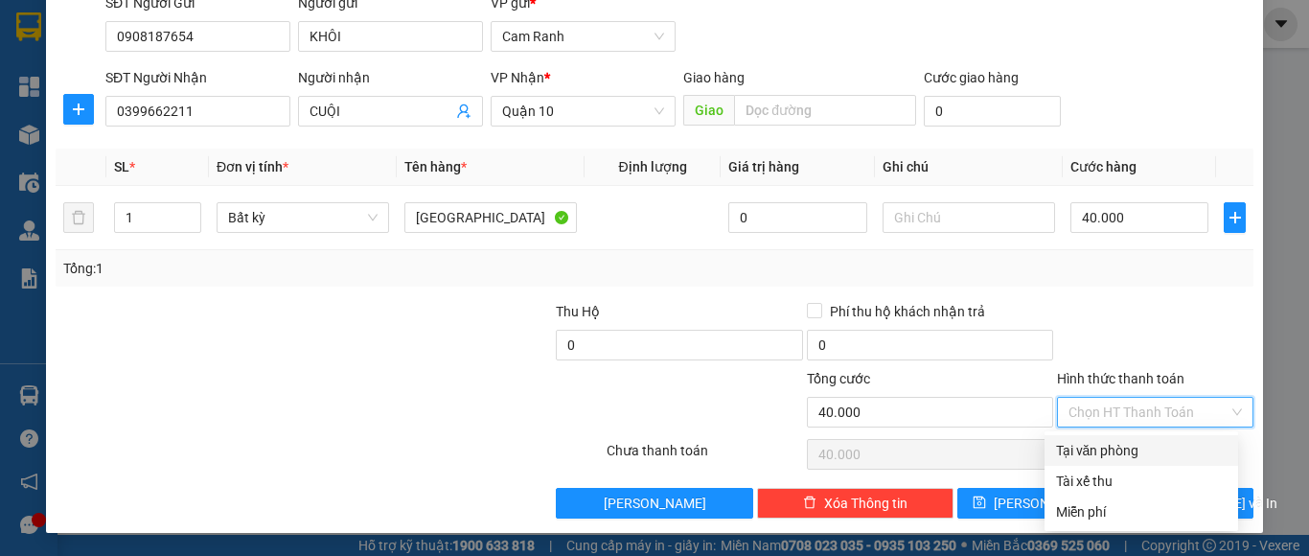
click at [1109, 453] on div "Tại văn phòng" at bounding box center [1141, 450] width 171 height 21
type input "0"
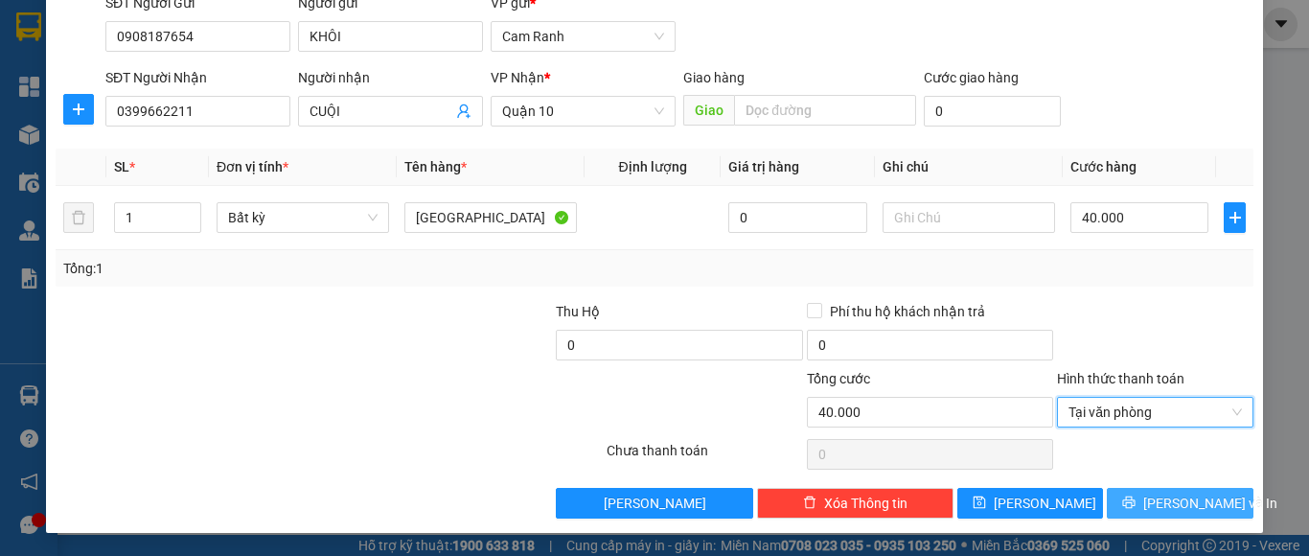
click at [1143, 510] on button "[PERSON_NAME] và In" at bounding box center [1179, 503] width 147 height 31
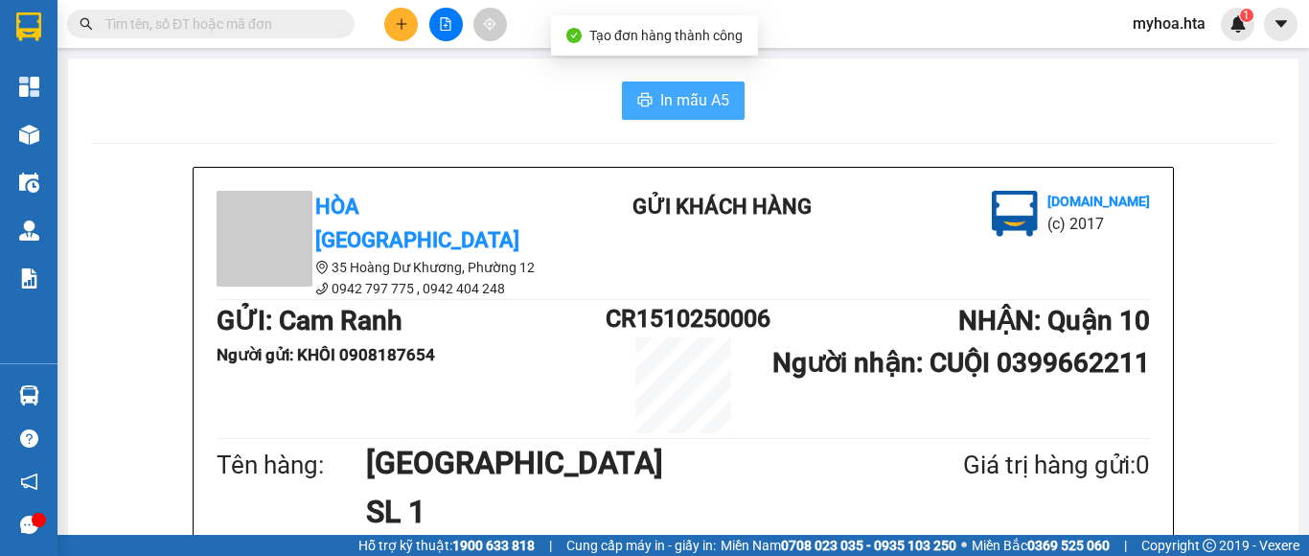
click at [699, 106] on span "In mẫu A5" at bounding box center [694, 100] width 69 height 24
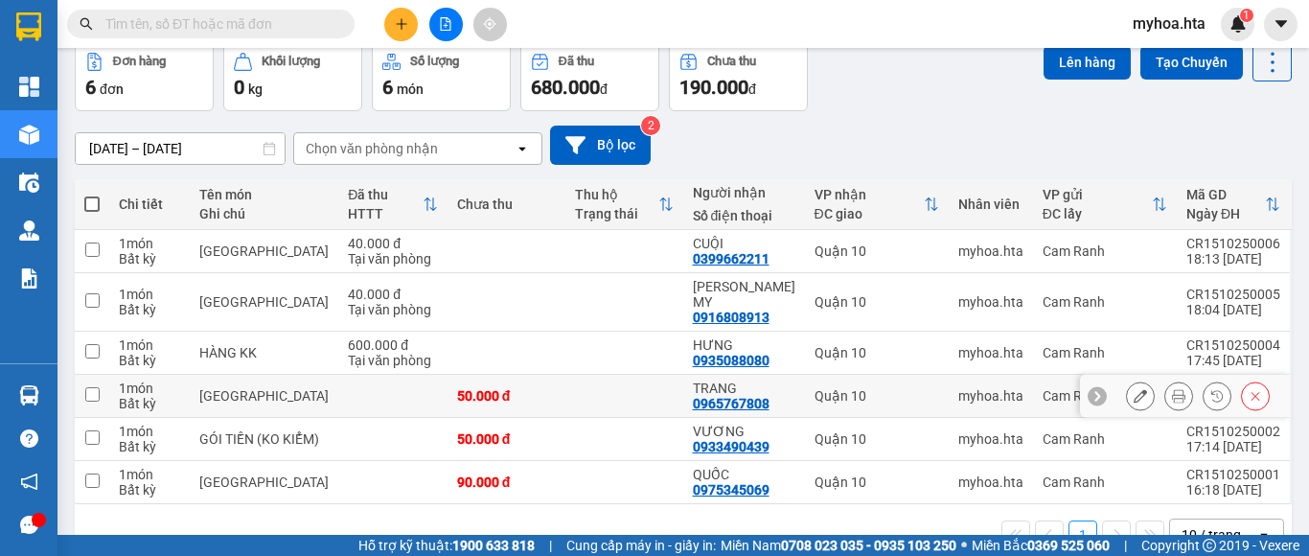
scroll to position [124, 0]
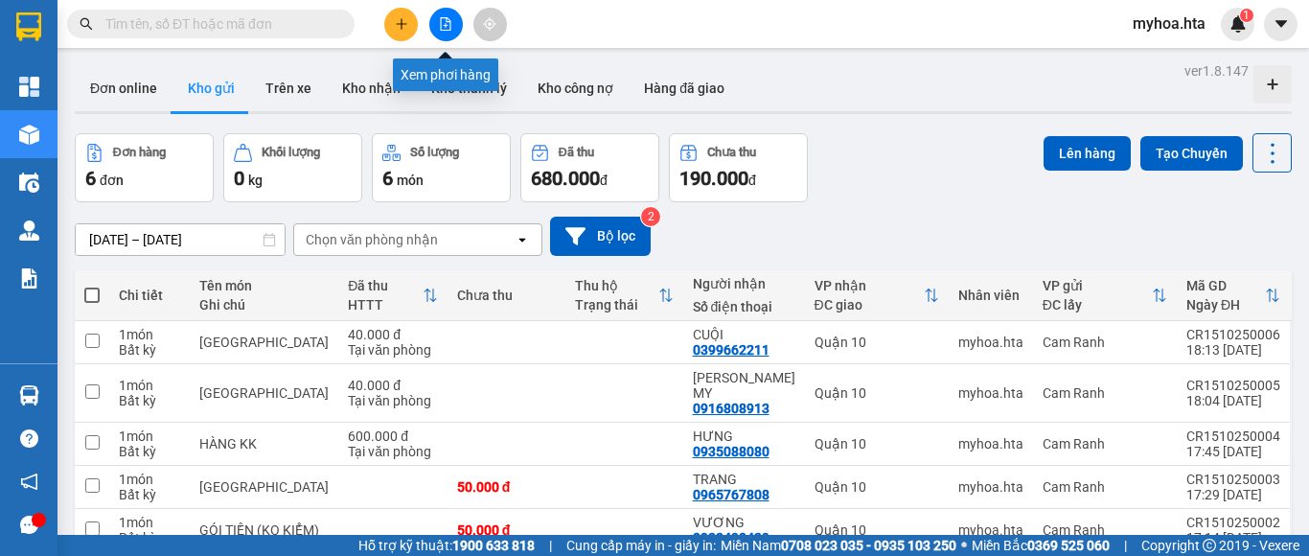
click at [448, 32] on button at bounding box center [446, 25] width 34 height 34
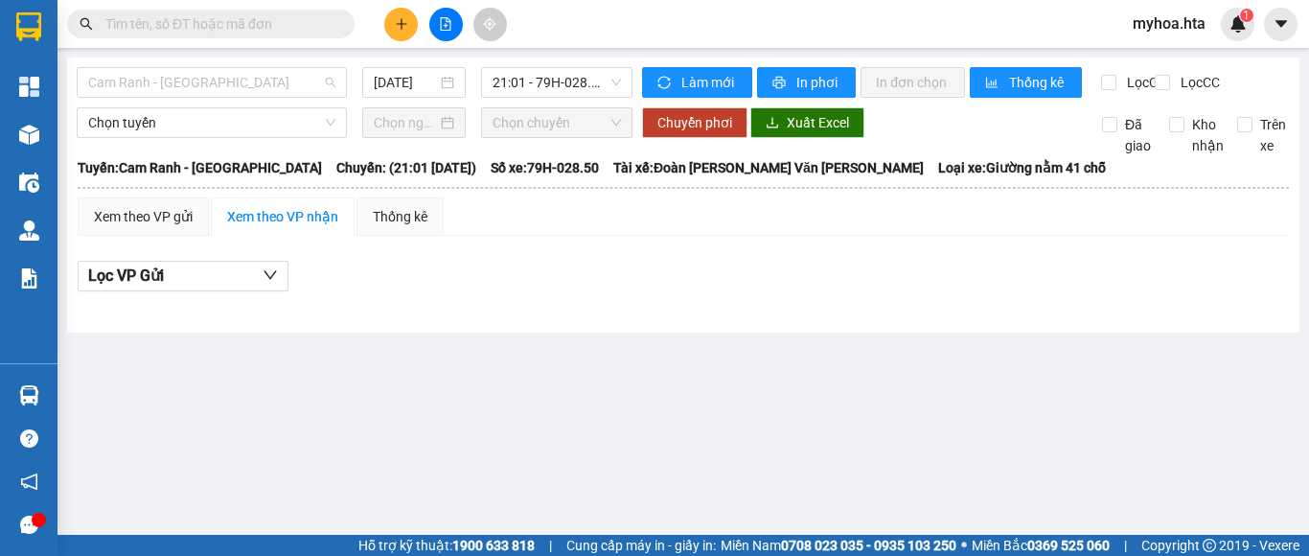
drag, startPoint x: 301, startPoint y: 77, endPoint x: 268, endPoint y: 121, distance: 54.8
click at [301, 78] on span "Cam Ranh - [GEOGRAPHIC_DATA]" at bounding box center [211, 82] width 247 height 29
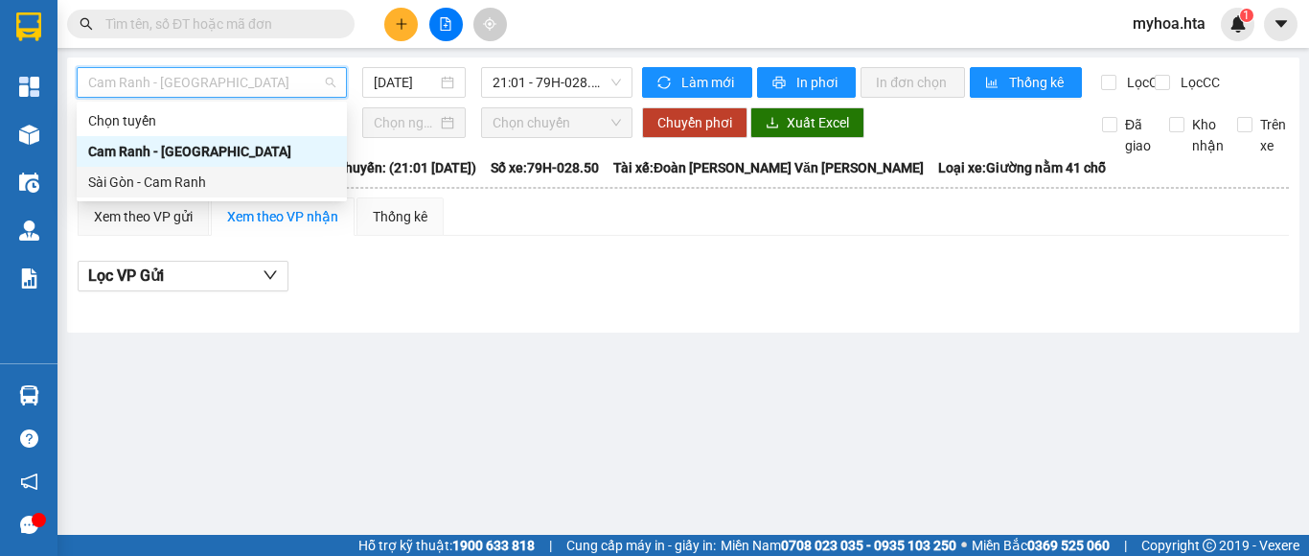
drag, startPoint x: 249, startPoint y: 170, endPoint x: 312, endPoint y: 125, distance: 77.6
click at [247, 170] on div "Sài Gòn - Cam Ranh" at bounding box center [212, 182] width 270 height 31
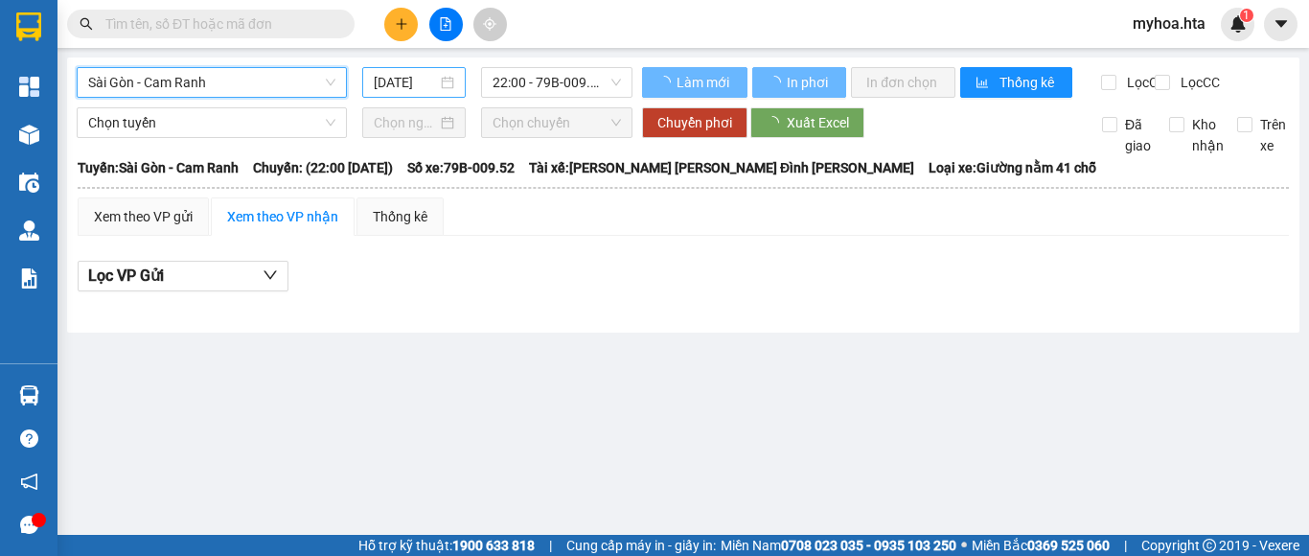
click at [404, 77] on input "[DATE]" at bounding box center [405, 82] width 63 height 21
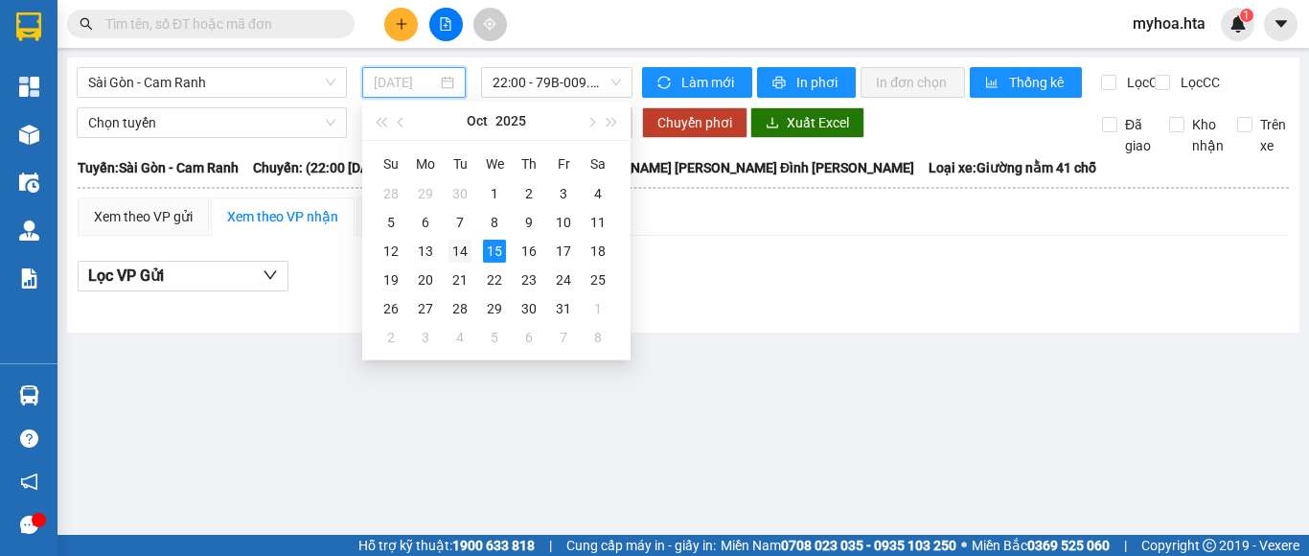
click at [453, 245] on div "14" at bounding box center [459, 250] width 23 height 23
type input "[DATE]"
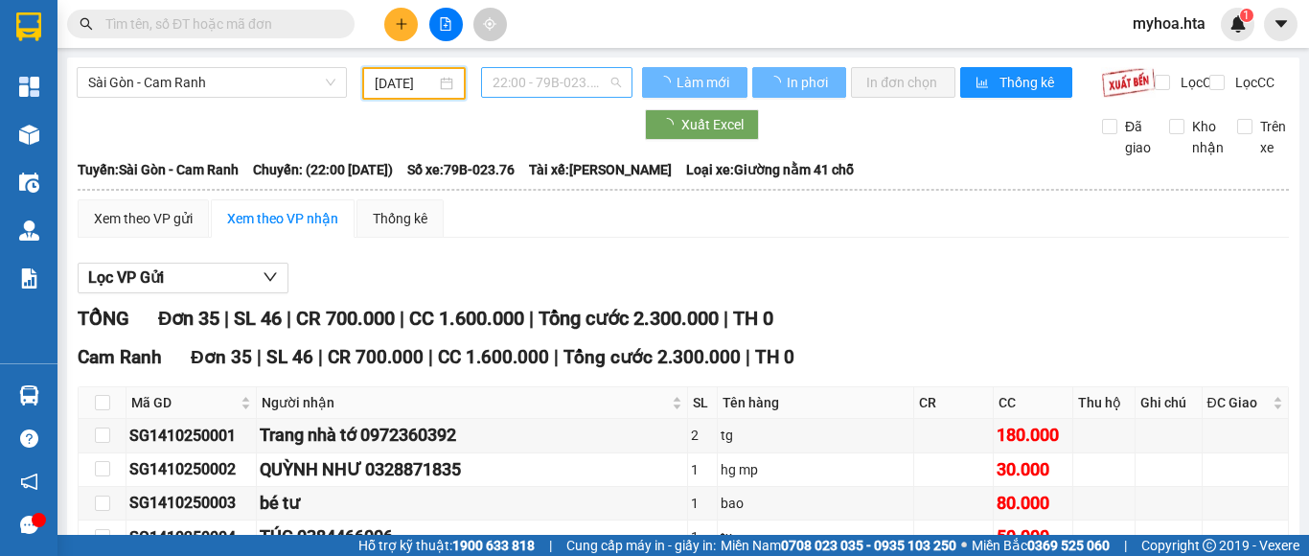
click at [535, 82] on span "22:00 - 79B-023.76" at bounding box center [556, 82] width 128 height 29
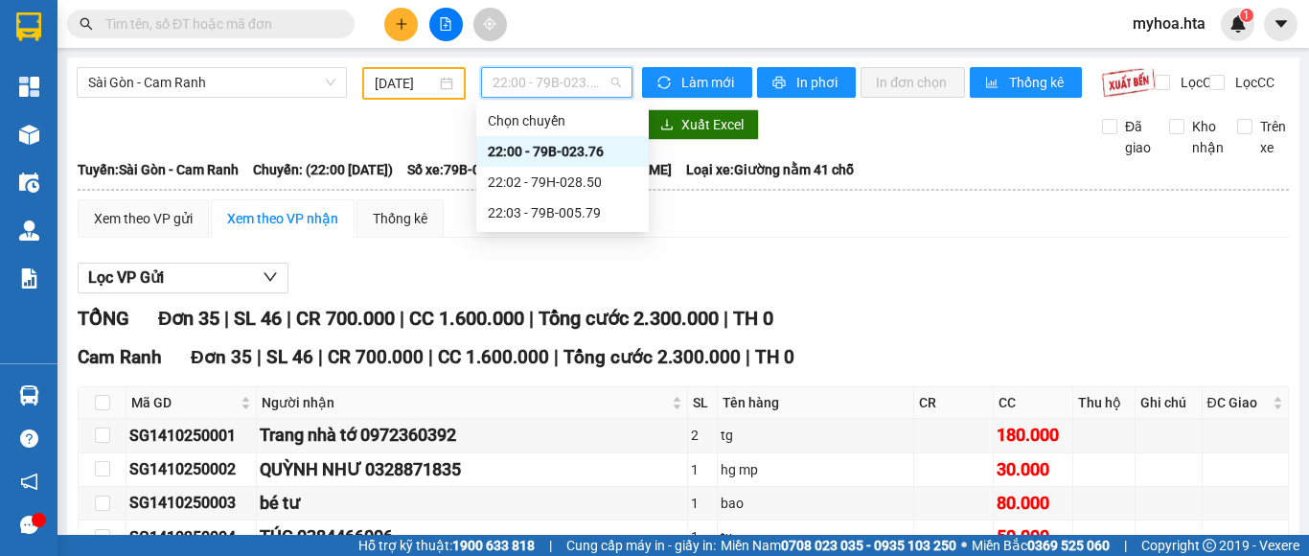
click at [702, 198] on th at bounding box center [683, 189] width 1213 height 17
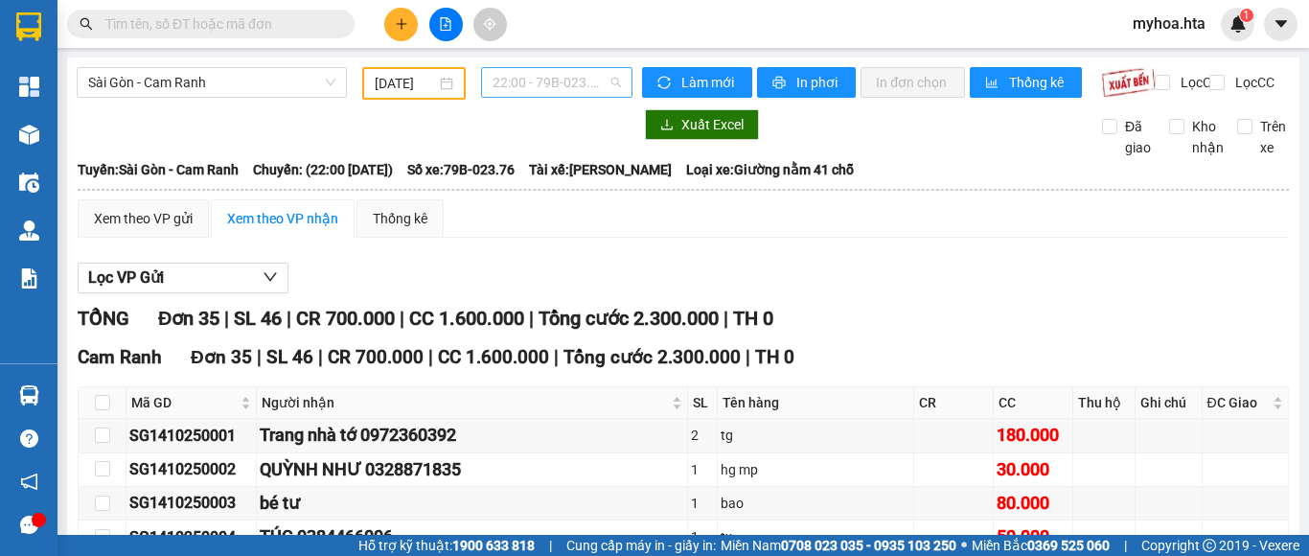
click at [584, 88] on span "22:00 - 79B-023.76" at bounding box center [556, 82] width 128 height 29
click at [399, 26] on icon "plus" at bounding box center [401, 23] width 13 height 13
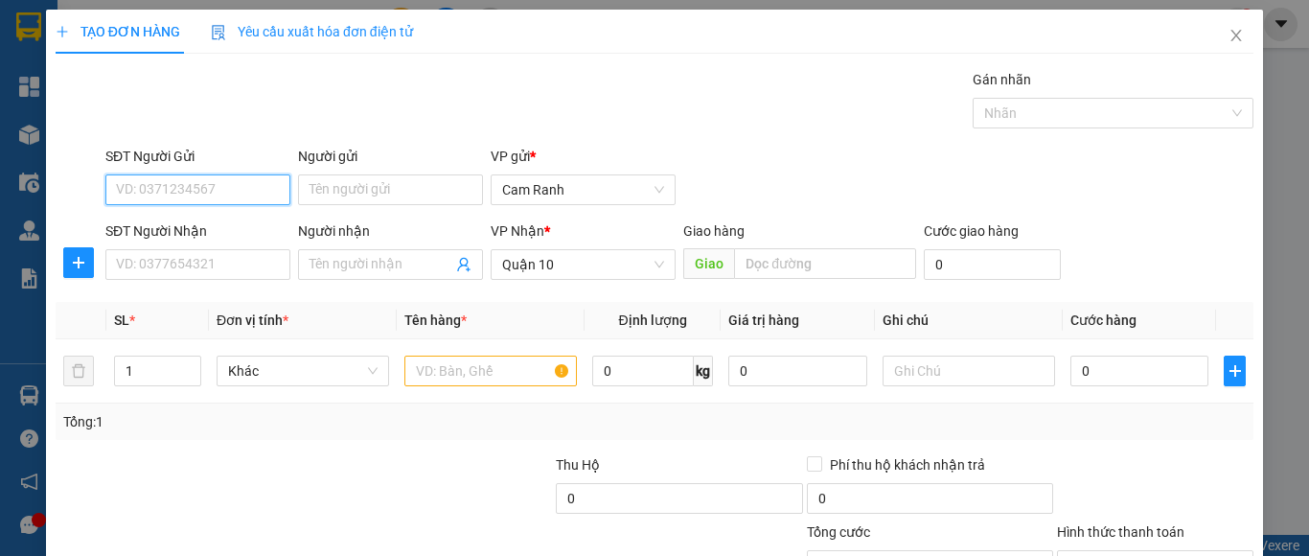
click at [241, 188] on input "SĐT Người Gửi" at bounding box center [197, 189] width 185 height 31
click at [235, 225] on div "0703542040 - [PERSON_NAME]" at bounding box center [210, 227] width 189 height 21
type input "0703542040"
type input "KIỀU"
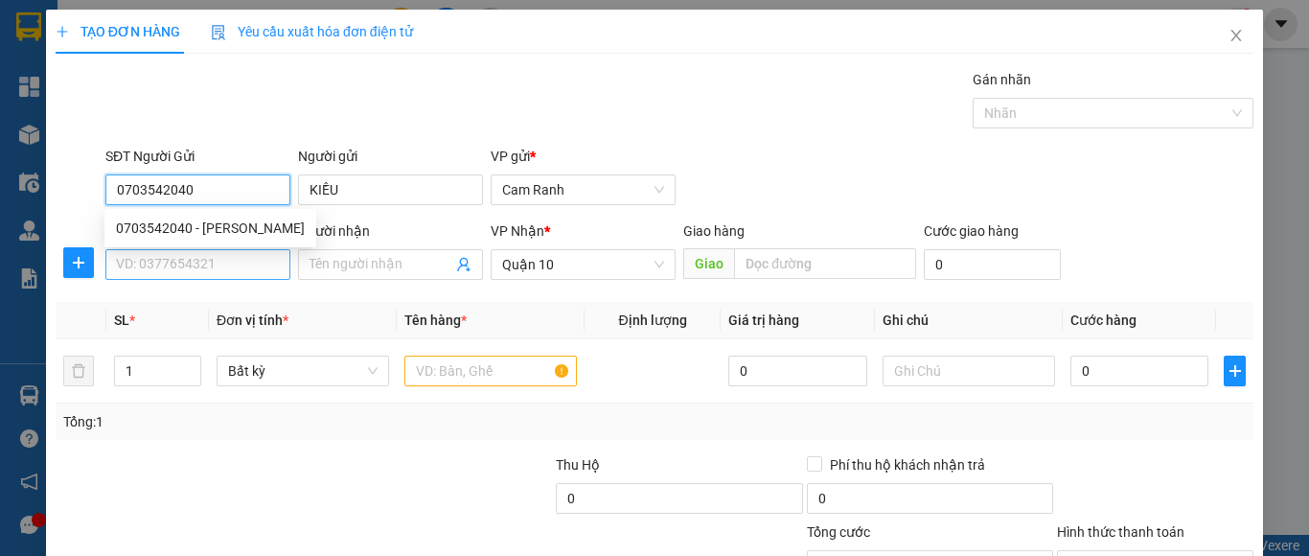
type input "40.000"
type input "0703542040"
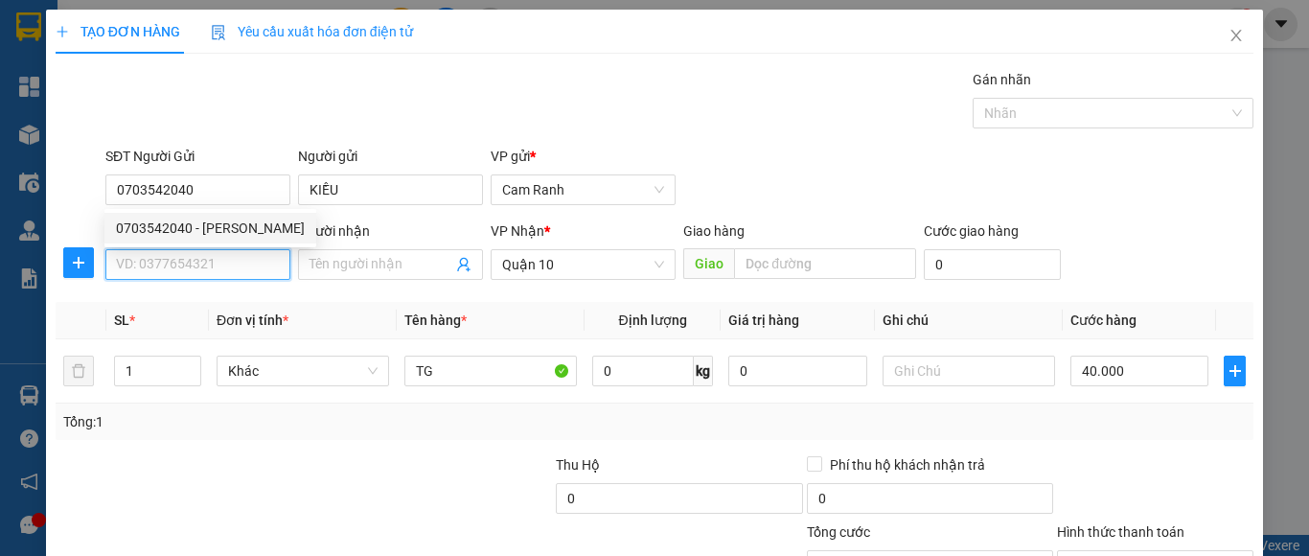
click at [243, 262] on input "SĐT Người Nhận" at bounding box center [197, 264] width 185 height 31
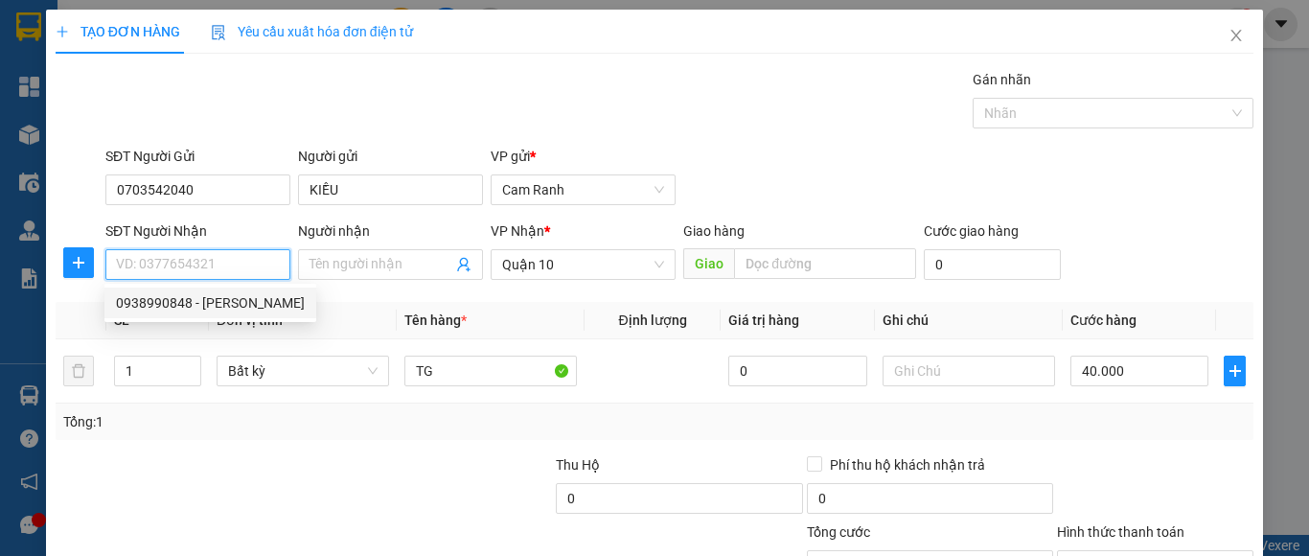
click at [251, 299] on div "0938990848 - [PERSON_NAME]" at bounding box center [210, 302] width 189 height 21
type input "0938990848"
type input "PHỤNG"
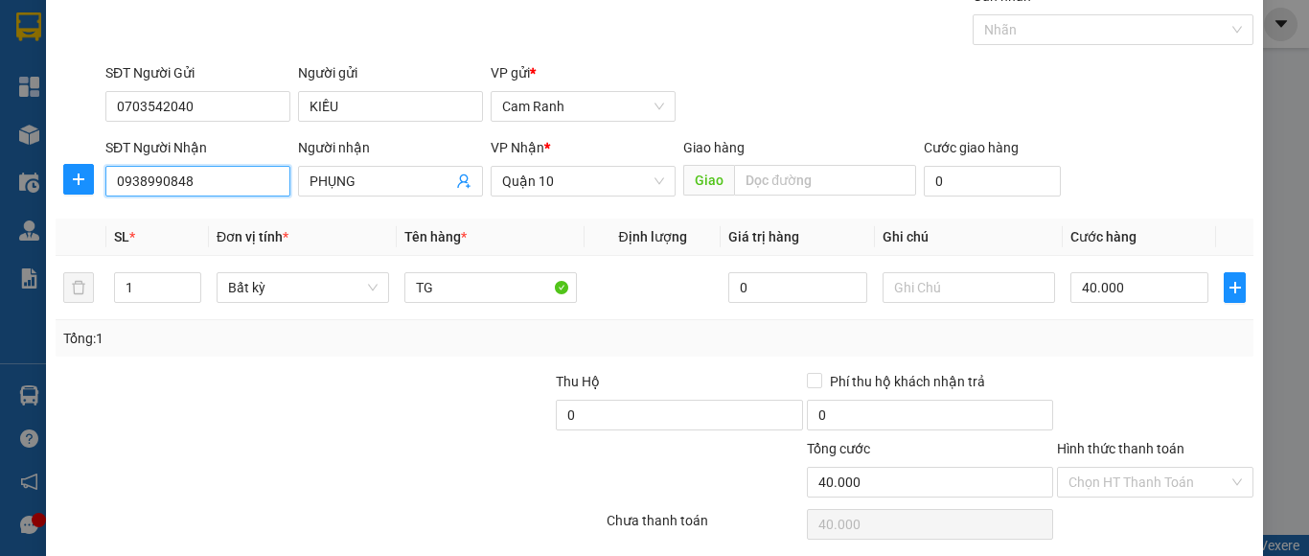
scroll to position [153, 0]
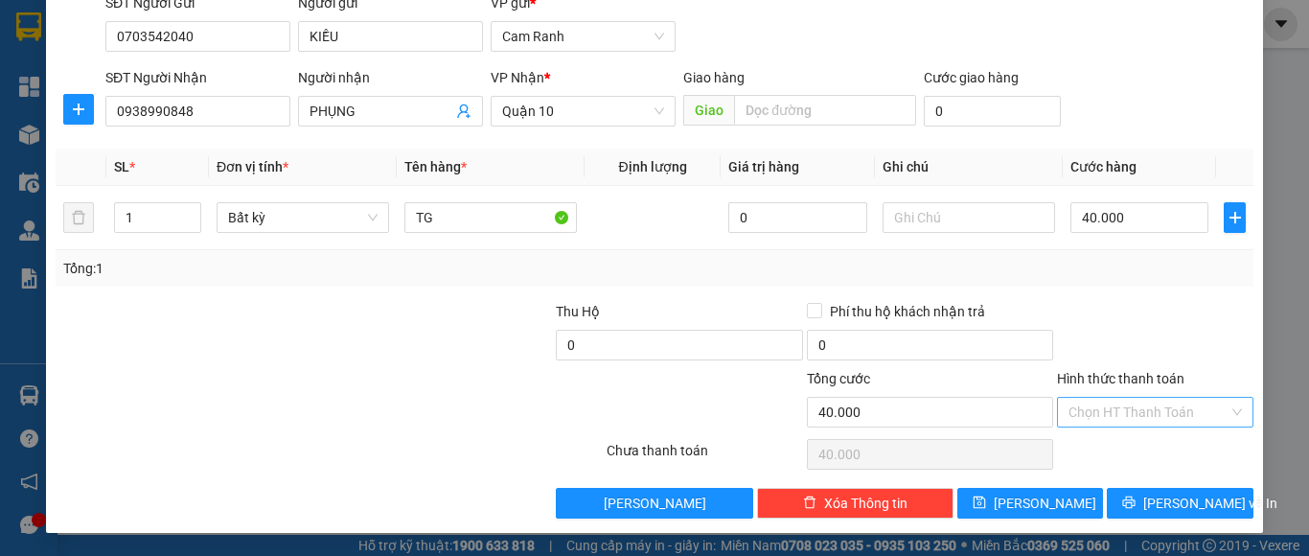
click at [1137, 416] on input "Hình thức thanh toán" at bounding box center [1148, 412] width 160 height 29
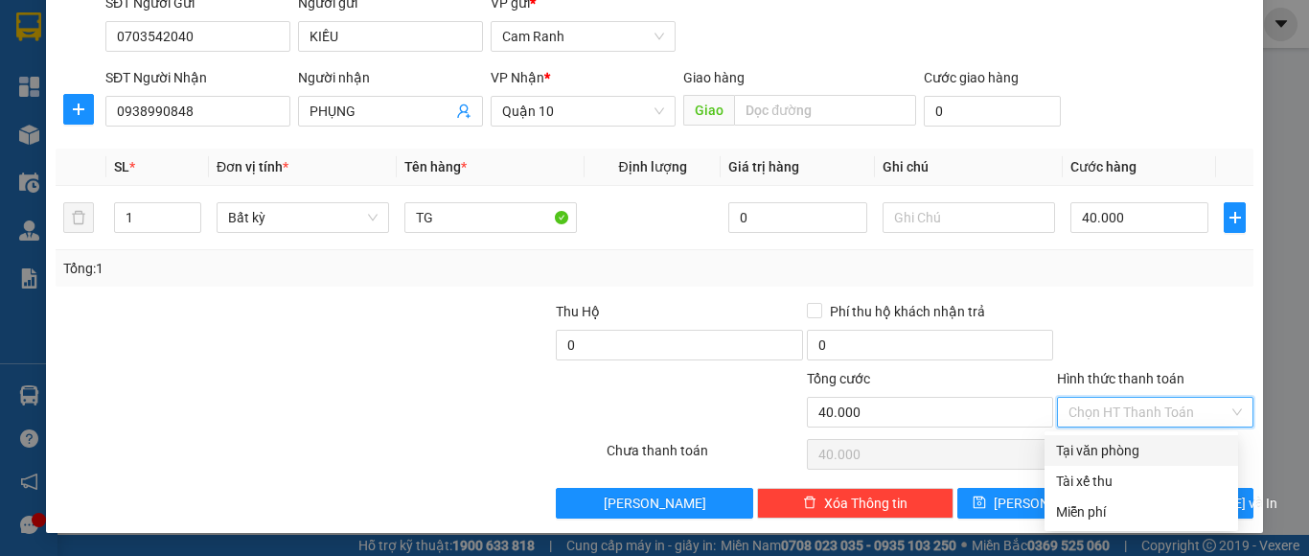
click at [1122, 452] on div "Tại văn phòng" at bounding box center [1141, 450] width 171 height 21
type input "0"
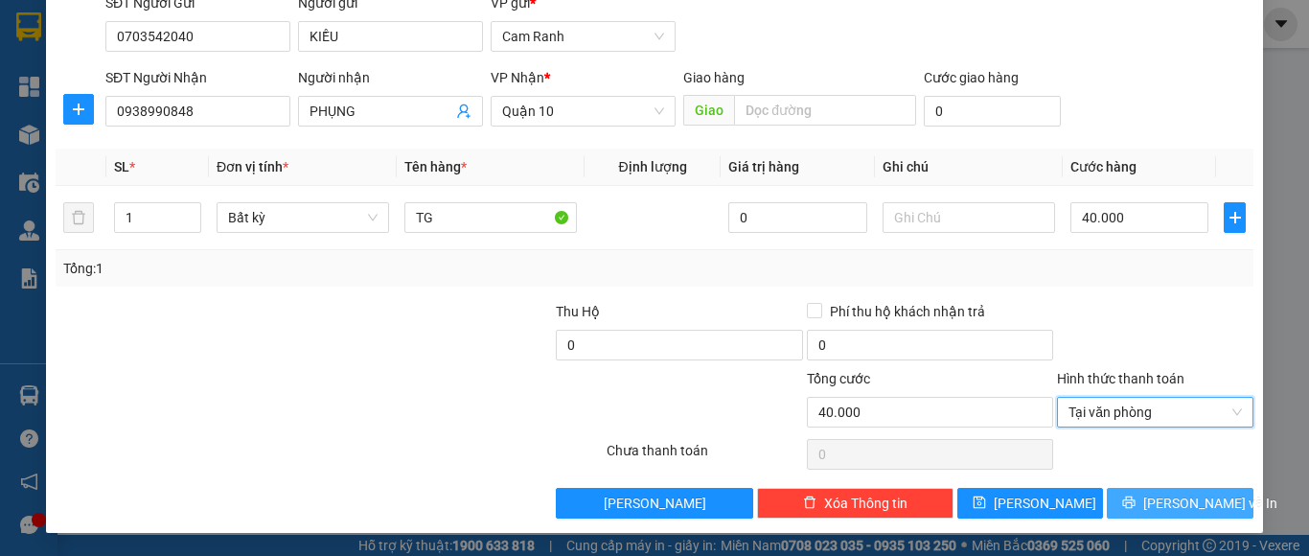
click at [1135, 499] on icon "printer" at bounding box center [1129, 502] width 12 height 12
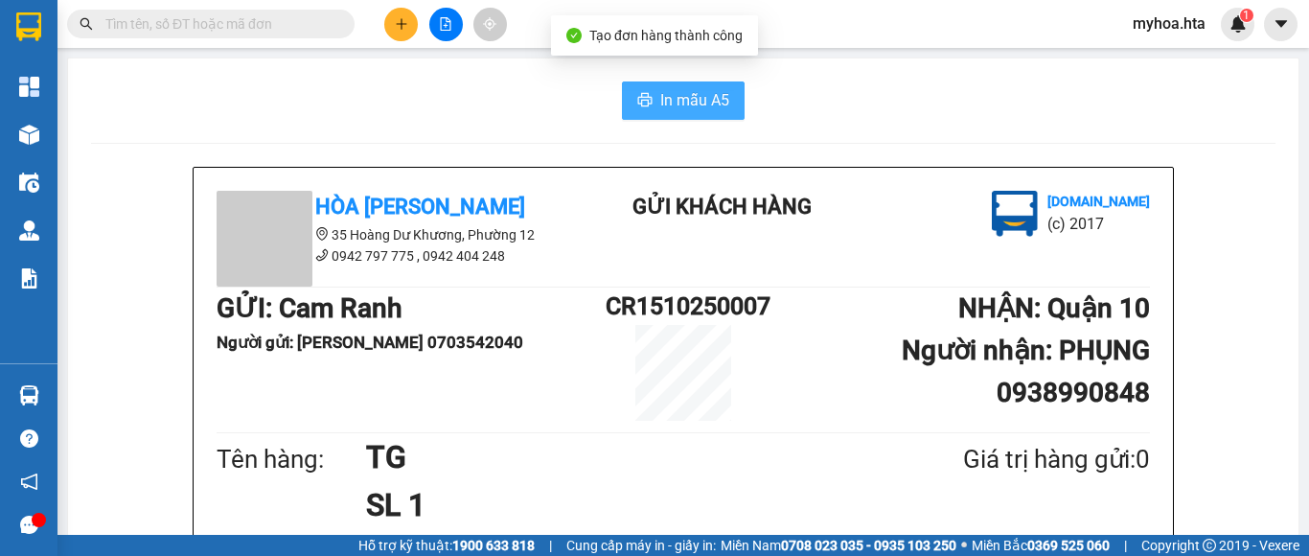
click at [666, 103] on span "In mẫu A5" at bounding box center [694, 100] width 69 height 24
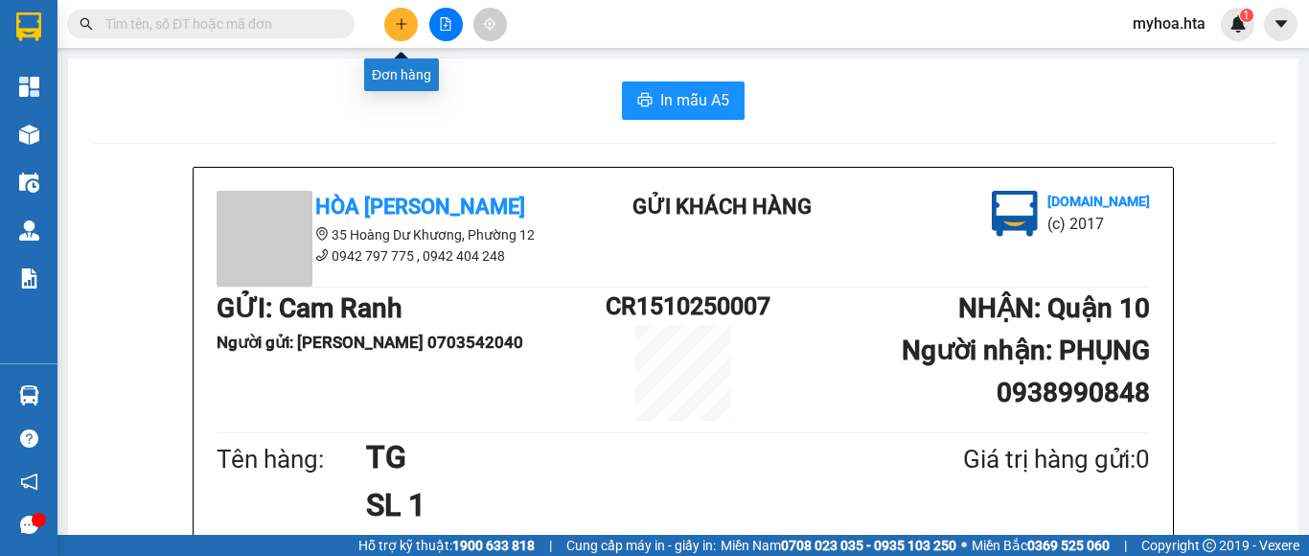
click at [403, 11] on button at bounding box center [401, 25] width 34 height 34
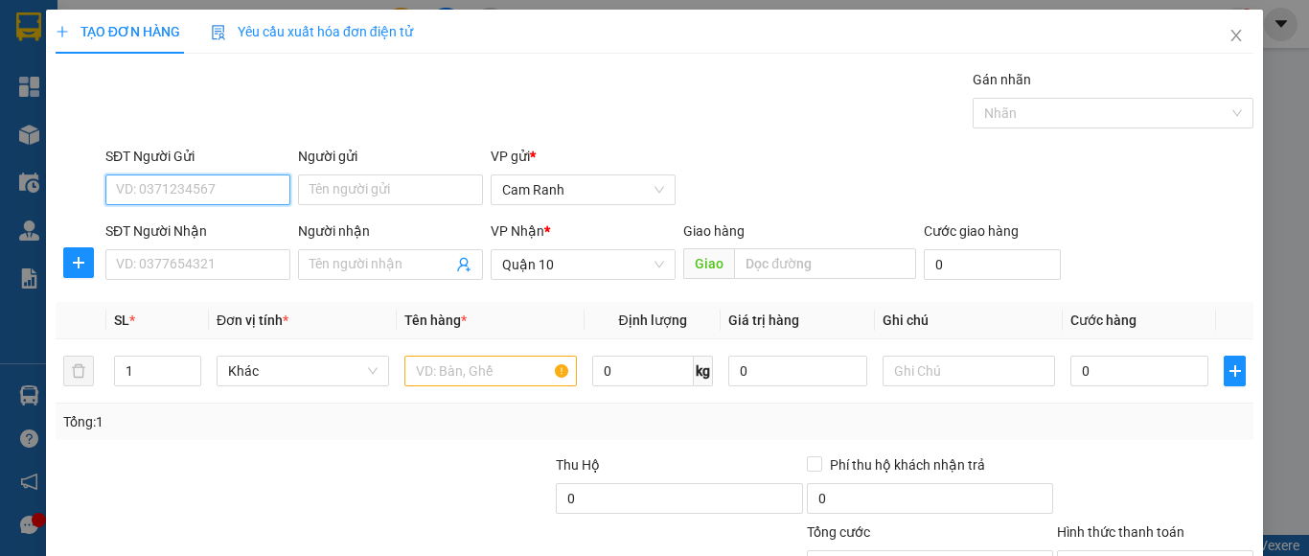
click at [220, 181] on input "SĐT Người Gửi" at bounding box center [197, 189] width 185 height 31
type input "0332531034"
click at [216, 240] on div "0332531034 - [PERSON_NAME]" at bounding box center [210, 228] width 212 height 31
type input "KIỀU"
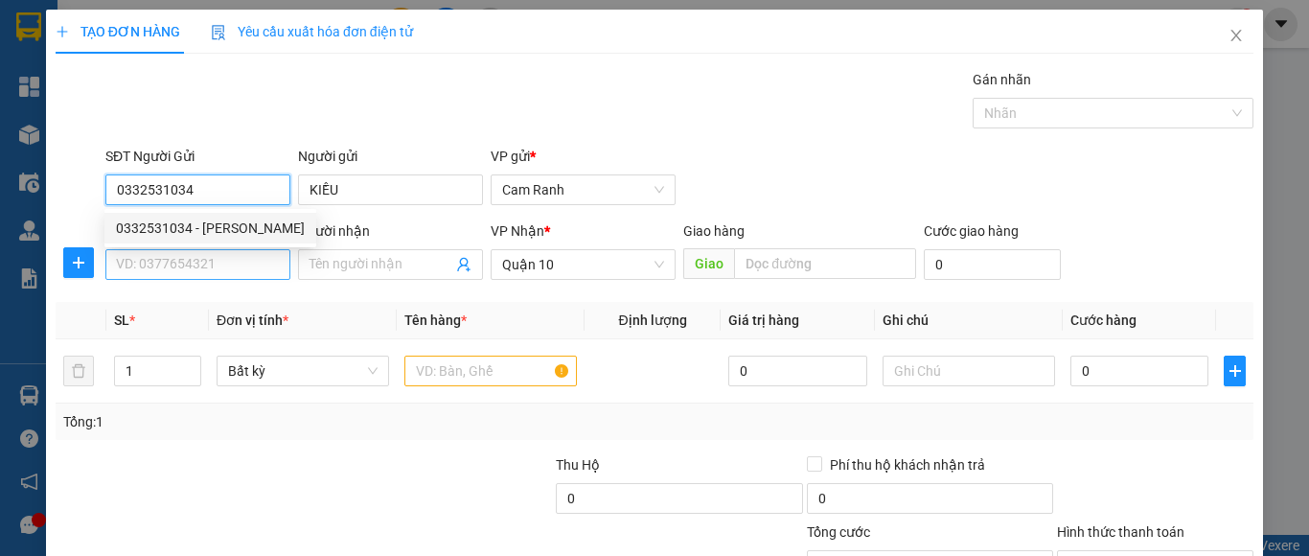
type input "40.000"
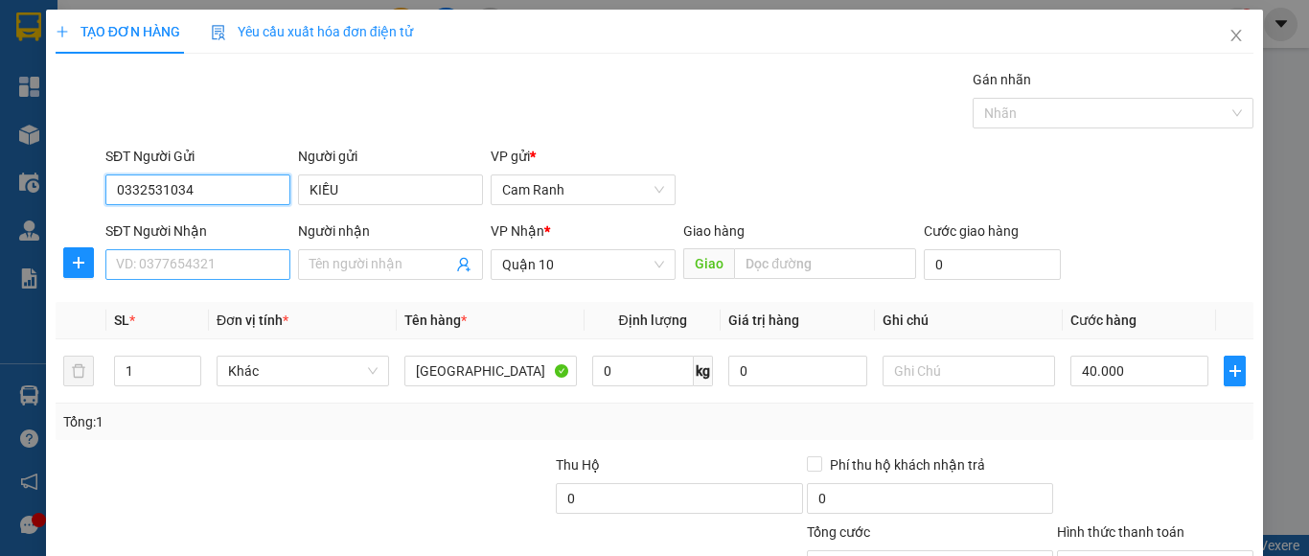
type input "0332531034"
click at [219, 267] on input "SĐT Người Nhận" at bounding box center [197, 264] width 185 height 31
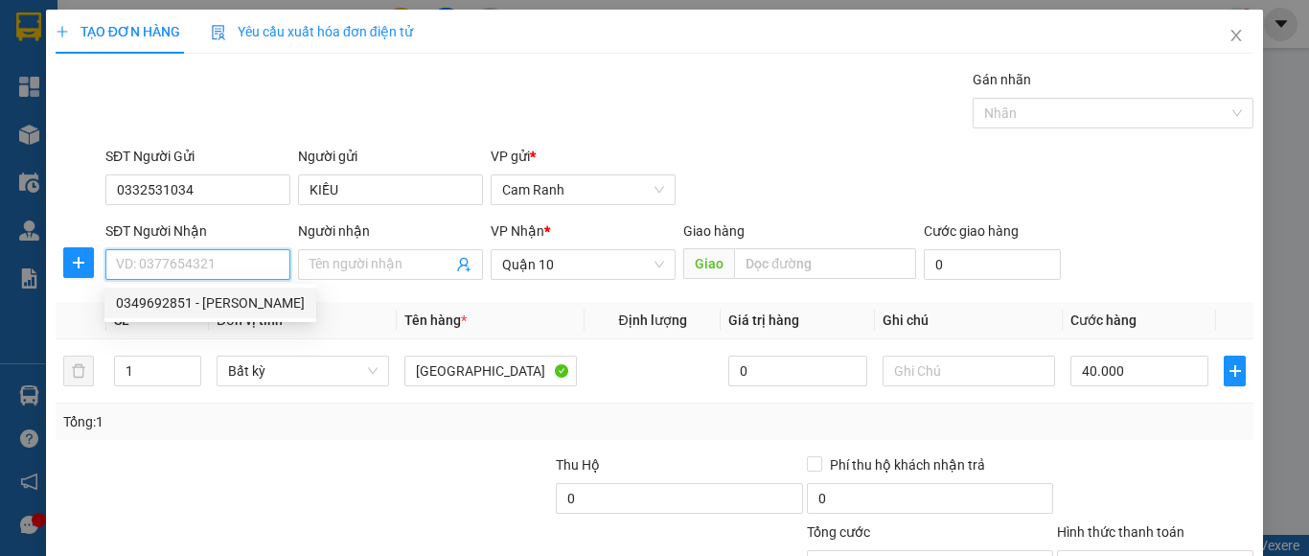
click at [196, 255] on input "SĐT Người Nhận" at bounding box center [197, 264] width 185 height 31
type input "0913287549"
click at [261, 303] on div "0913287549 - [PERSON_NAME]" at bounding box center [210, 302] width 189 height 21
type input "HẠNH"
type input "30.000"
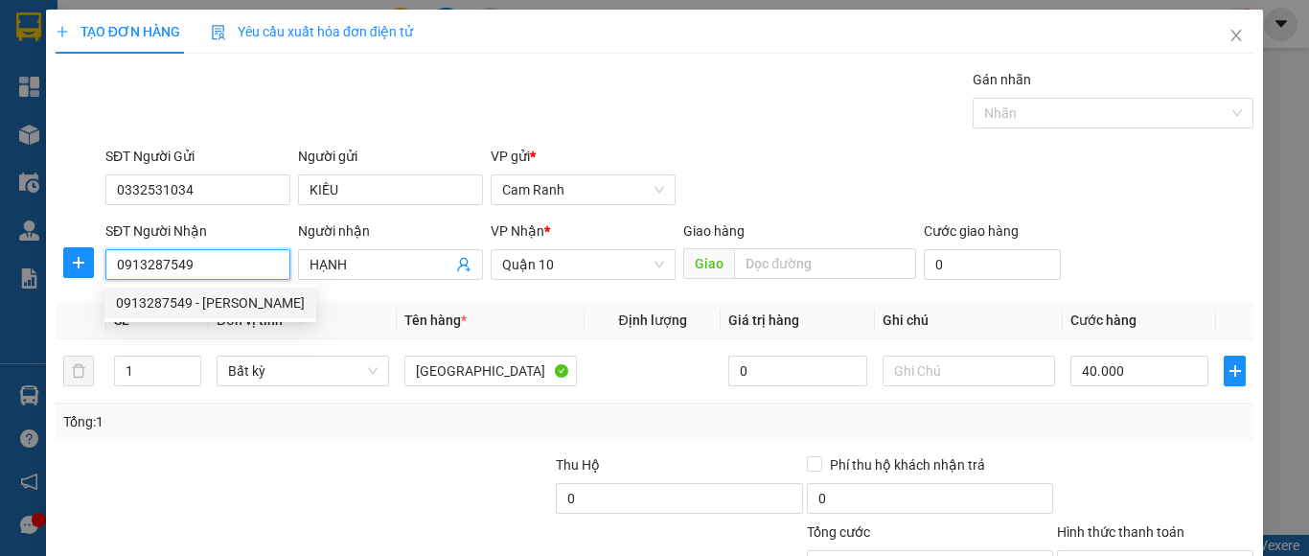
type input "30.000"
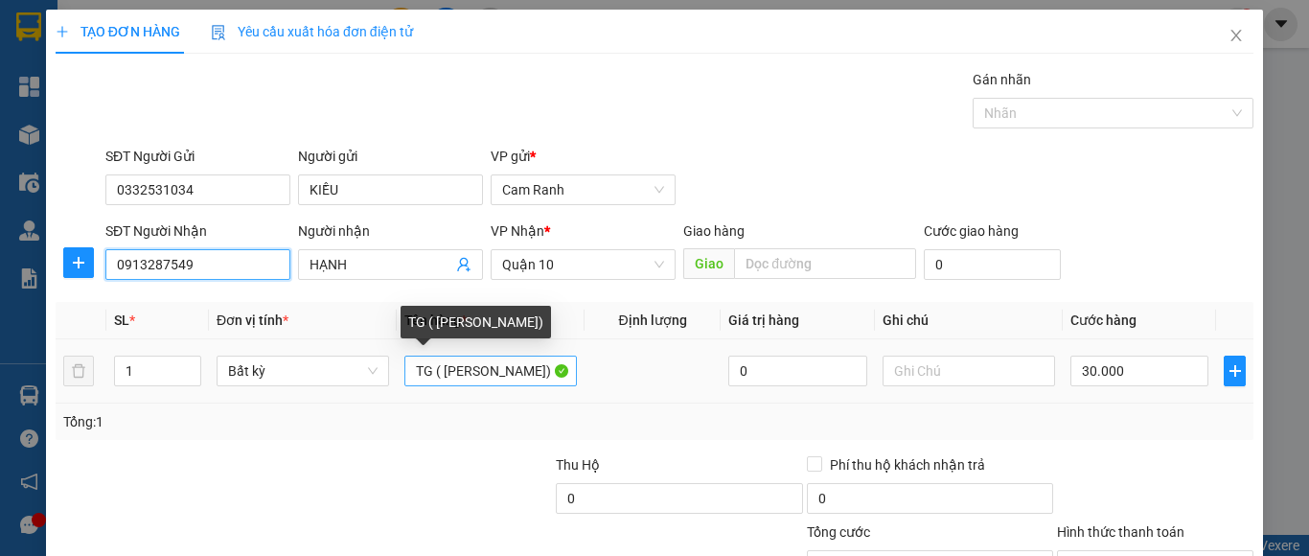
type input "0913287549"
drag, startPoint x: 523, startPoint y: 374, endPoint x: 362, endPoint y: 355, distance: 162.0
click at [362, 355] on tr "1 Bất kỳ TG ( [PERSON_NAME]) 0 30.000" at bounding box center [654, 371] width 1197 height 64
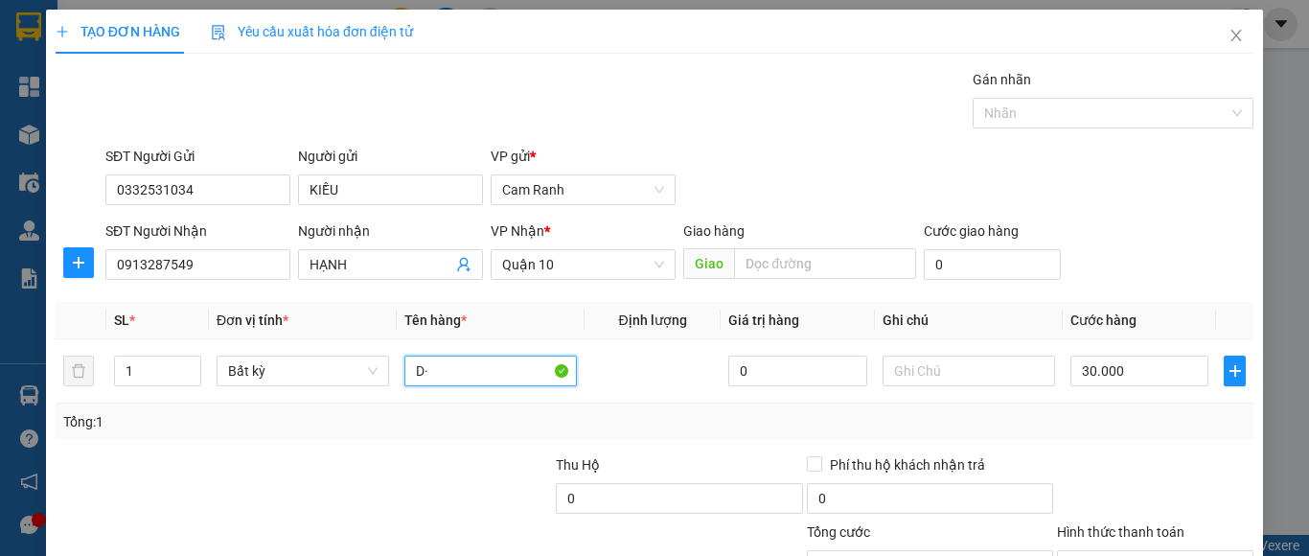
type input "D"
type input "Đ"
type input "BỊCH"
click at [435, 435] on div "Tổng: 1" at bounding box center [654, 421] width 1197 height 36
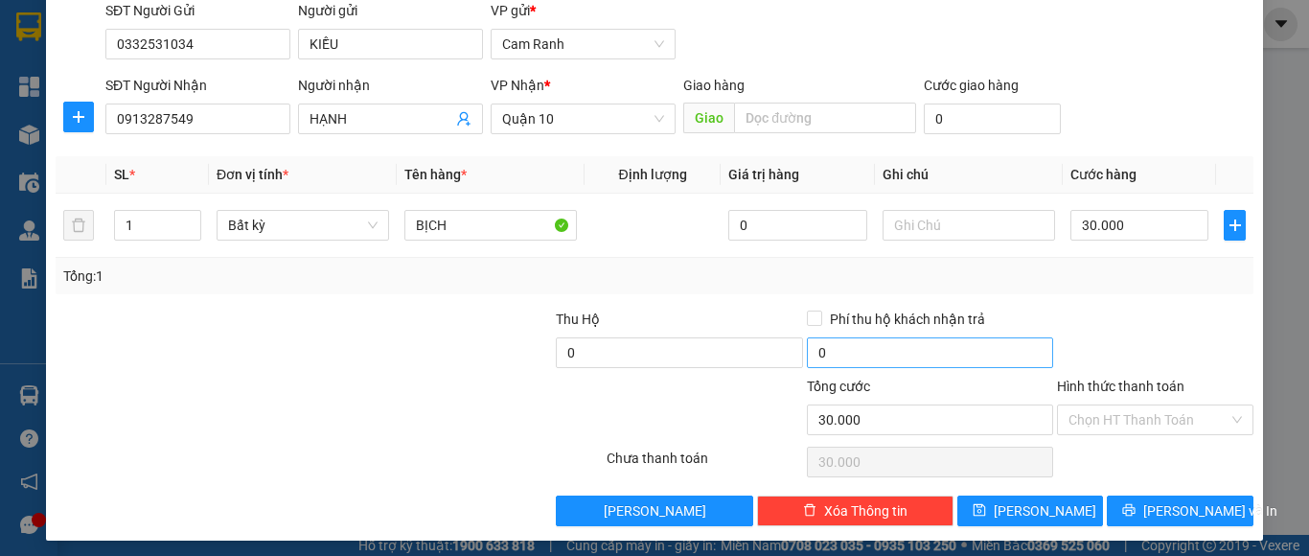
scroll to position [153, 0]
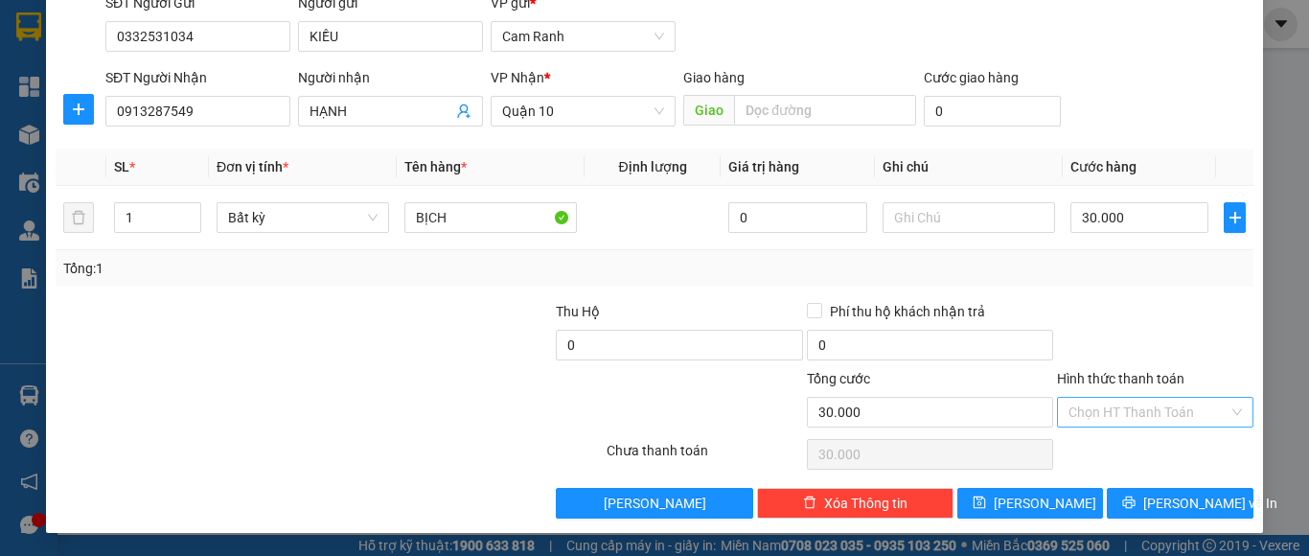
click at [1102, 413] on input "Hình thức thanh toán" at bounding box center [1148, 412] width 160 height 29
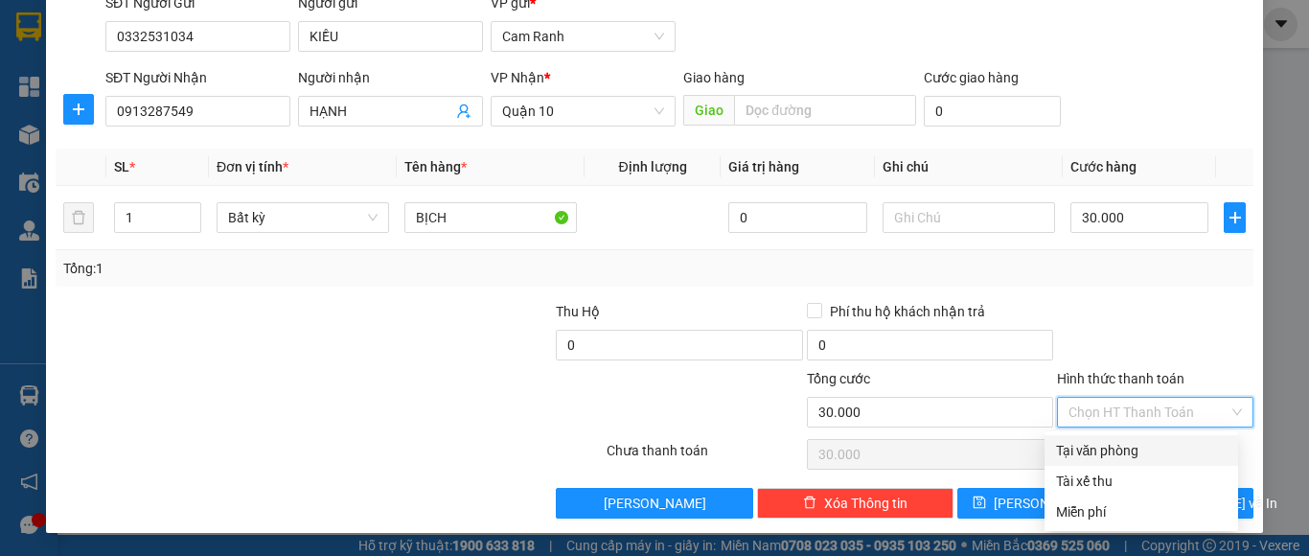
click at [1090, 443] on div "Tại văn phòng" at bounding box center [1141, 450] width 171 height 21
type input "0"
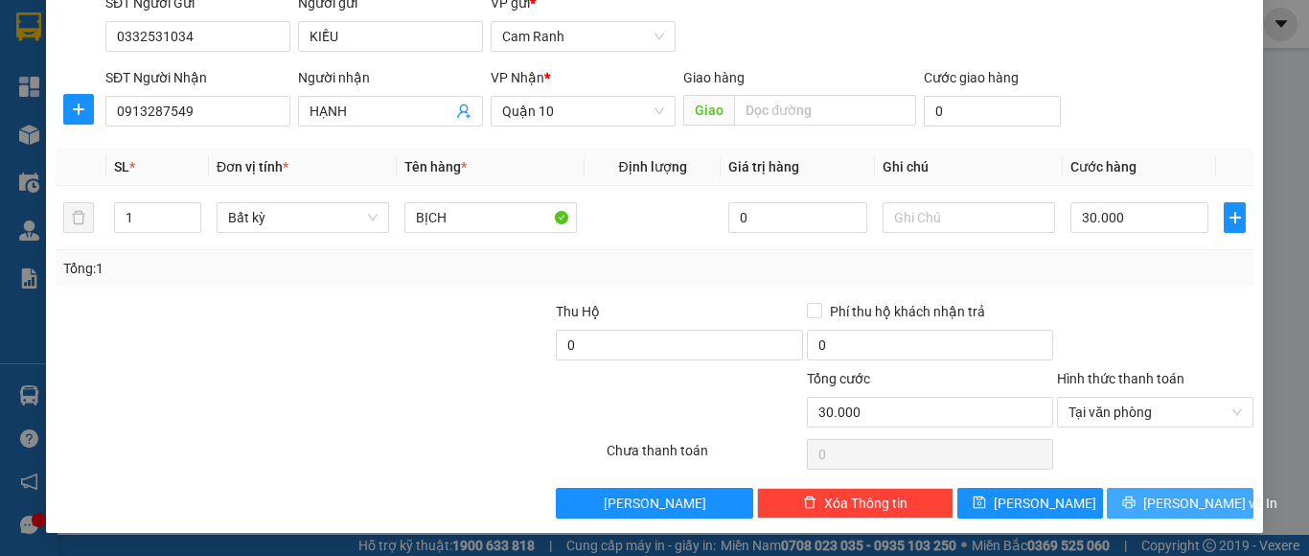
click at [1135, 504] on icon "printer" at bounding box center [1128, 501] width 13 height 13
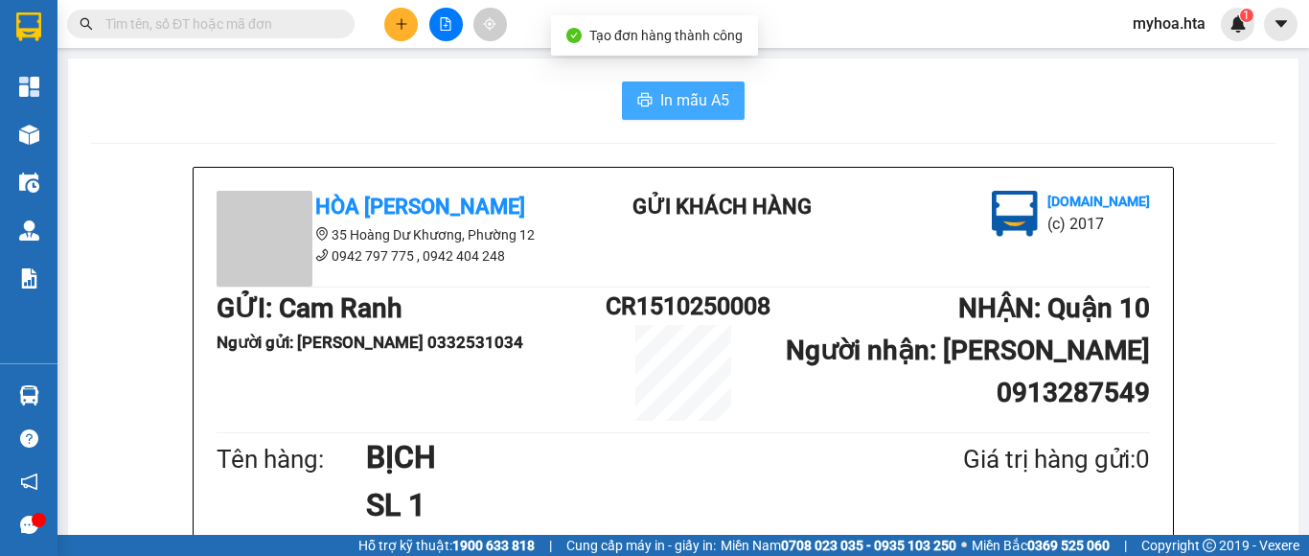
click at [713, 95] on span "In mẫu A5" at bounding box center [694, 100] width 69 height 24
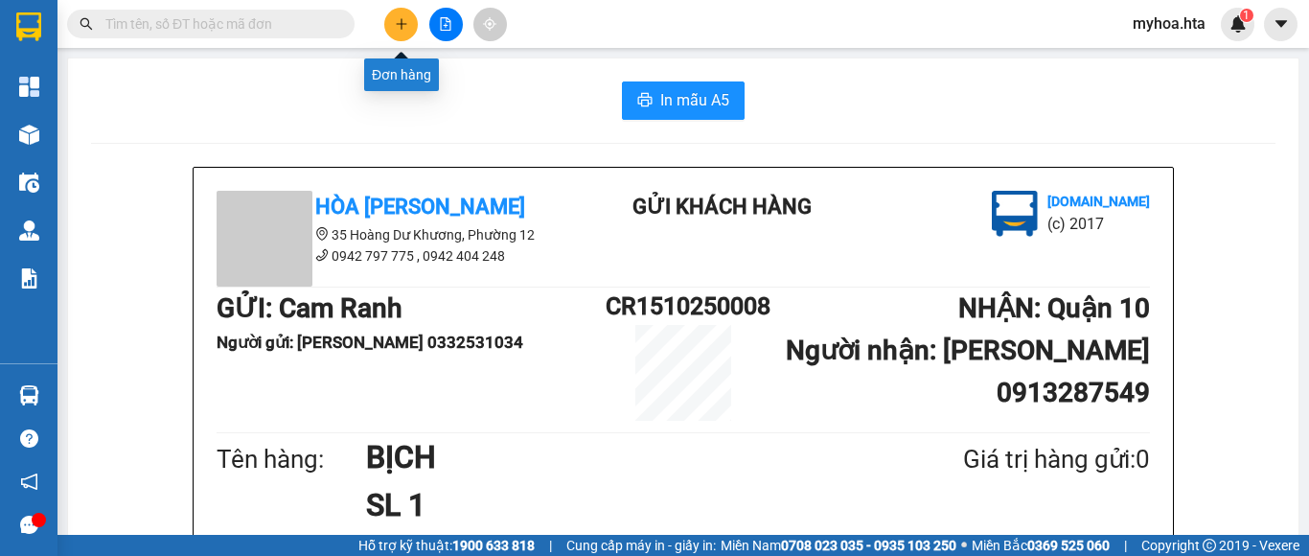
click at [399, 20] on icon "plus" at bounding box center [401, 23] width 13 height 13
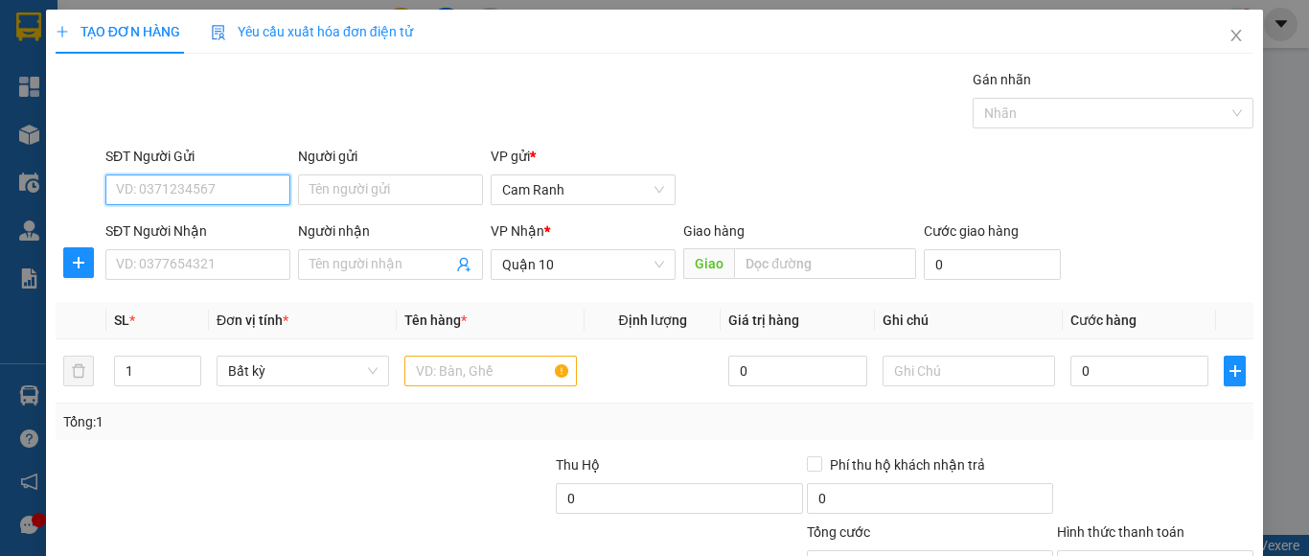
click at [239, 188] on input "SĐT Người Gửi" at bounding box center [197, 189] width 185 height 31
click at [184, 226] on div "0987039621 - TÂN" at bounding box center [195, 227] width 159 height 21
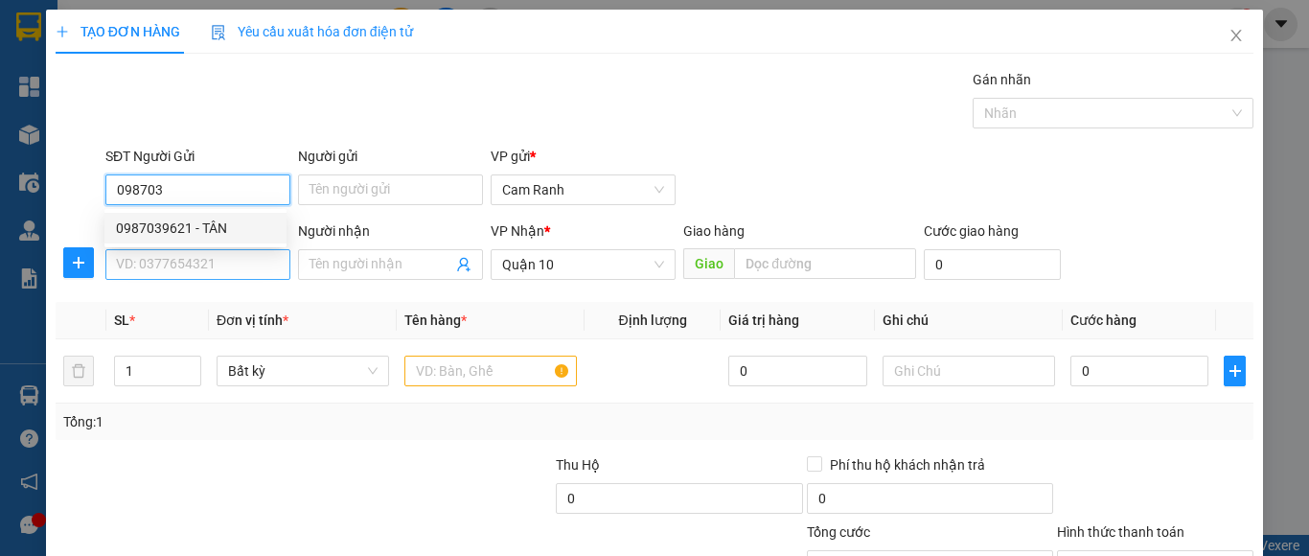
type input "0987039621"
type input "TÂN"
type input "0987039621"
type input "40.000"
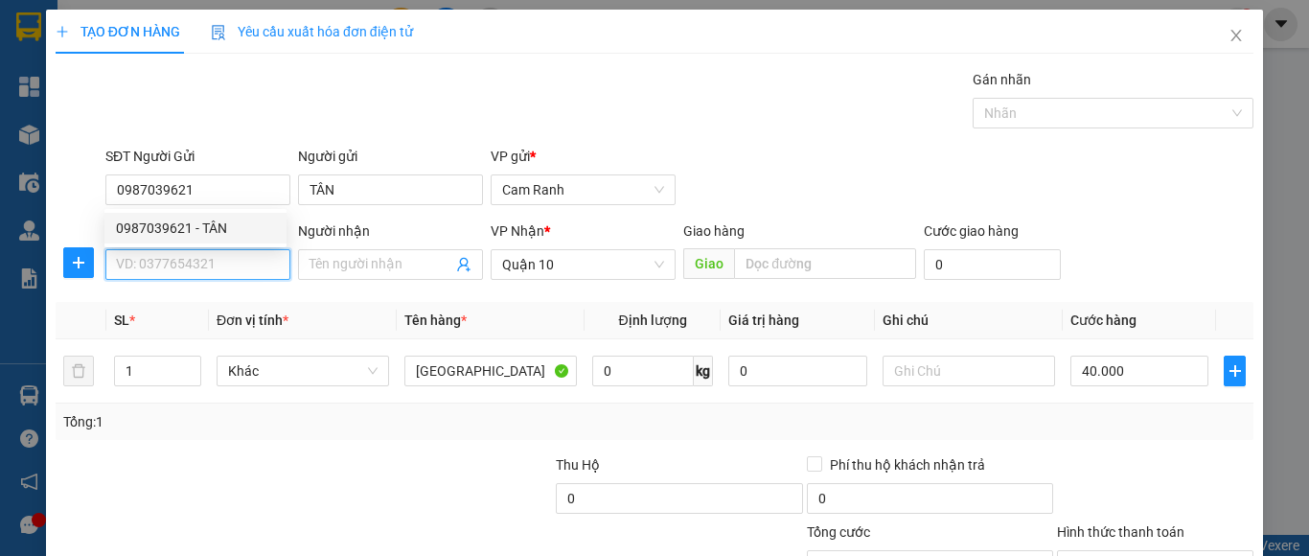
click at [183, 255] on input "SĐT Người Nhận" at bounding box center [197, 264] width 185 height 31
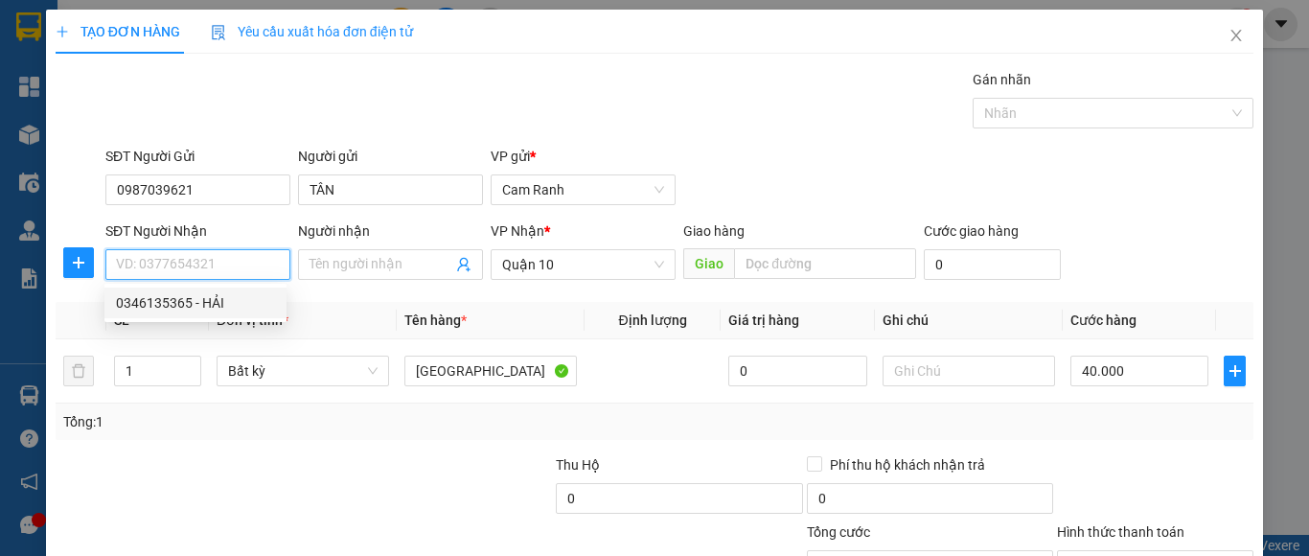
click at [205, 302] on div "0346135365 - HẢI" at bounding box center [195, 302] width 159 height 21
type input "0346135365"
type input "HẢI"
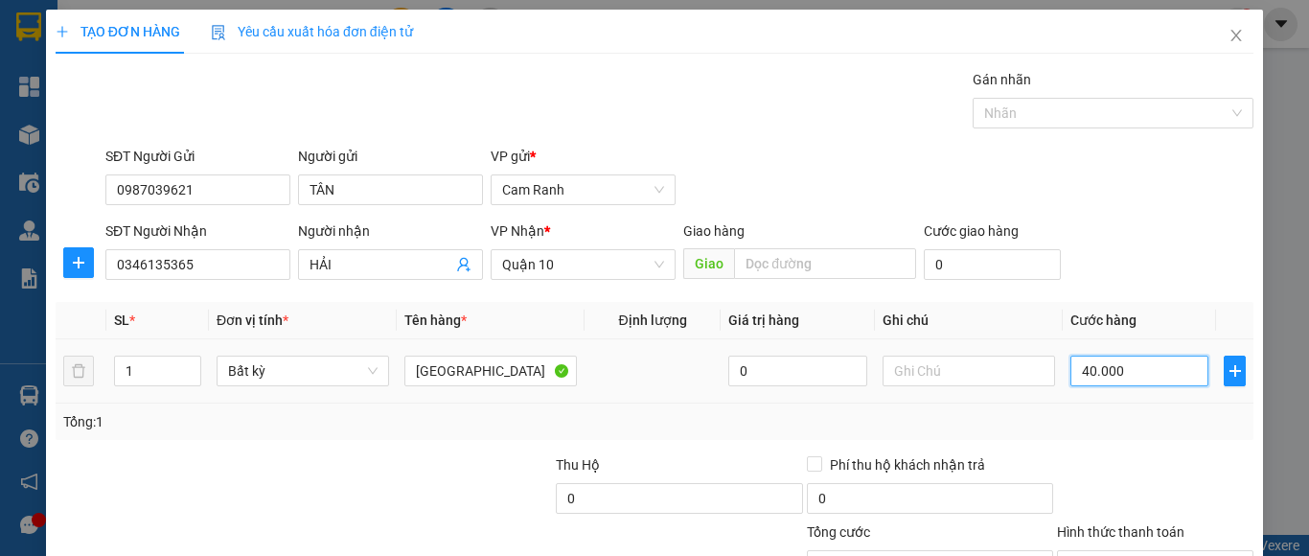
click at [1111, 373] on input "40.000" at bounding box center [1139, 370] width 138 height 31
type input "0"
type input "3"
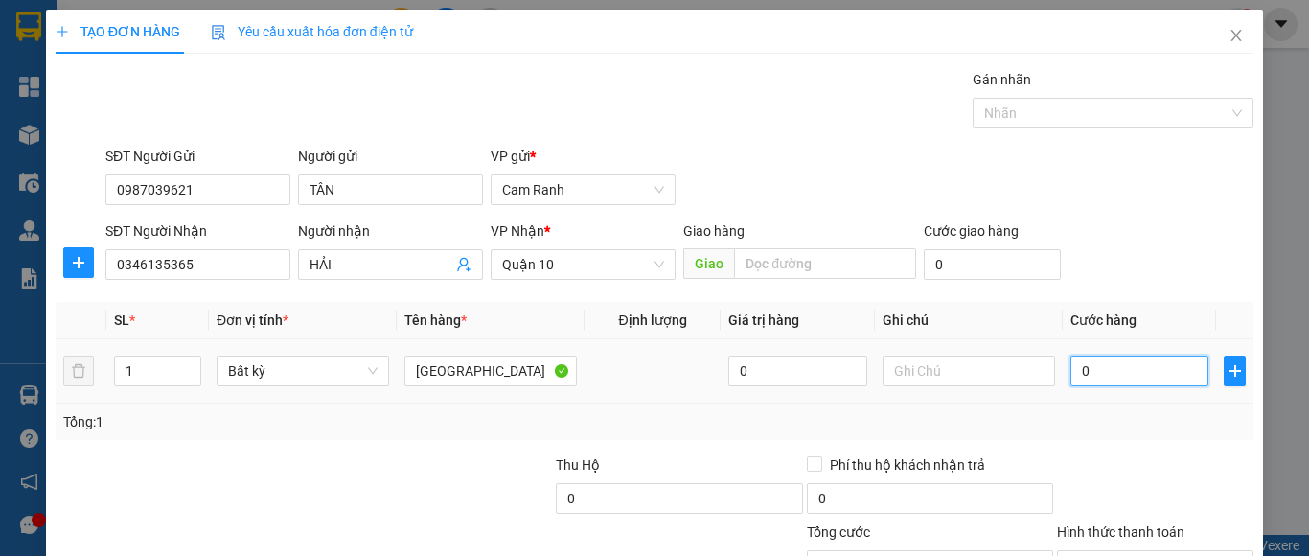
type input "3"
type input "030"
type input "30"
type input "030"
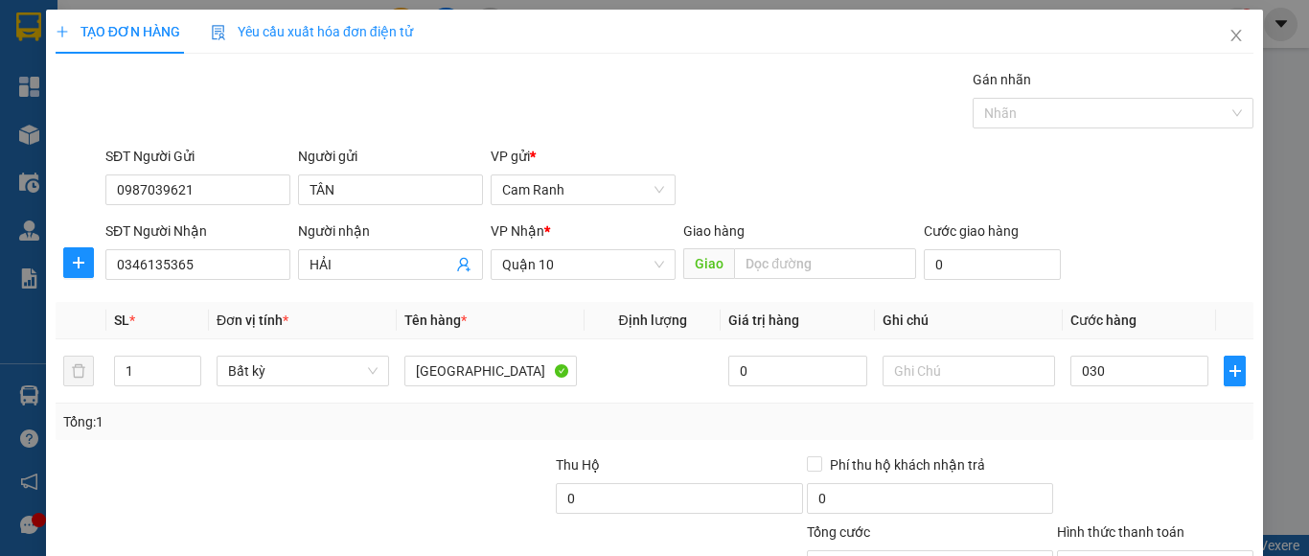
type input "30.000"
click at [1019, 422] on div "Tổng: 1" at bounding box center [654, 421] width 1182 height 21
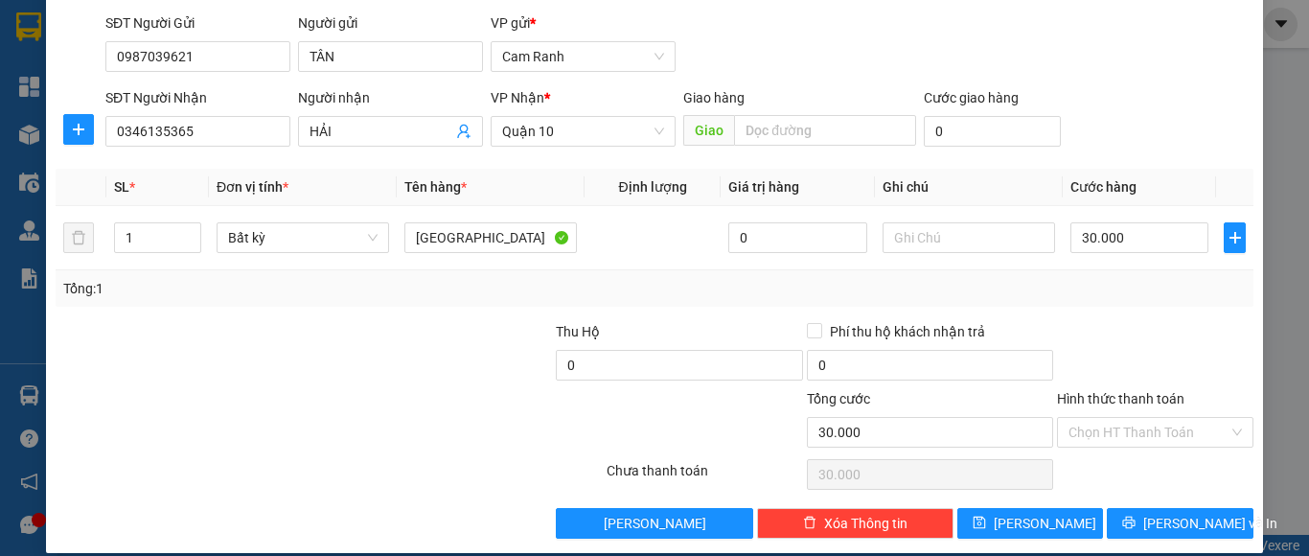
scroll to position [153, 0]
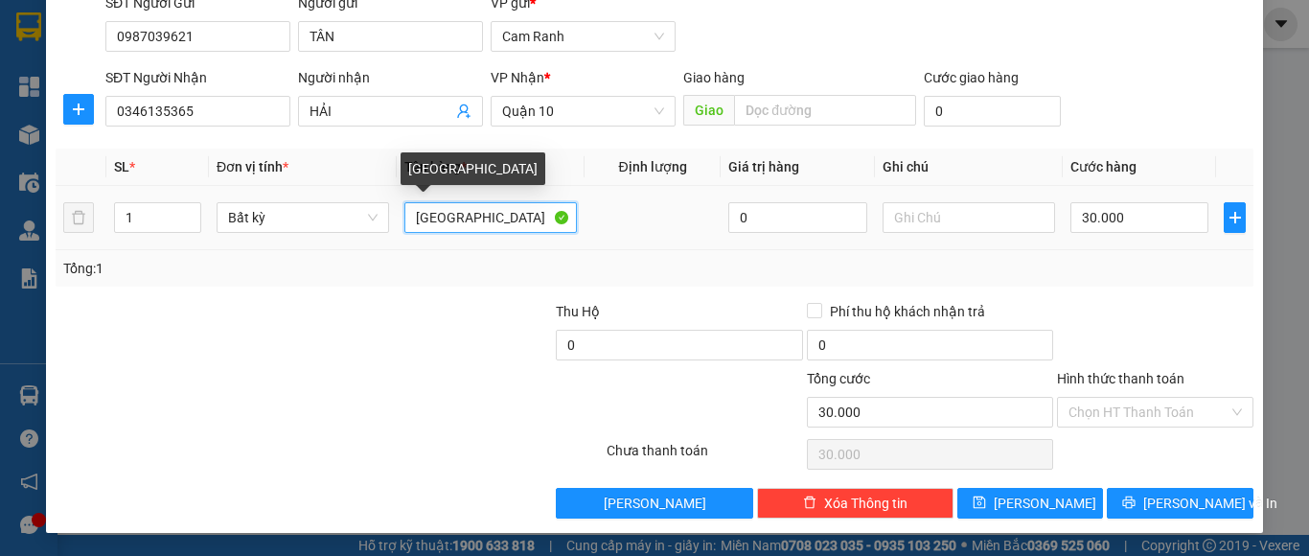
drag, startPoint x: 453, startPoint y: 207, endPoint x: 338, endPoint y: 193, distance: 115.8
click at [338, 210] on tr "1 Bất kỳ TX 0 30.000" at bounding box center [654, 218] width 1197 height 64
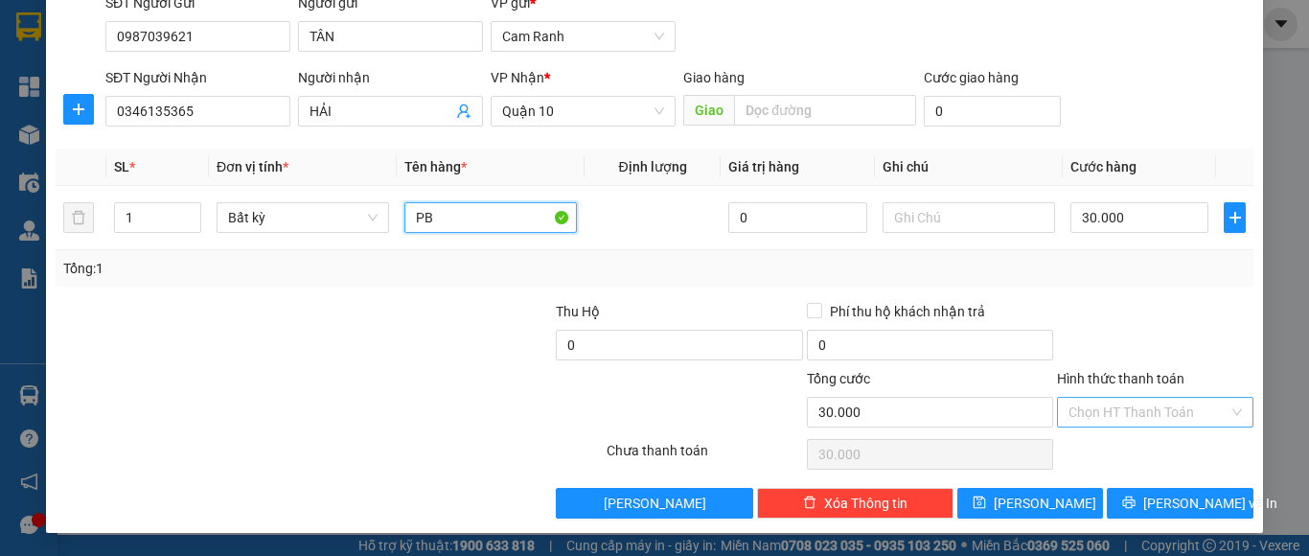
type input "PB"
click at [1088, 421] on input "Hình thức thanh toán" at bounding box center [1148, 412] width 160 height 29
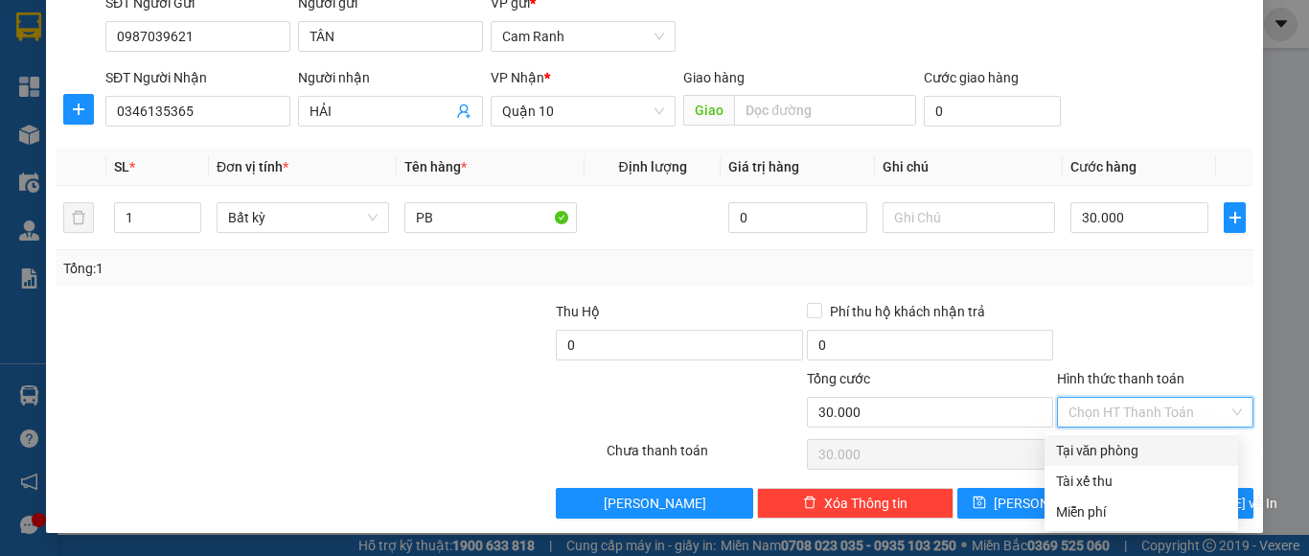
click at [1082, 456] on div "Tại văn phòng" at bounding box center [1141, 450] width 171 height 21
type input "0"
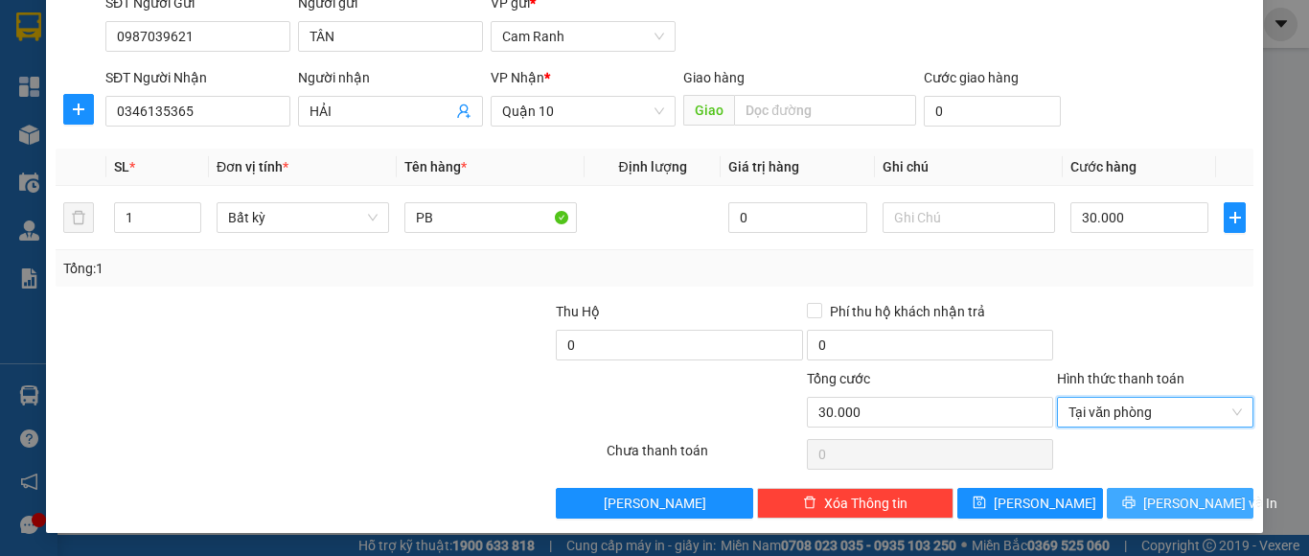
click at [1116, 497] on button "[PERSON_NAME] và In" at bounding box center [1179, 503] width 147 height 31
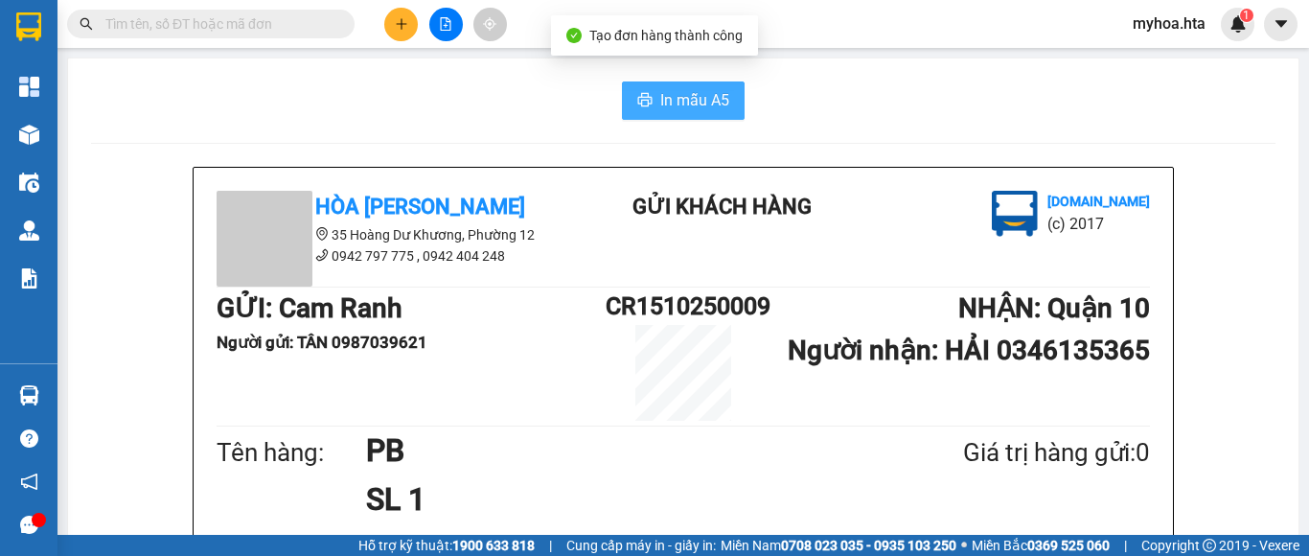
click at [685, 96] on span "In mẫu A5" at bounding box center [694, 100] width 69 height 24
